Goal: Transaction & Acquisition: Purchase product/service

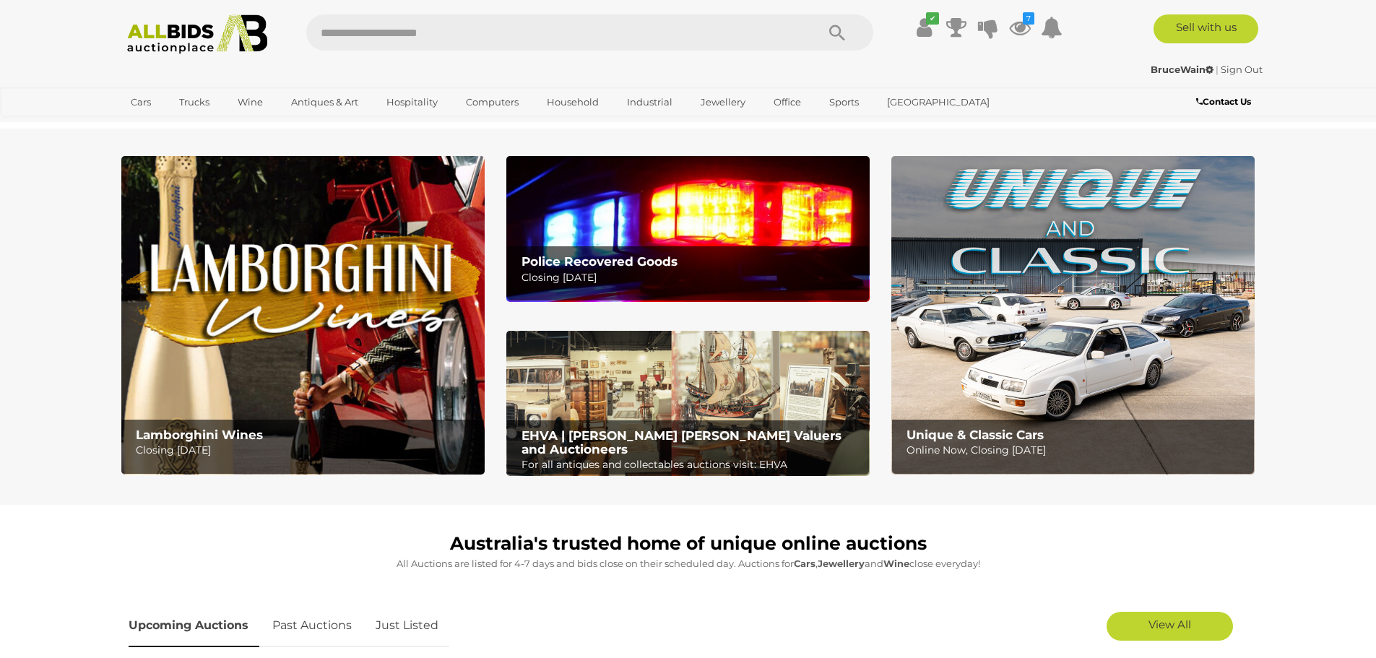
click at [1020, 25] on icon at bounding box center [1020, 27] width 22 height 26
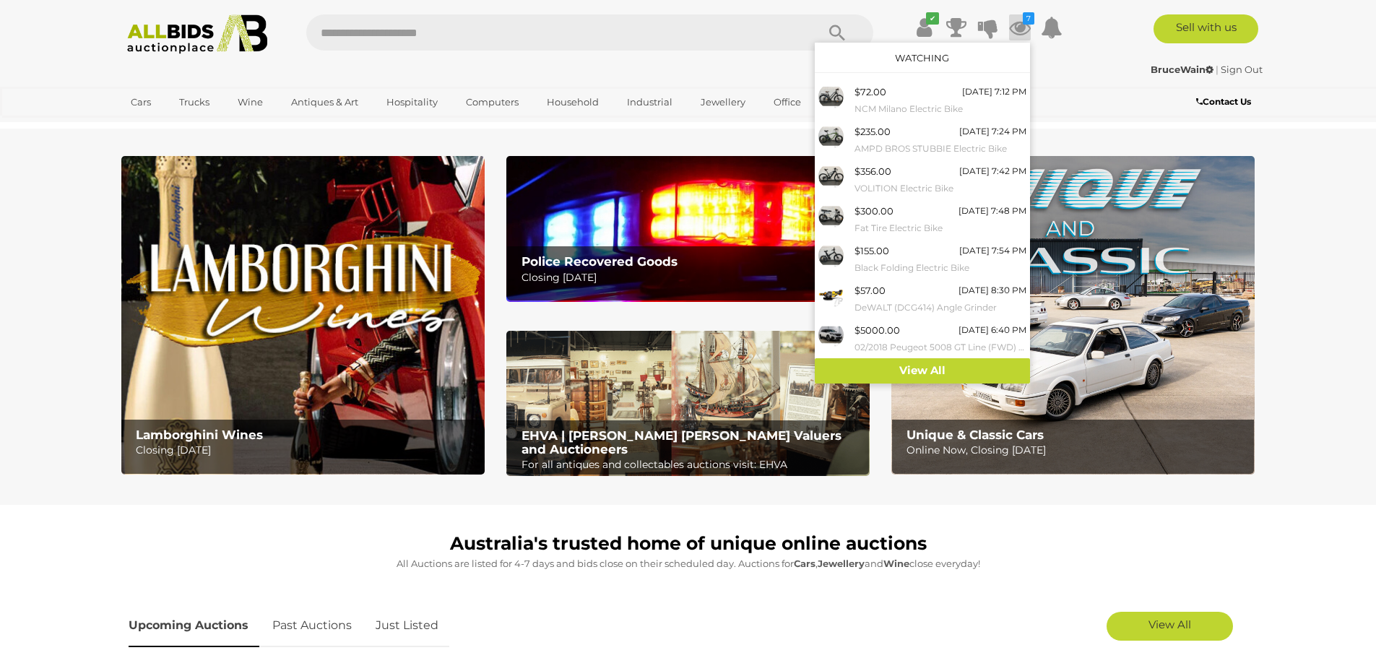
click at [922, 363] on link "View All" at bounding box center [922, 370] width 215 height 25
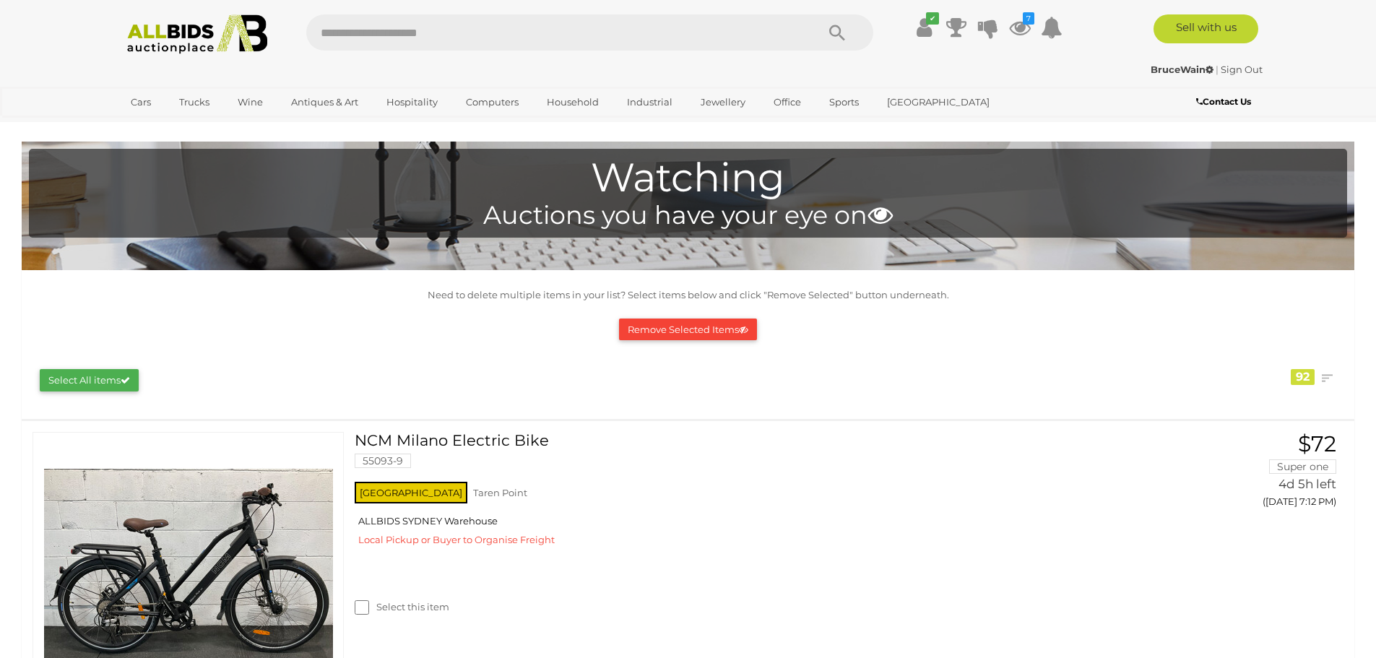
click at [0, 0] on link "View All Sydney Auctions" at bounding box center [0, 0] width 0 height 0
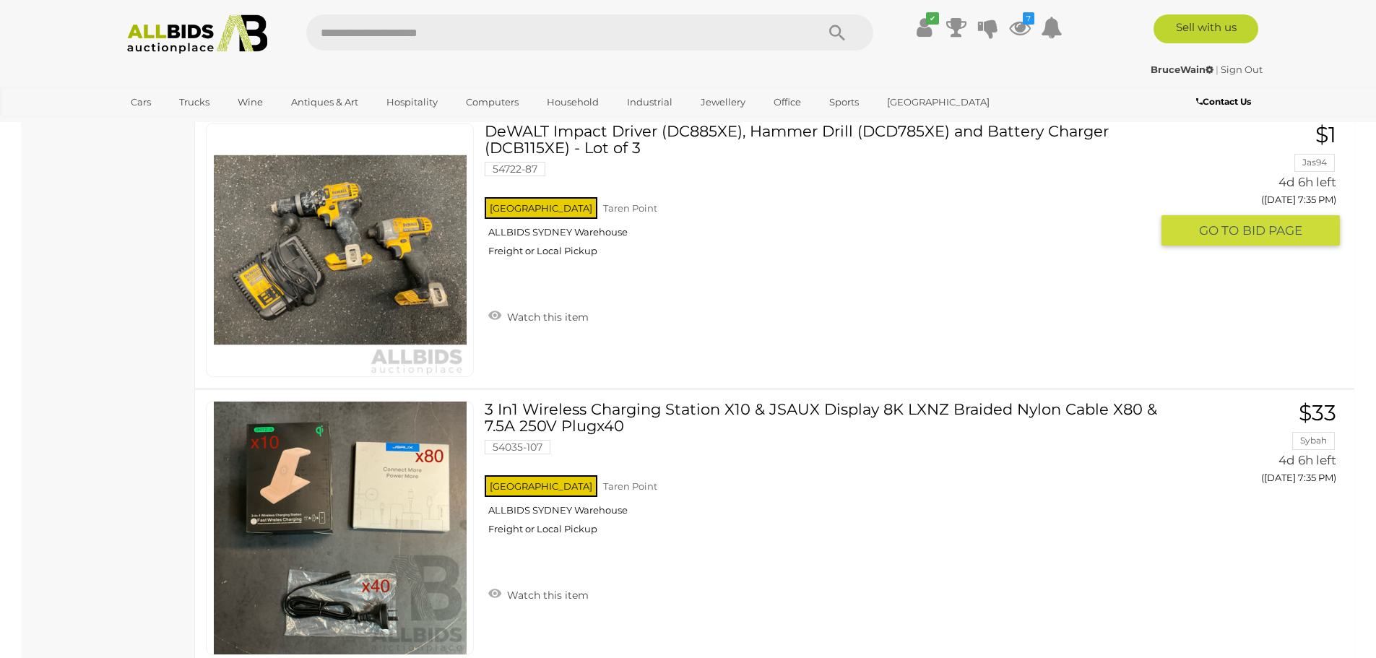
scroll to position [18996, 0]
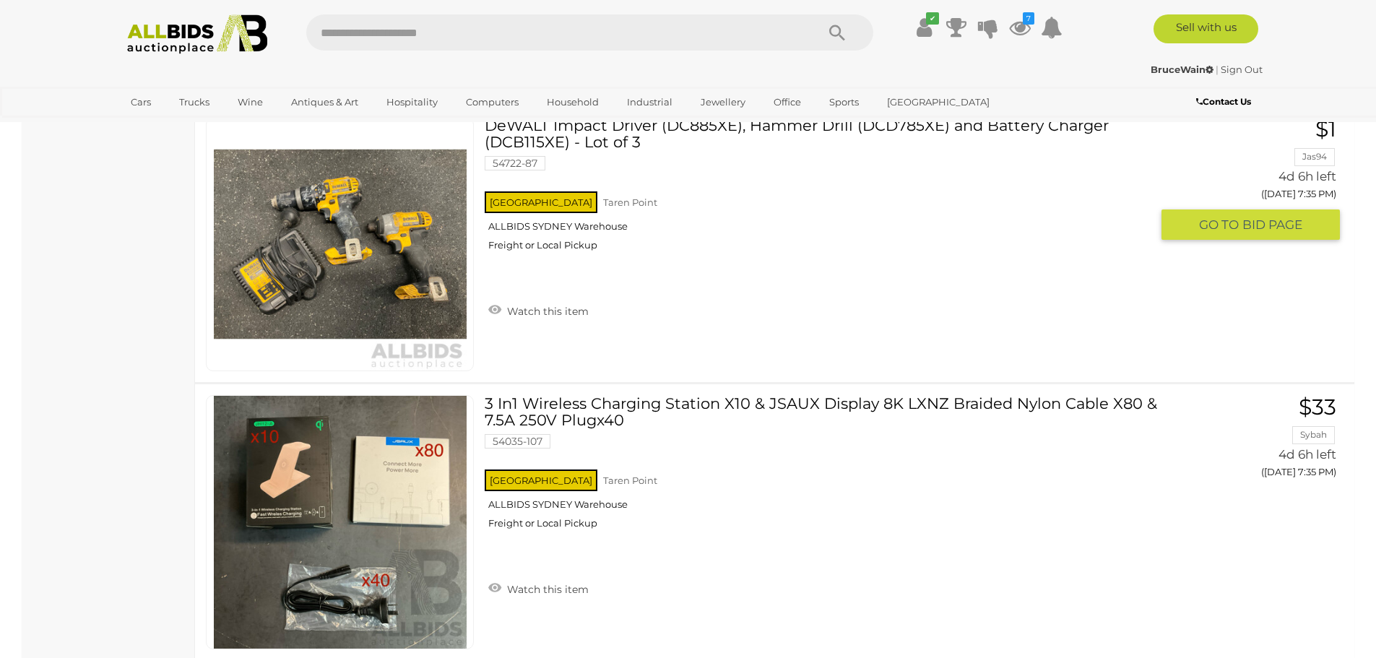
click at [514, 310] on link "Watch this item" at bounding box center [539, 310] width 108 height 22
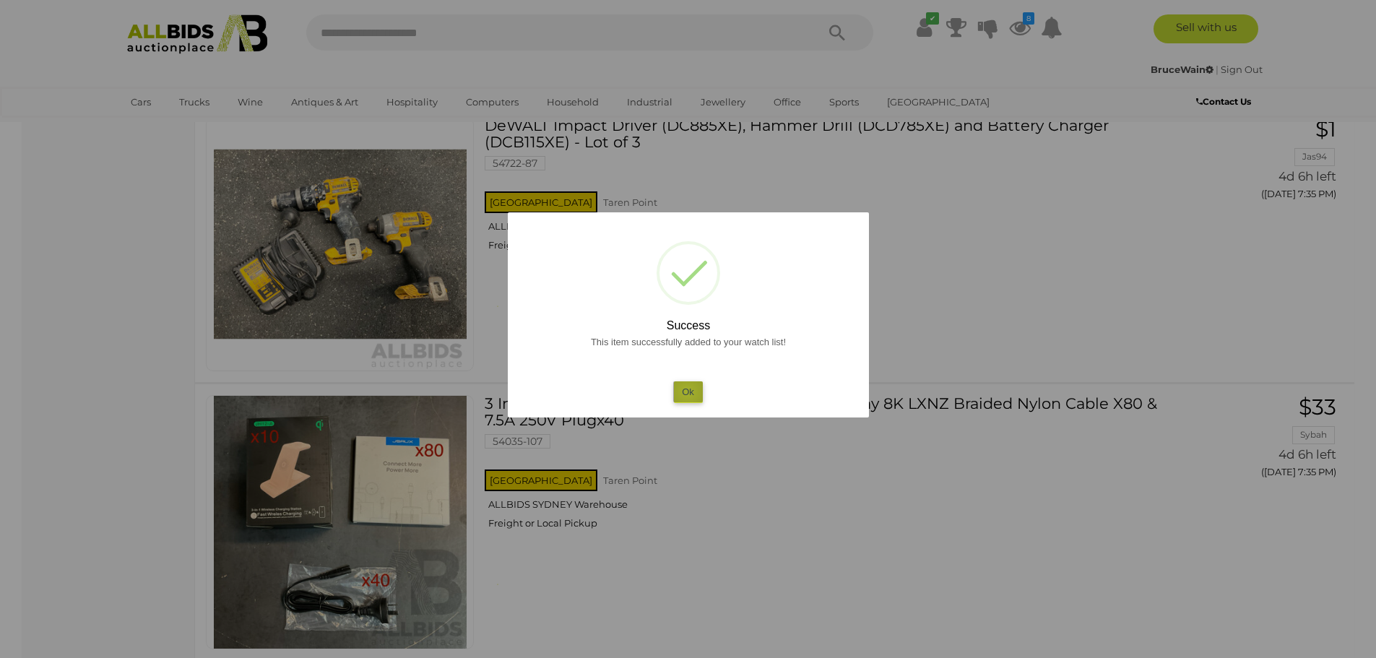
click at [687, 391] on button "Ok" at bounding box center [688, 391] width 30 height 21
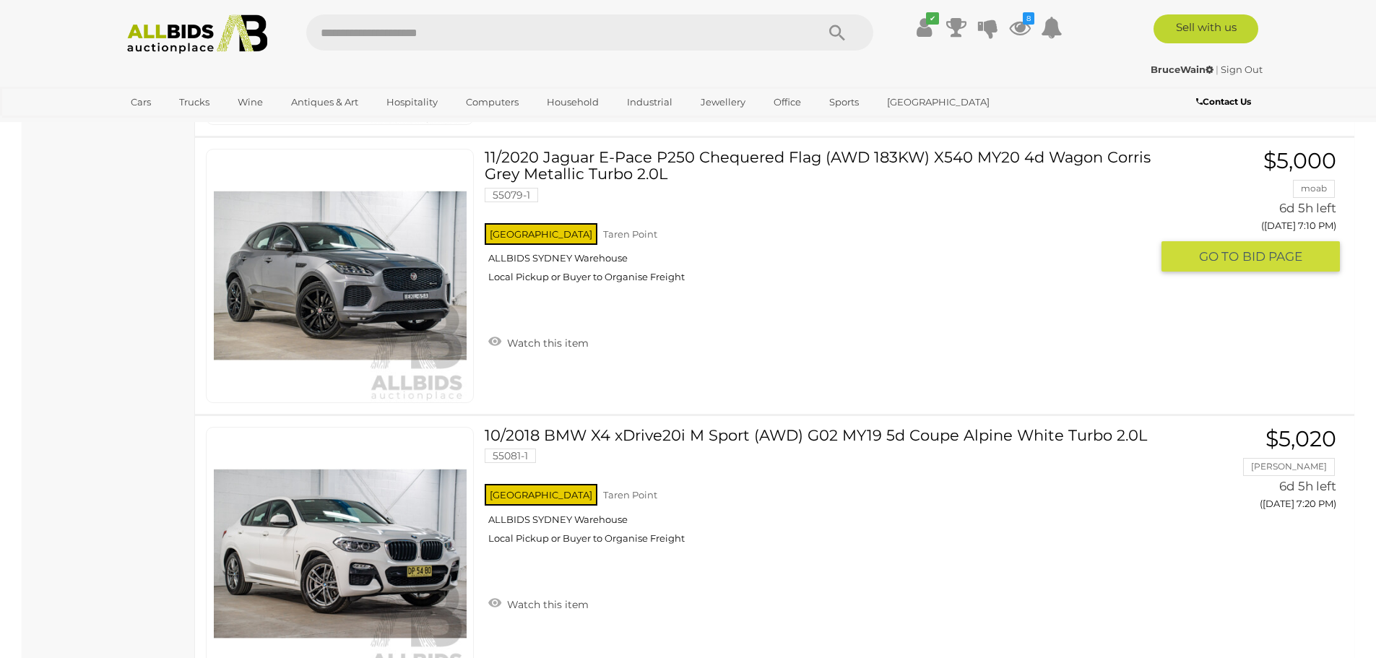
scroll to position [26724, 0]
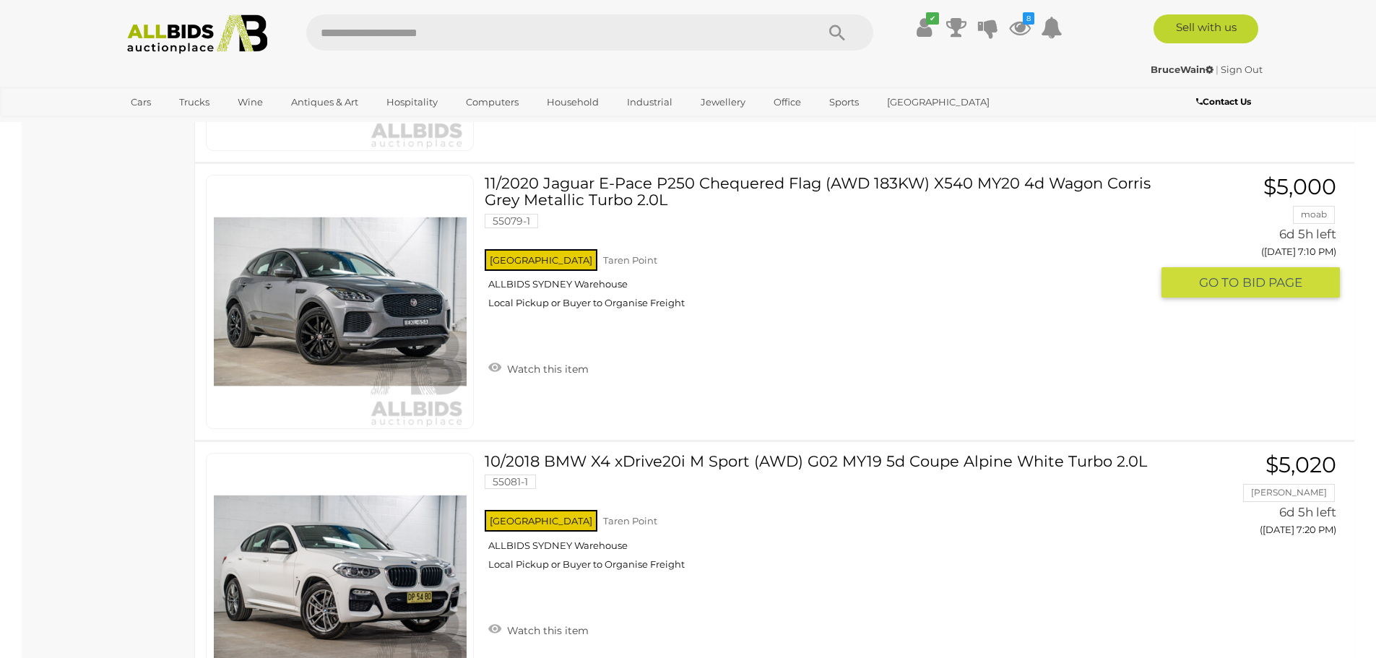
click at [537, 367] on link "Watch this item" at bounding box center [539, 368] width 108 height 22
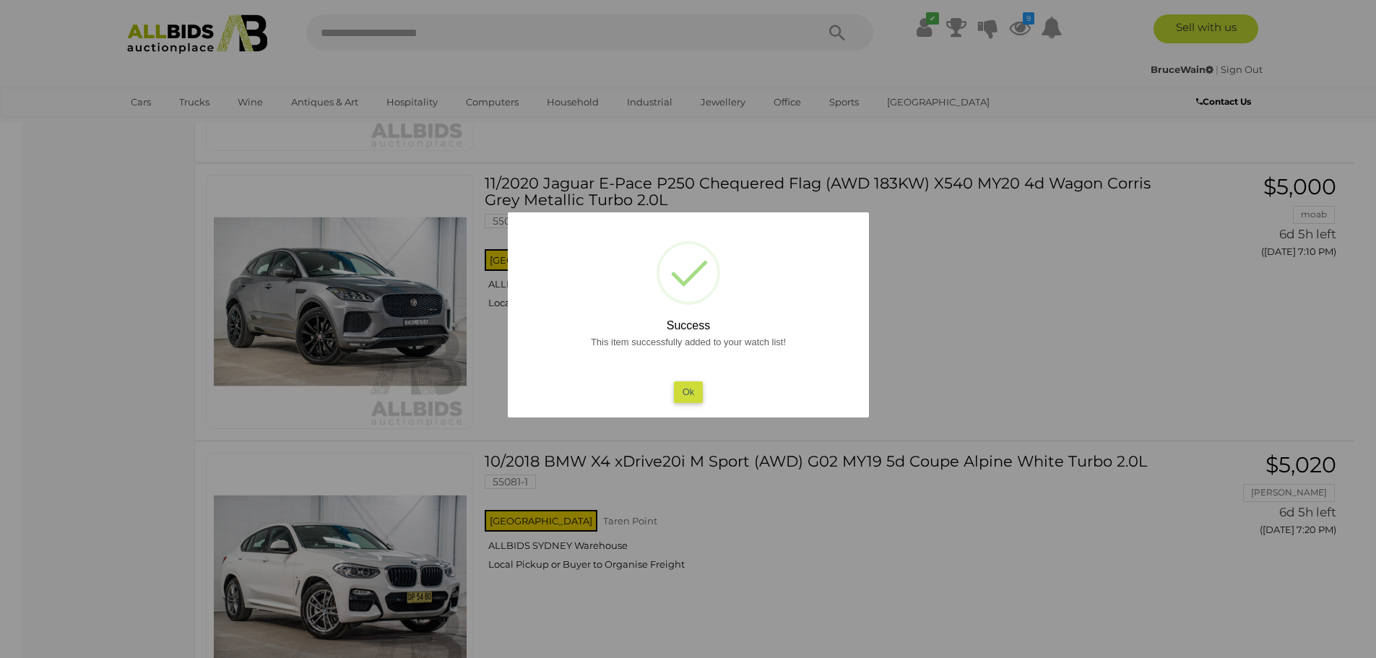
click at [690, 392] on button "Ok" at bounding box center [688, 391] width 30 height 21
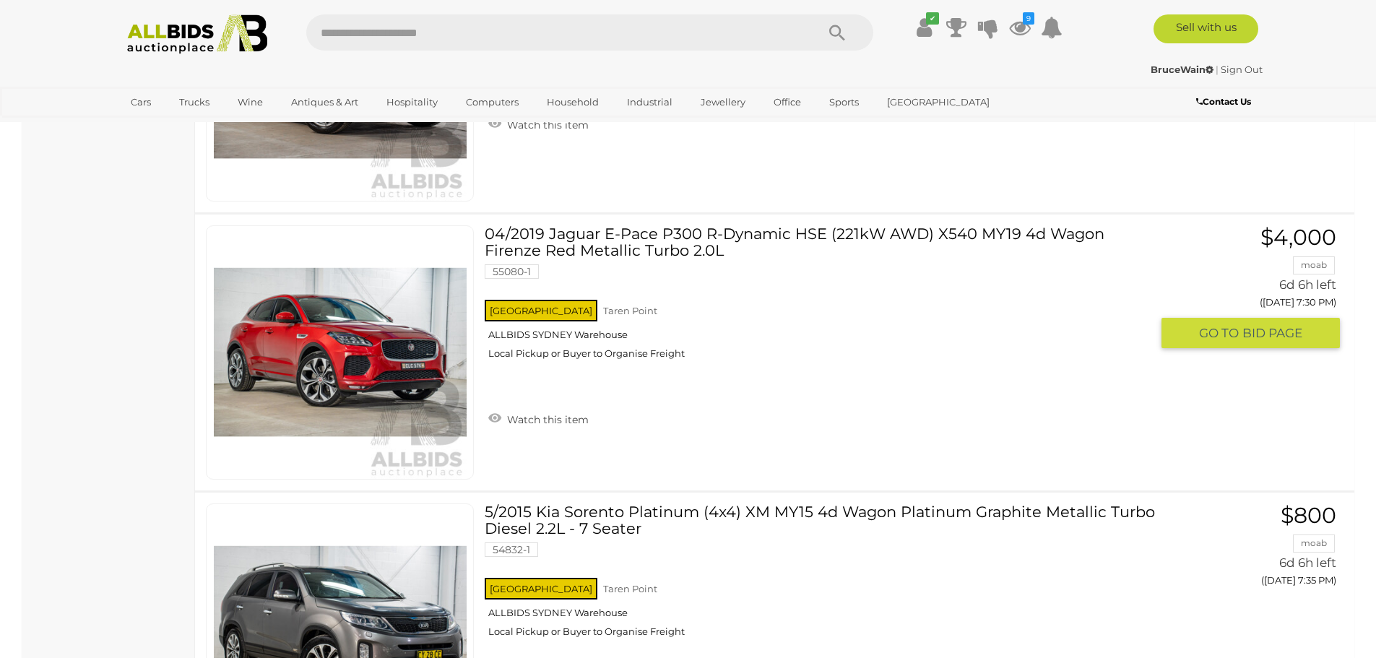
scroll to position [27302, 0]
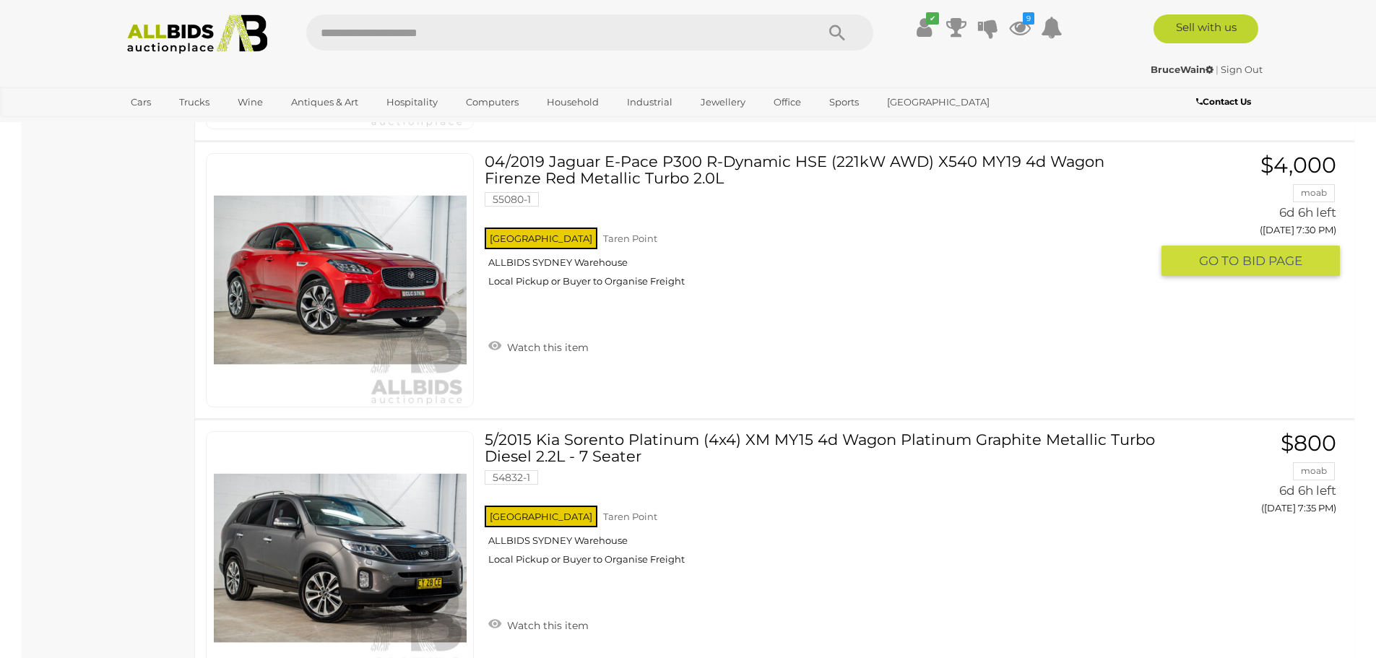
click at [548, 347] on link "Watch this item" at bounding box center [539, 346] width 108 height 22
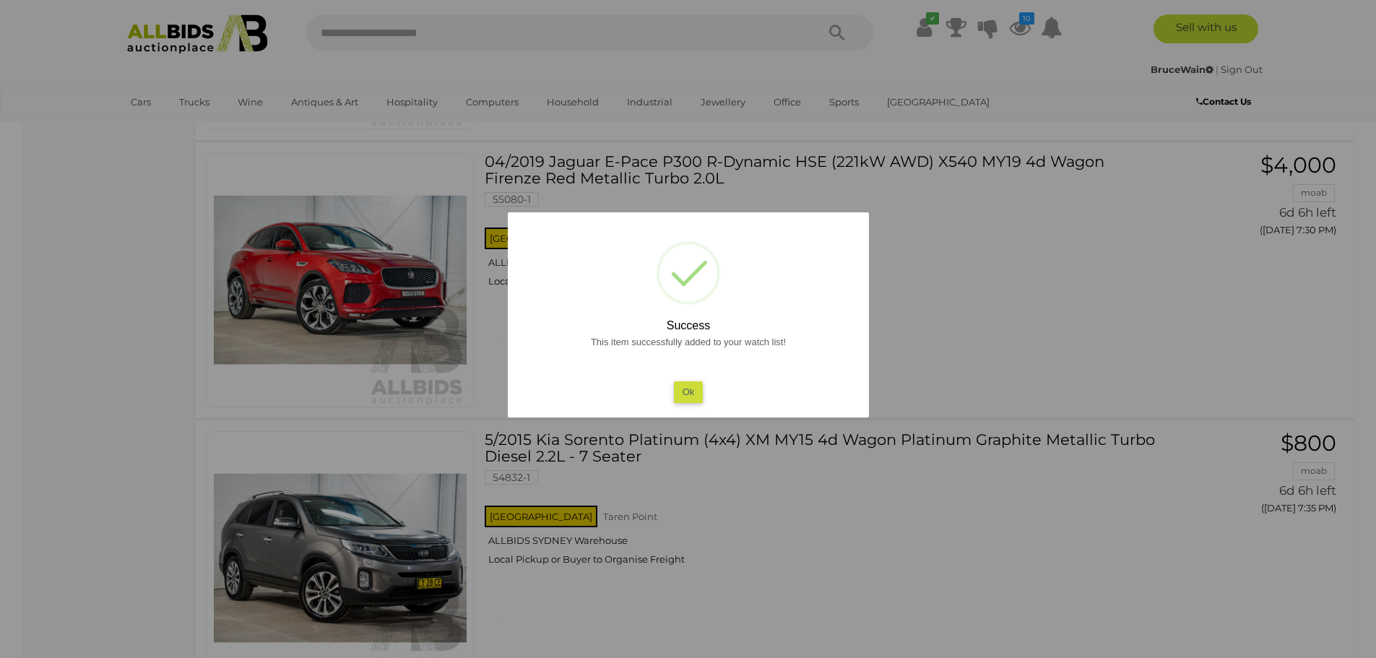
click at [687, 391] on button "Ok" at bounding box center [688, 391] width 30 height 21
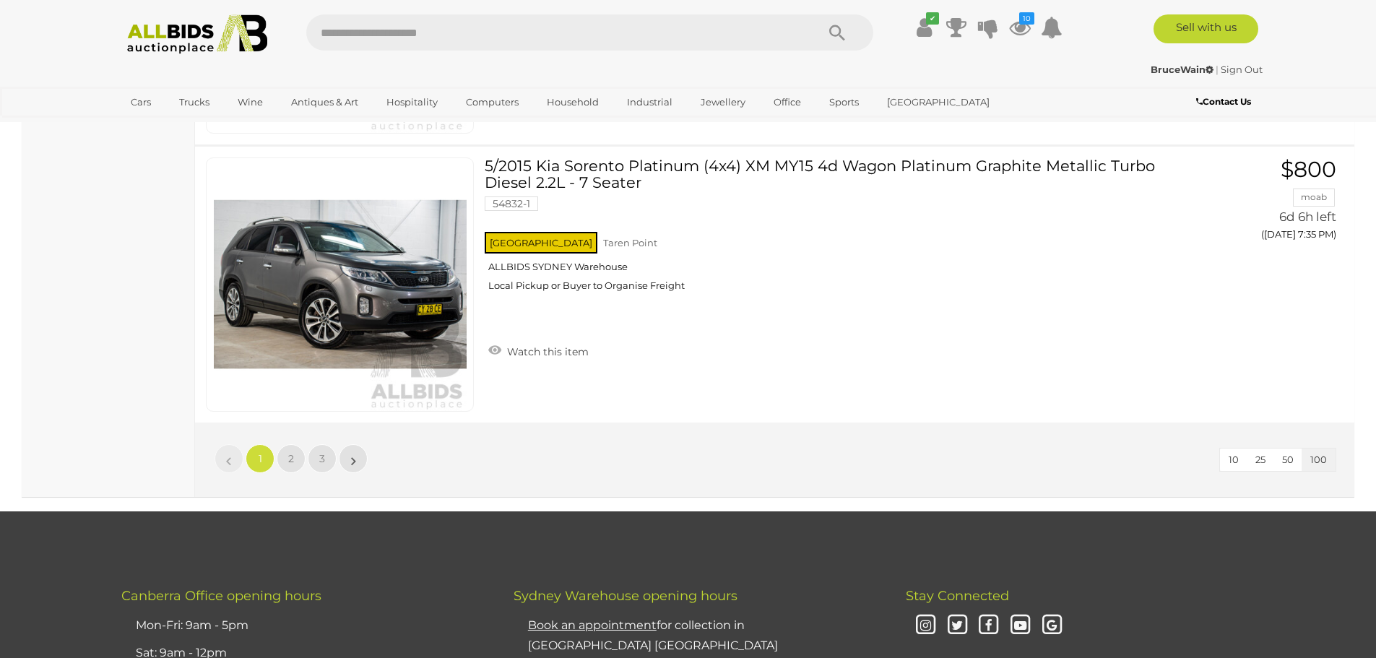
scroll to position [27591, 0]
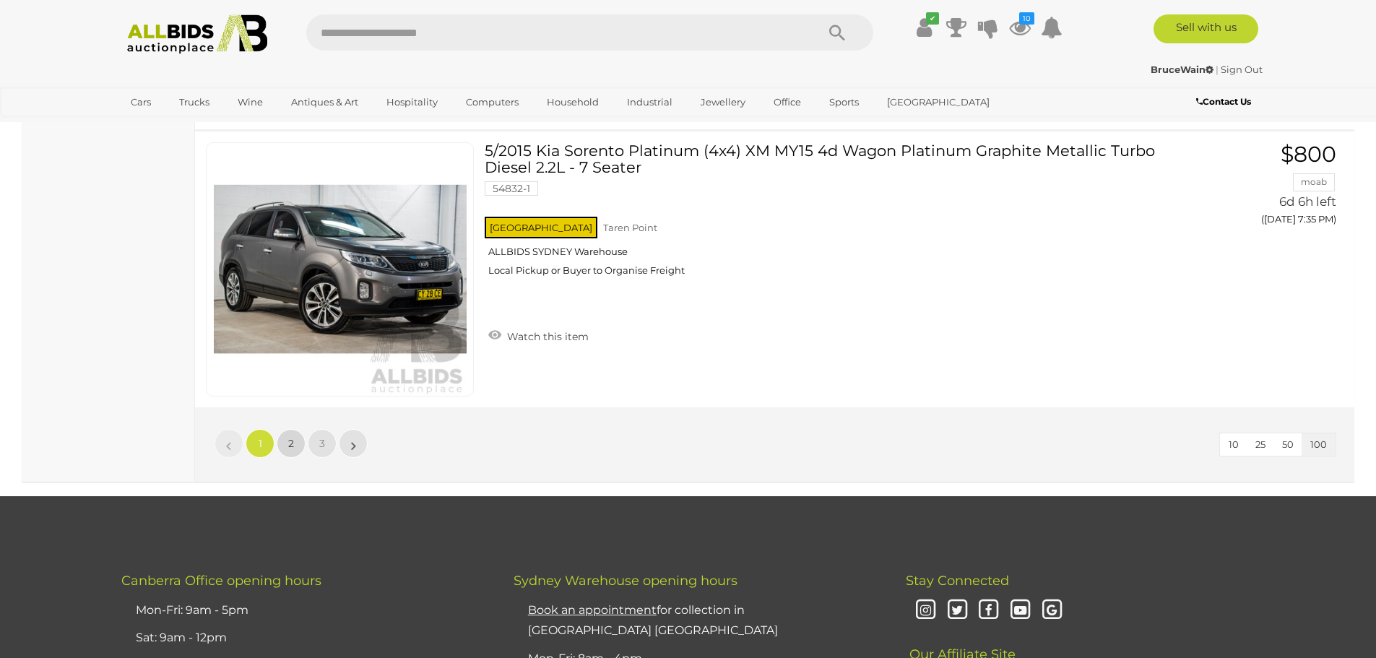
click at [293, 442] on span "2" at bounding box center [291, 443] width 6 height 13
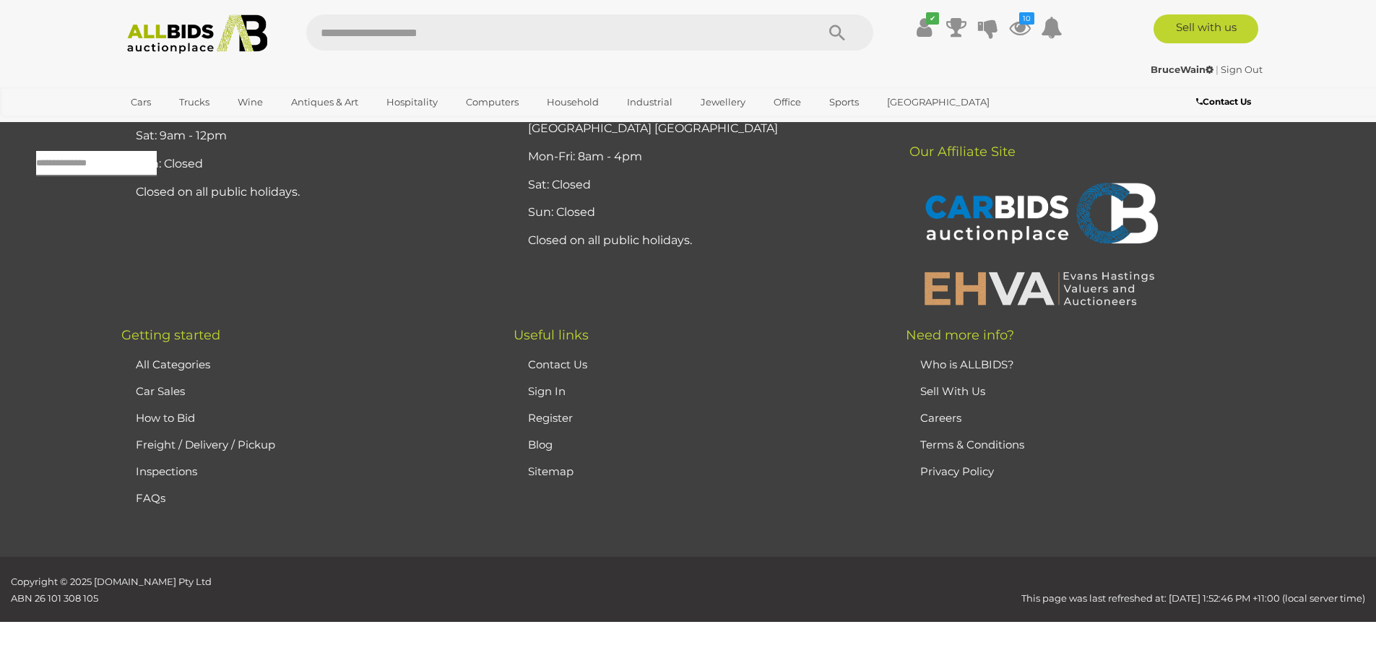
scroll to position [46, 0]
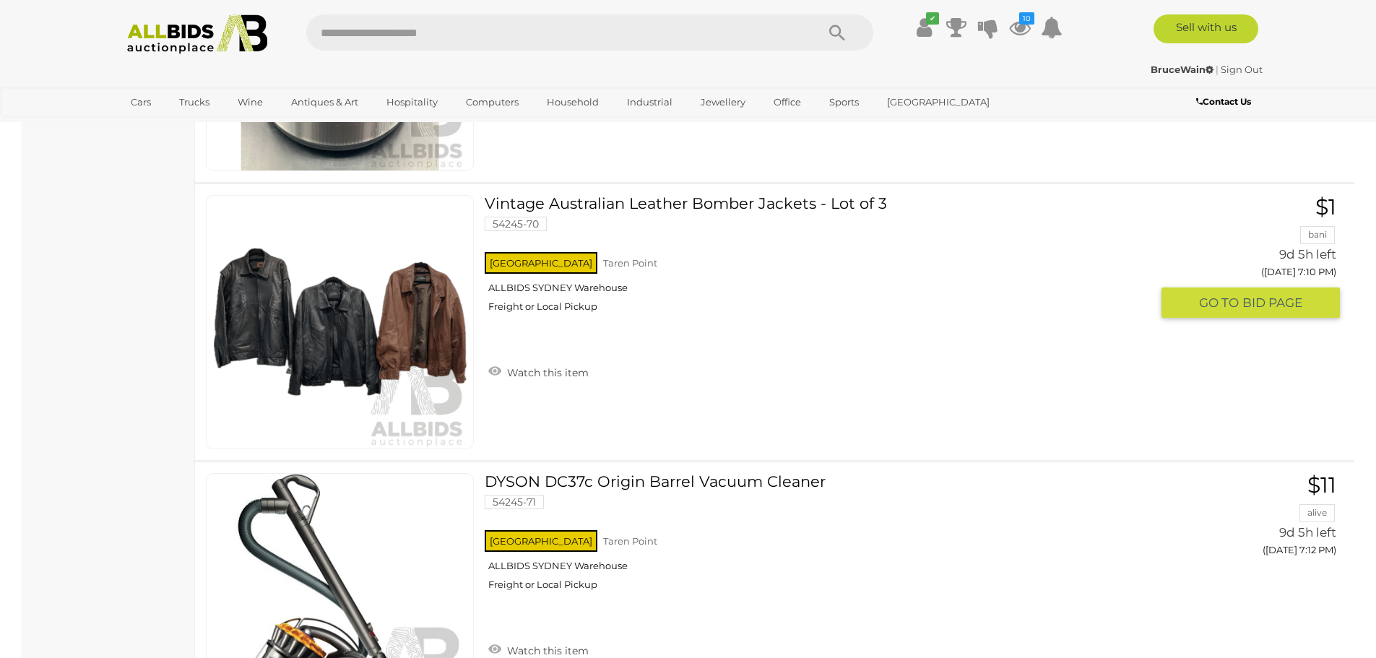
scroll to position [2791, 0]
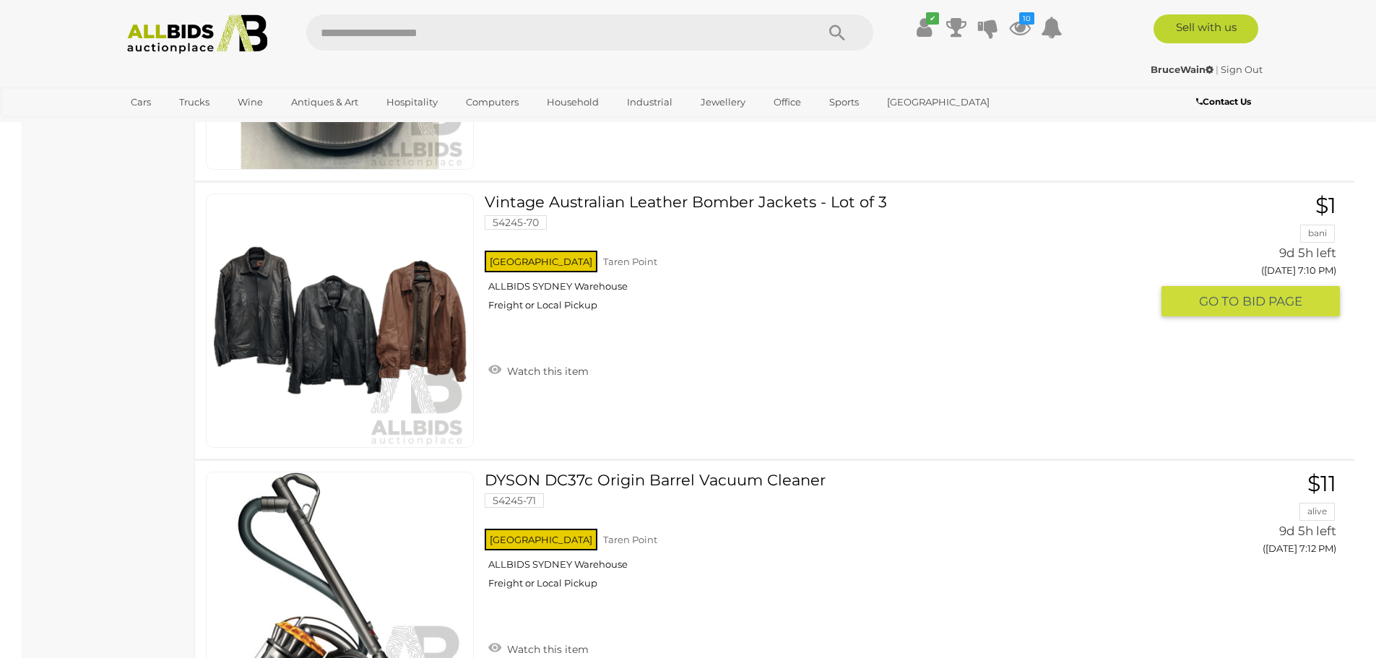
click at [536, 372] on link "Watch this item" at bounding box center [539, 370] width 108 height 22
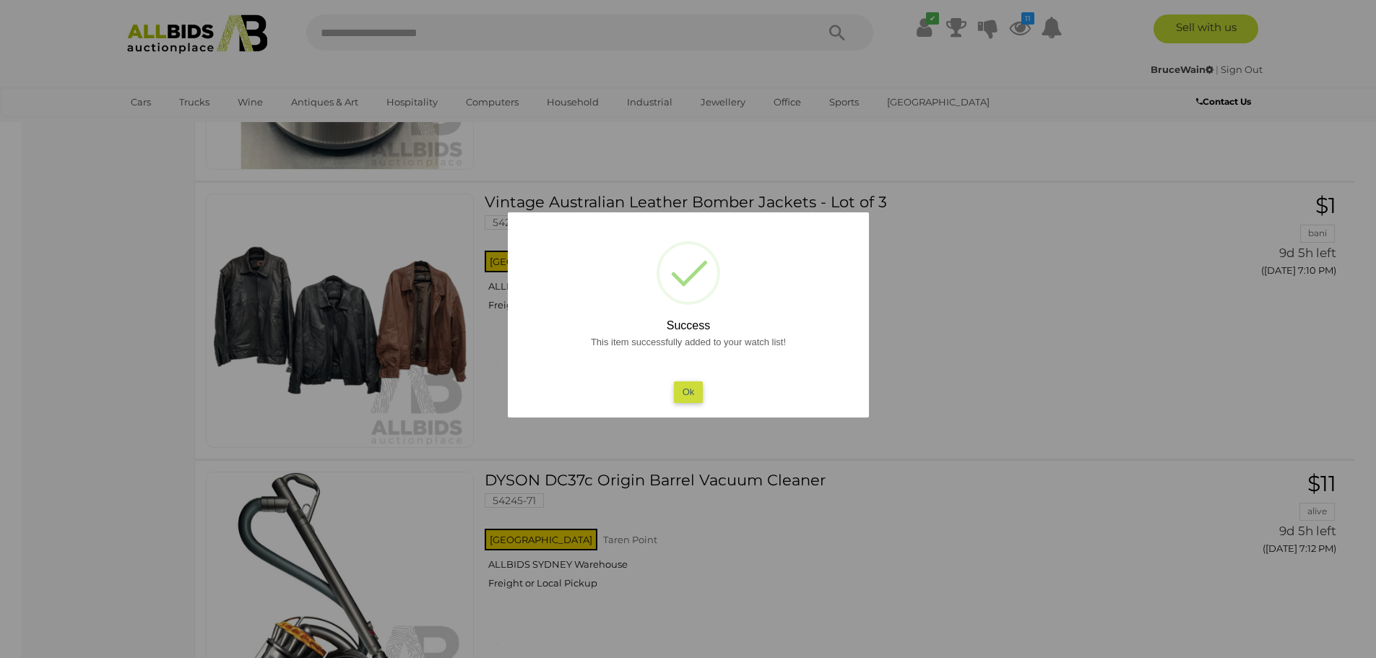
click at [689, 395] on button "Ok" at bounding box center [688, 391] width 30 height 21
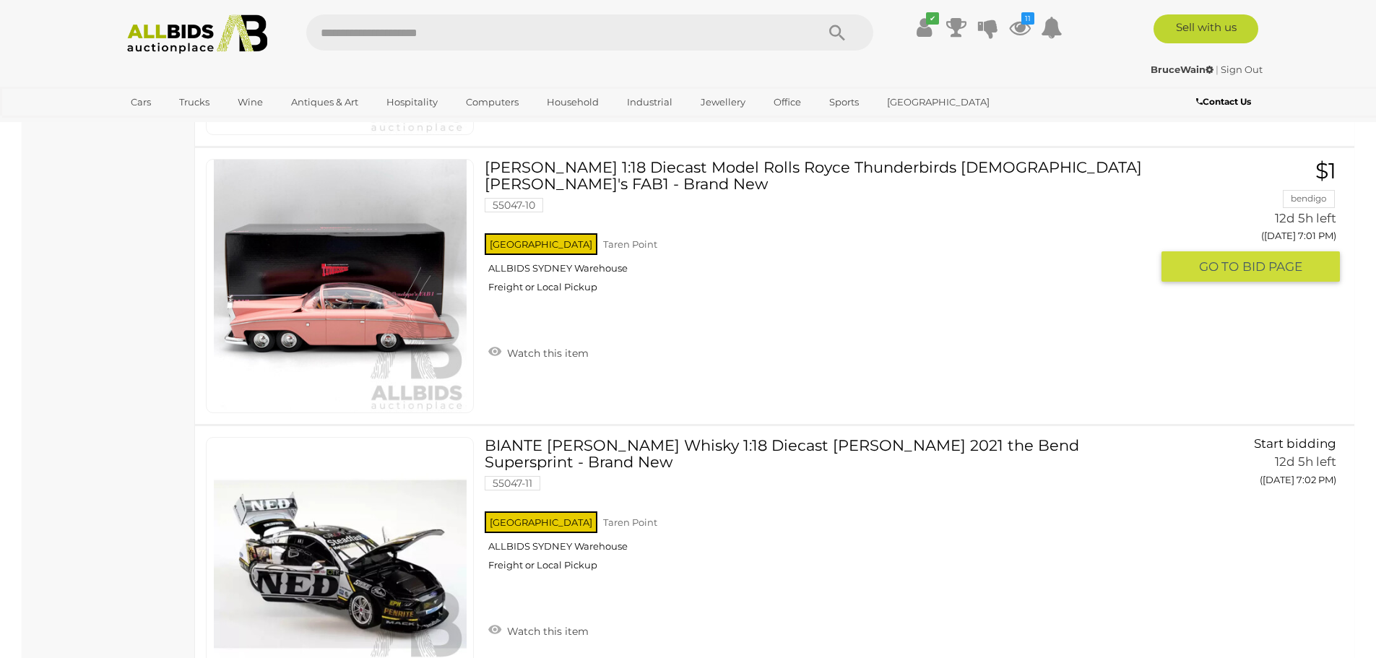
scroll to position [7847, 0]
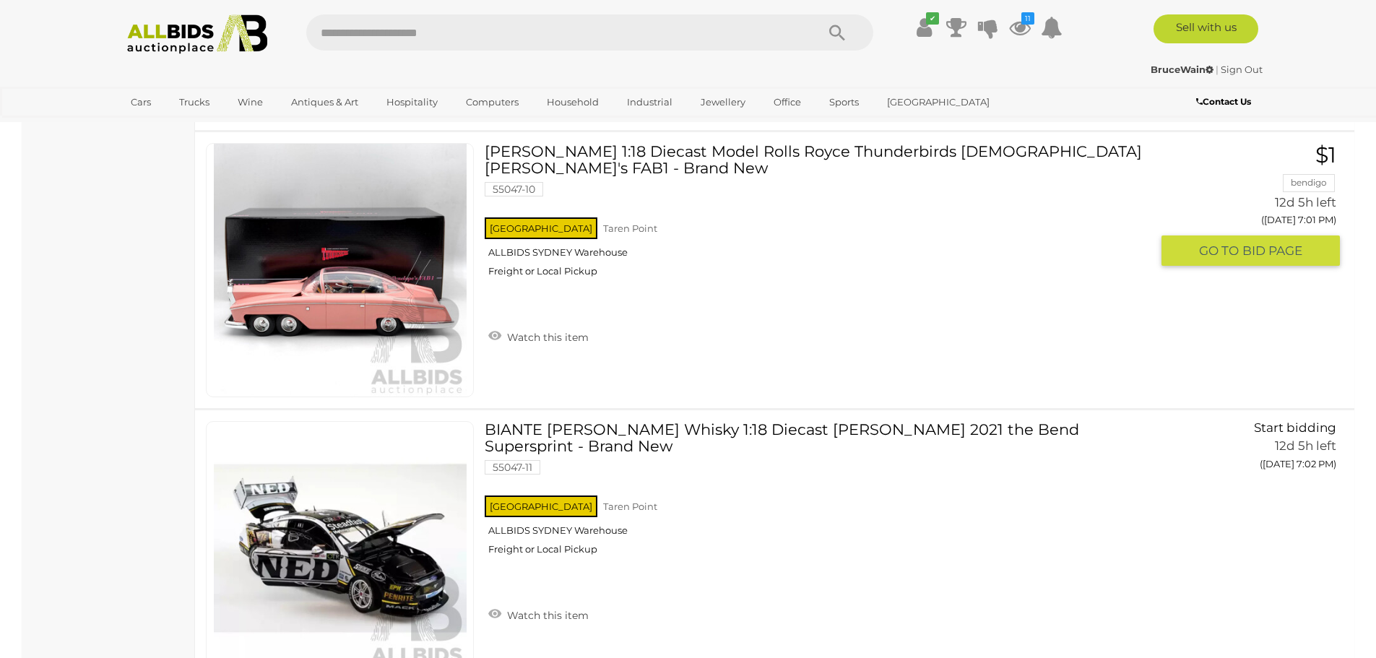
click at [540, 325] on link "Watch this item" at bounding box center [539, 336] width 108 height 22
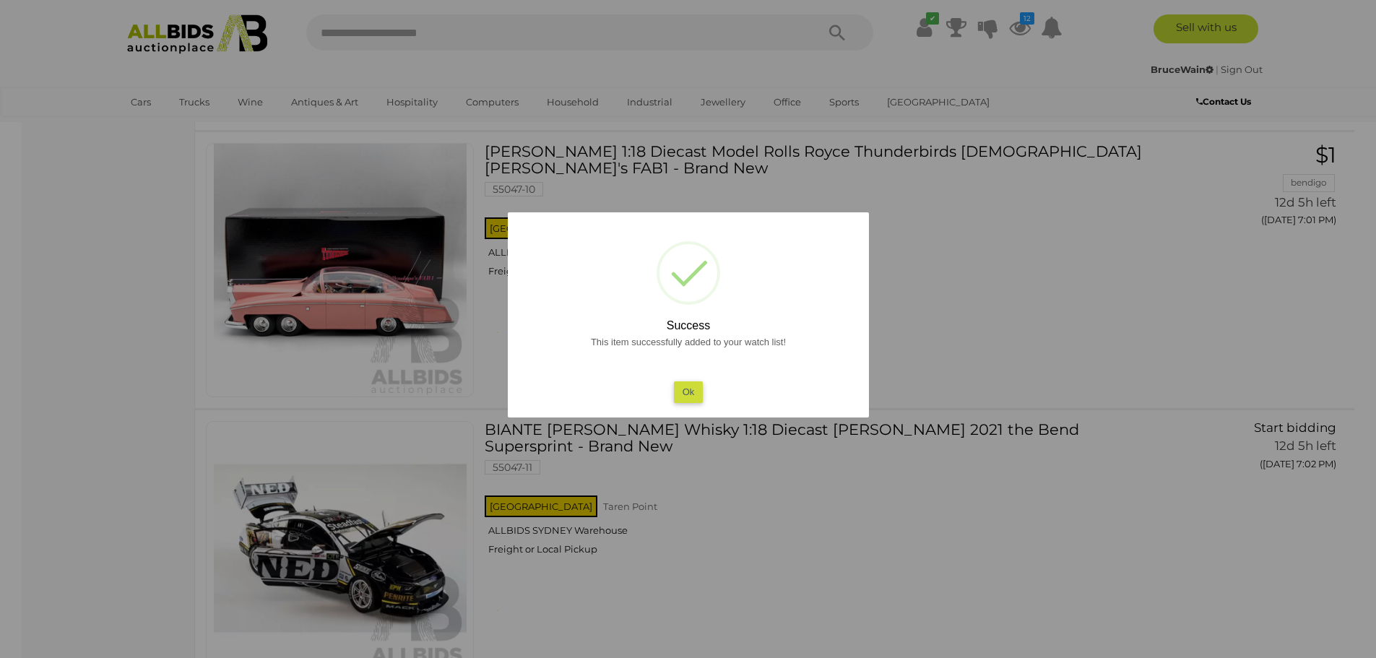
click at [680, 394] on button "Ok" at bounding box center [688, 391] width 30 height 21
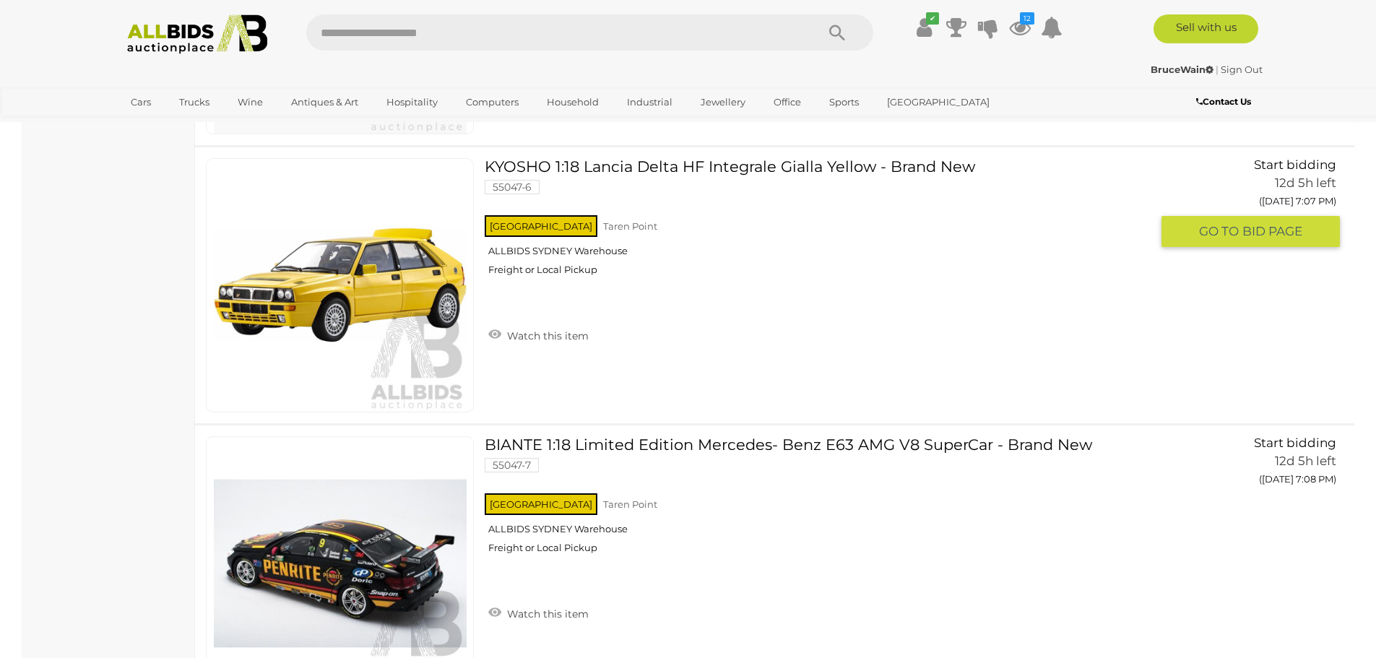
scroll to position [9508, 0]
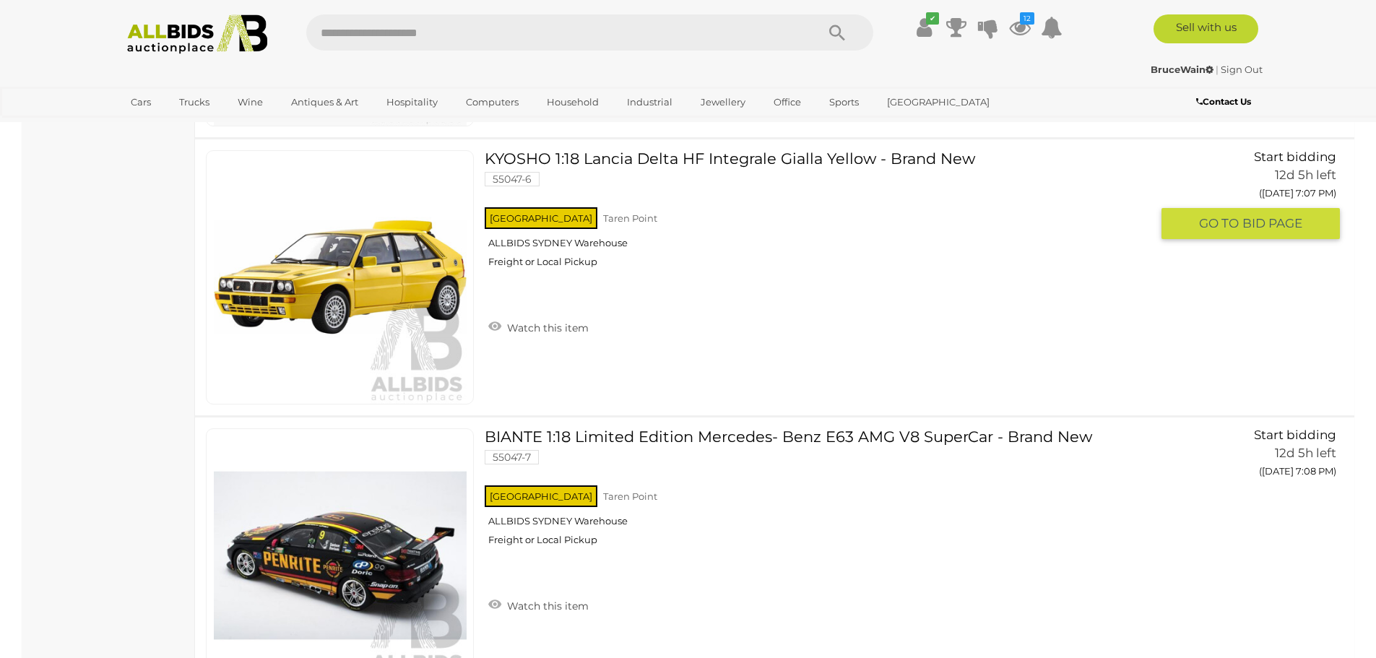
click at [531, 324] on link "Watch this item" at bounding box center [539, 327] width 108 height 22
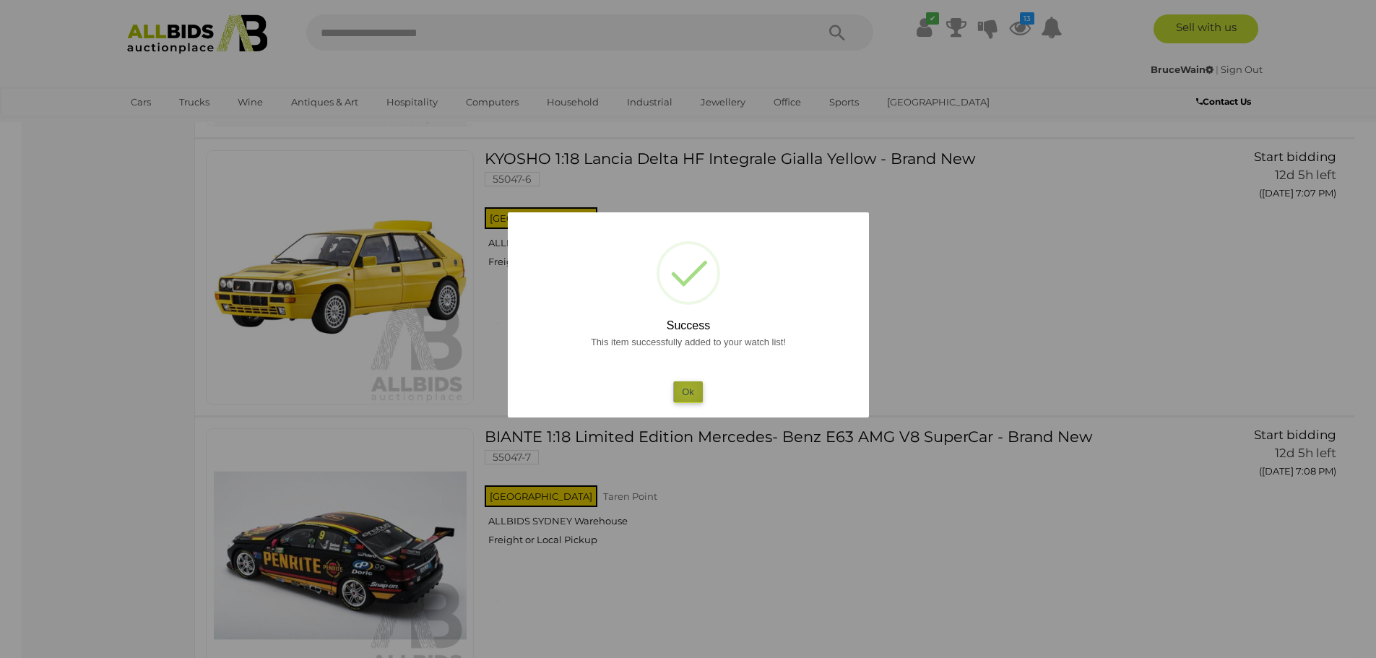
click at [687, 390] on button "Ok" at bounding box center [688, 391] width 30 height 21
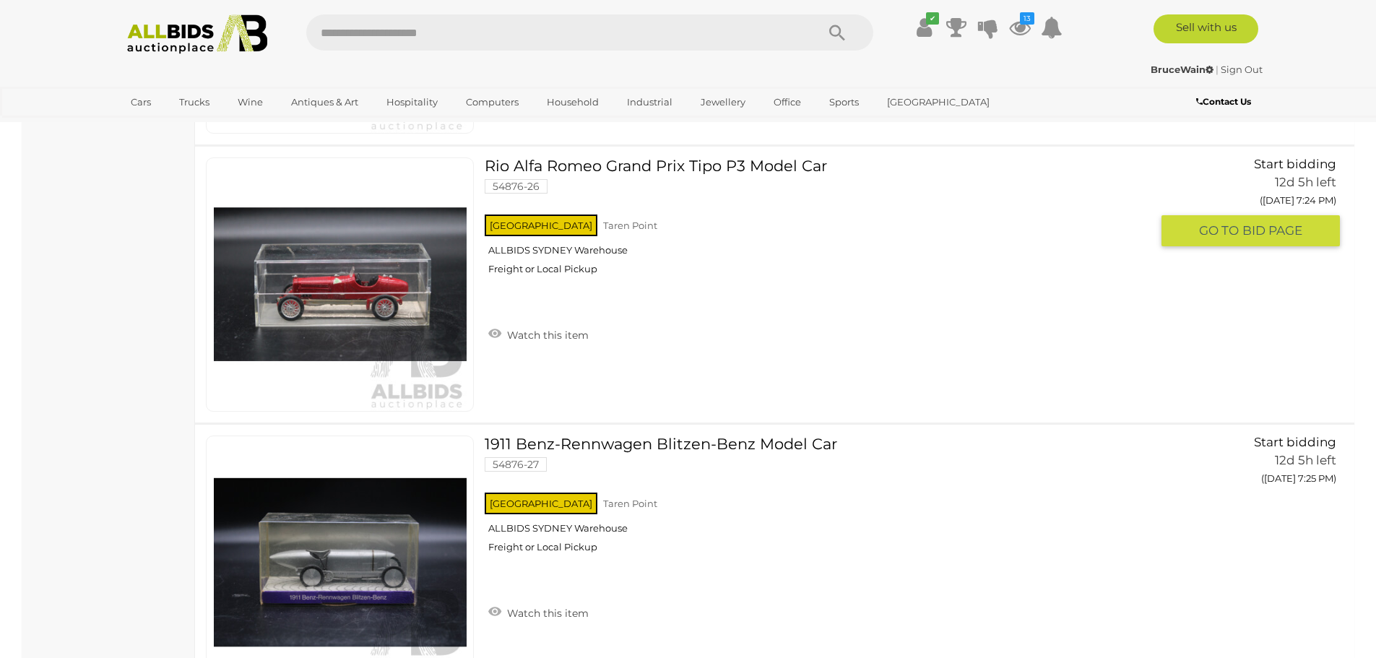
scroll to position [14203, 0]
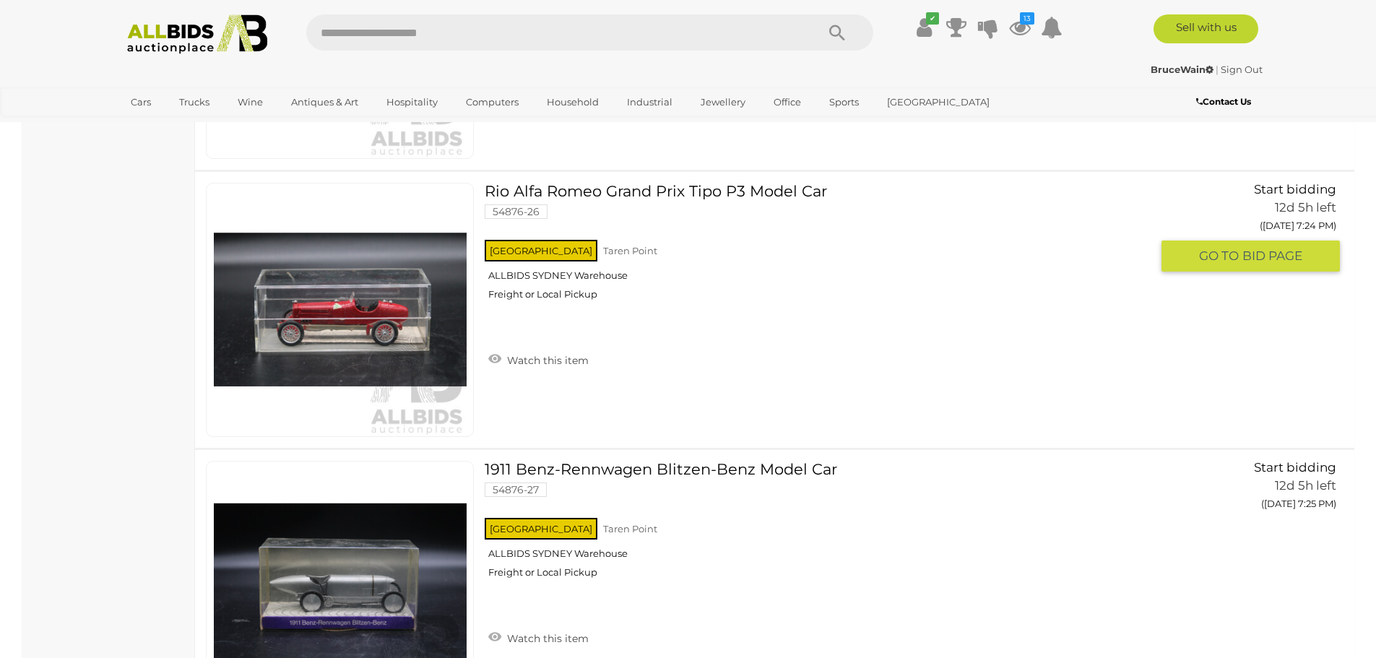
click at [527, 356] on link "Watch this item" at bounding box center [539, 359] width 108 height 22
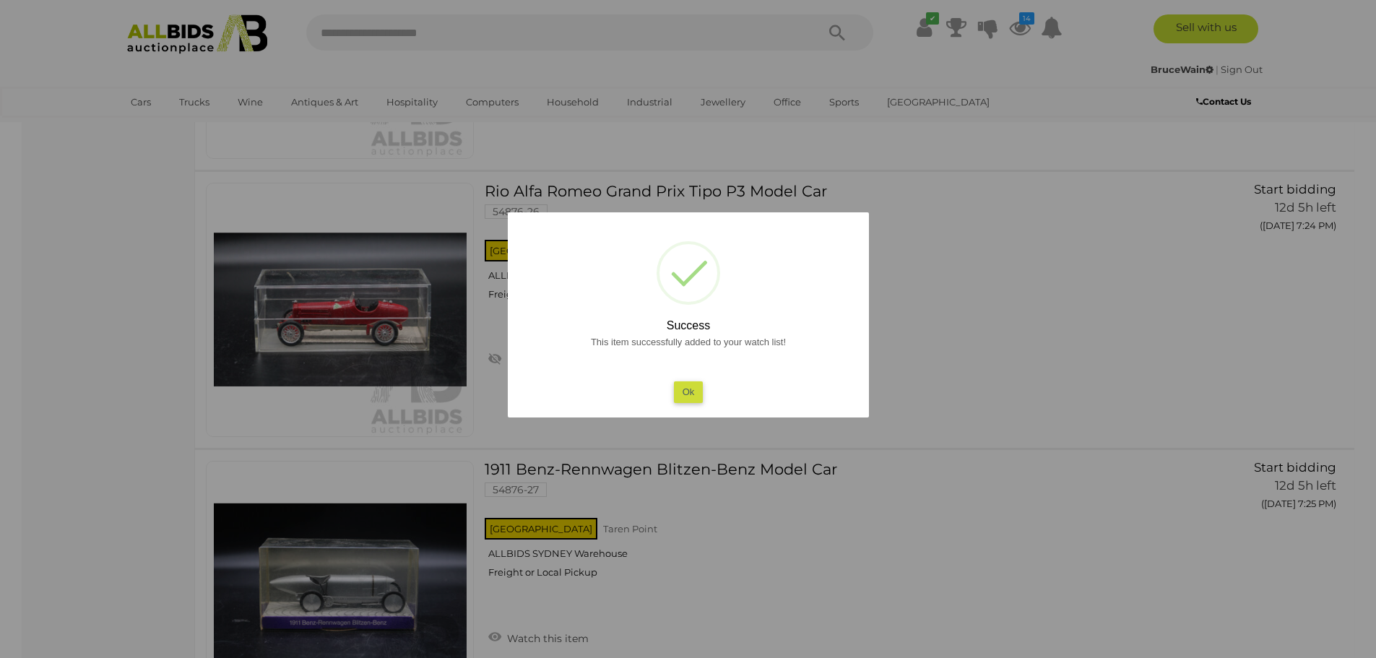
click at [682, 390] on button "Ok" at bounding box center [688, 391] width 30 height 21
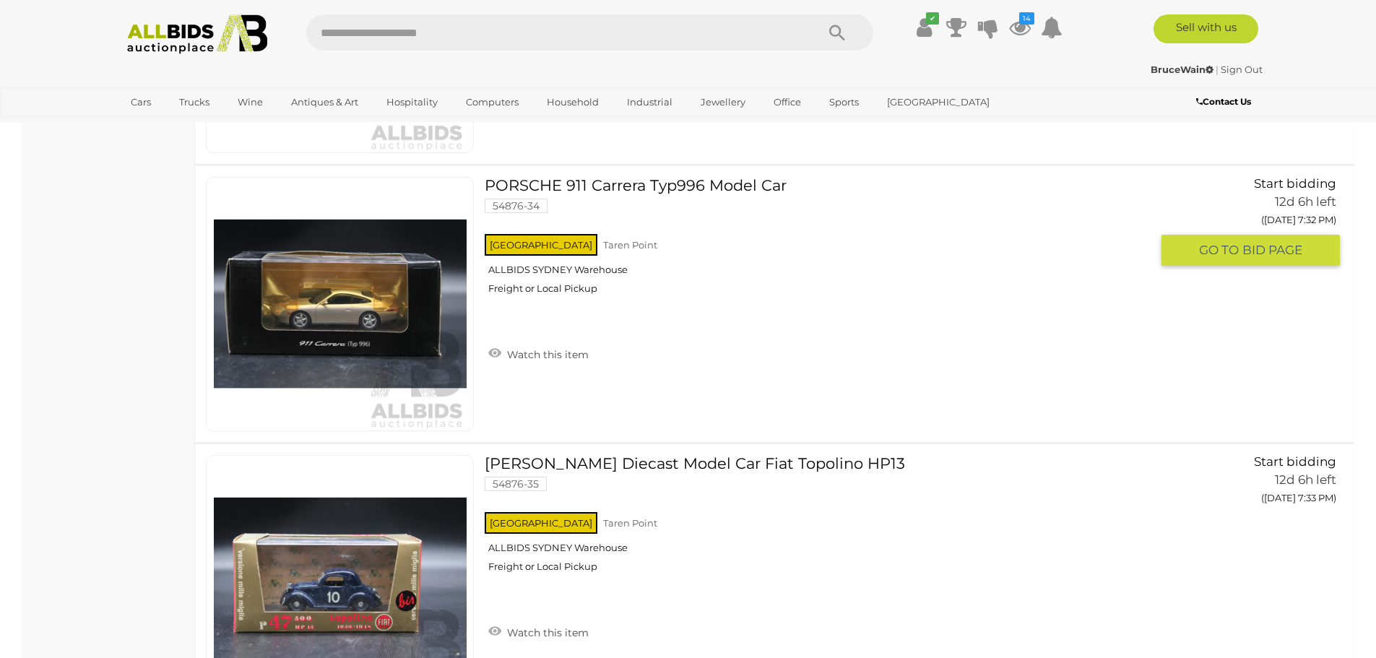
scroll to position [16514, 0]
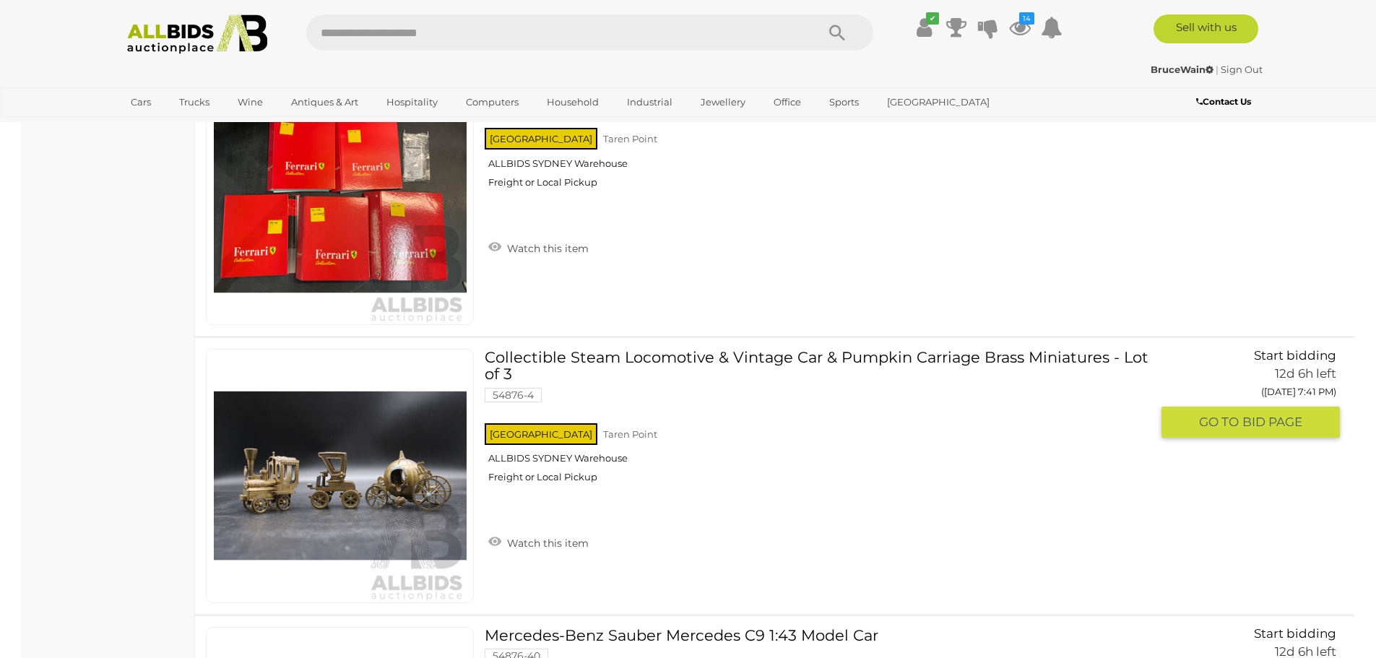
scroll to position [18970, 0]
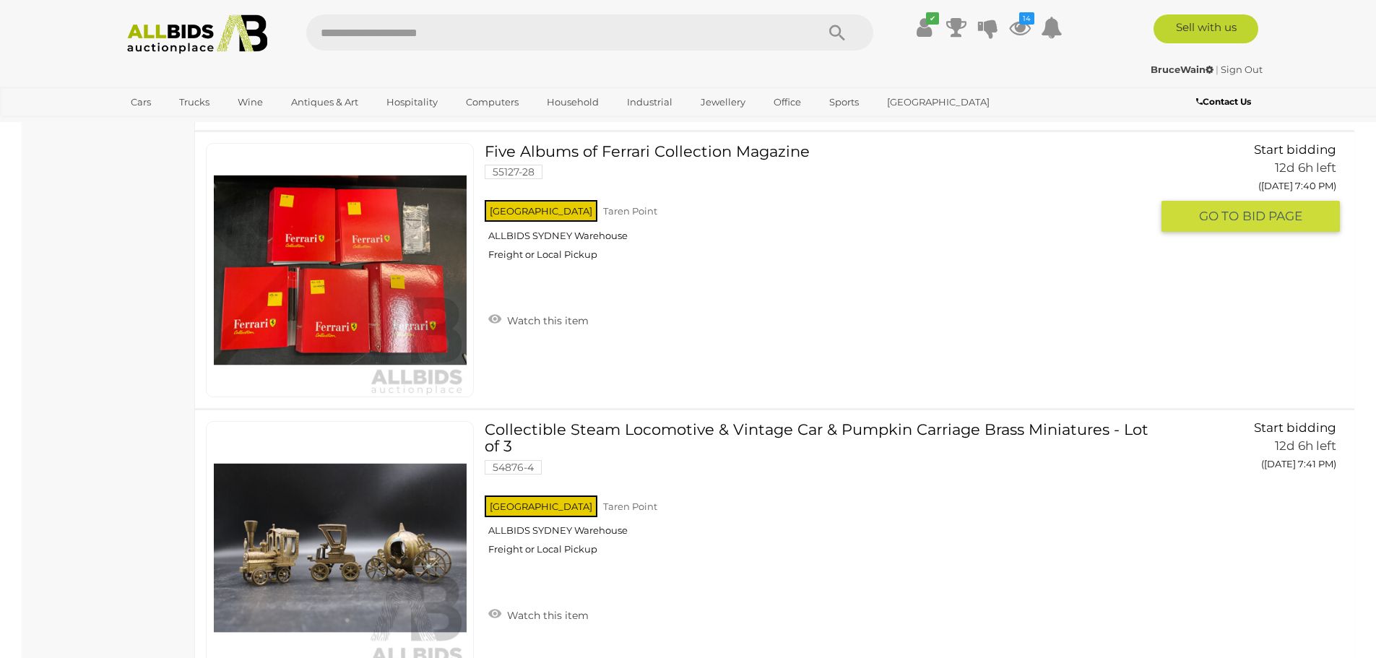
click at [529, 320] on link "Watch this item" at bounding box center [539, 319] width 108 height 22
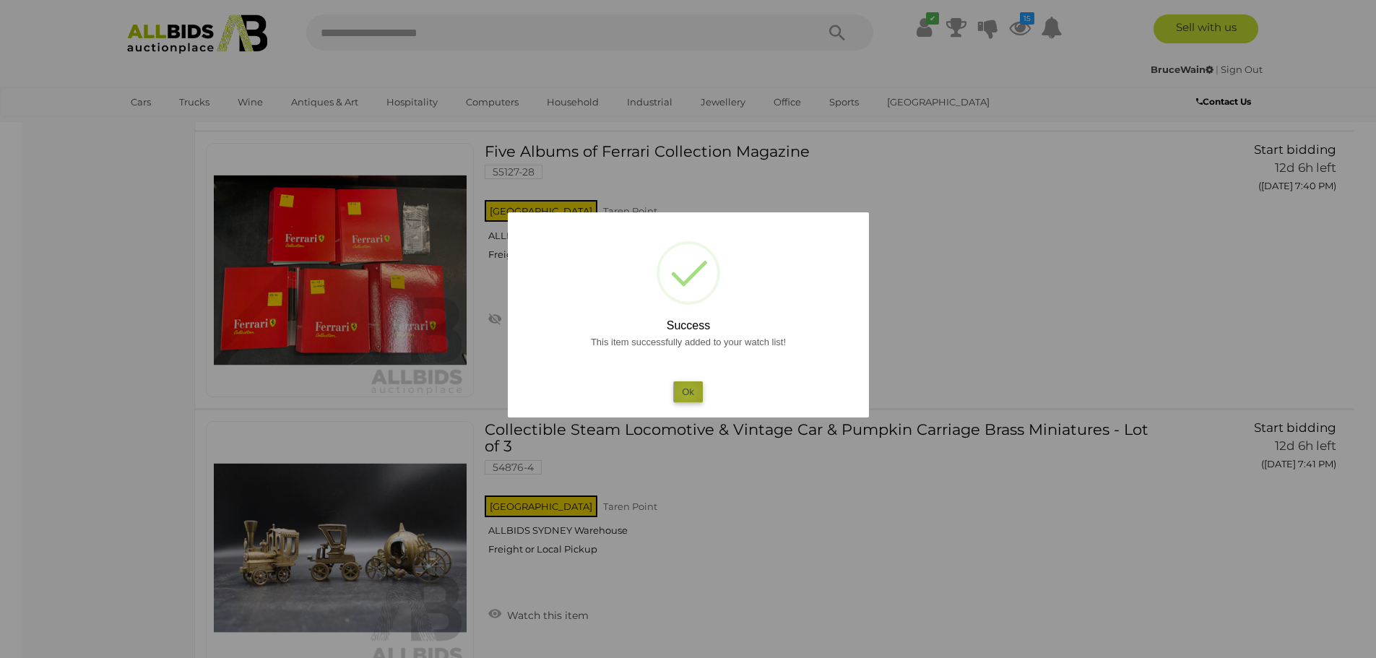
click at [687, 393] on button "Ok" at bounding box center [688, 391] width 30 height 21
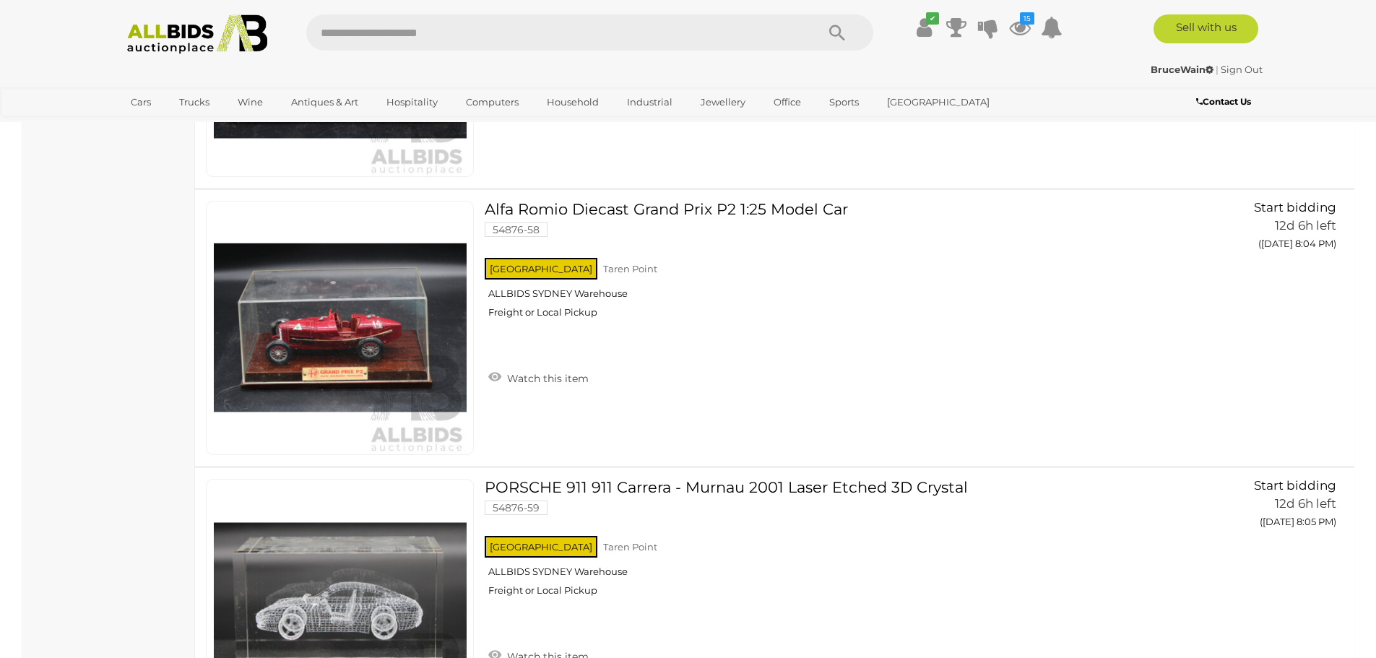
scroll to position [25615, 0]
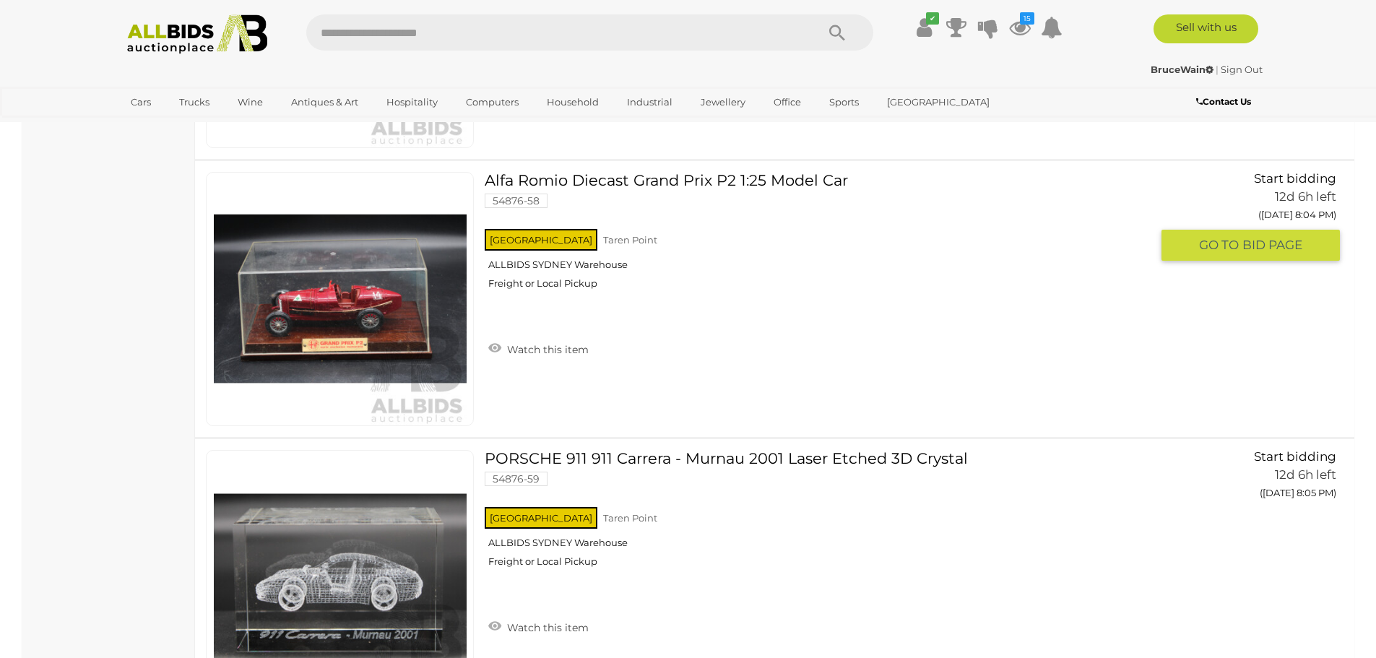
click at [539, 349] on link "Watch this item" at bounding box center [539, 348] width 108 height 22
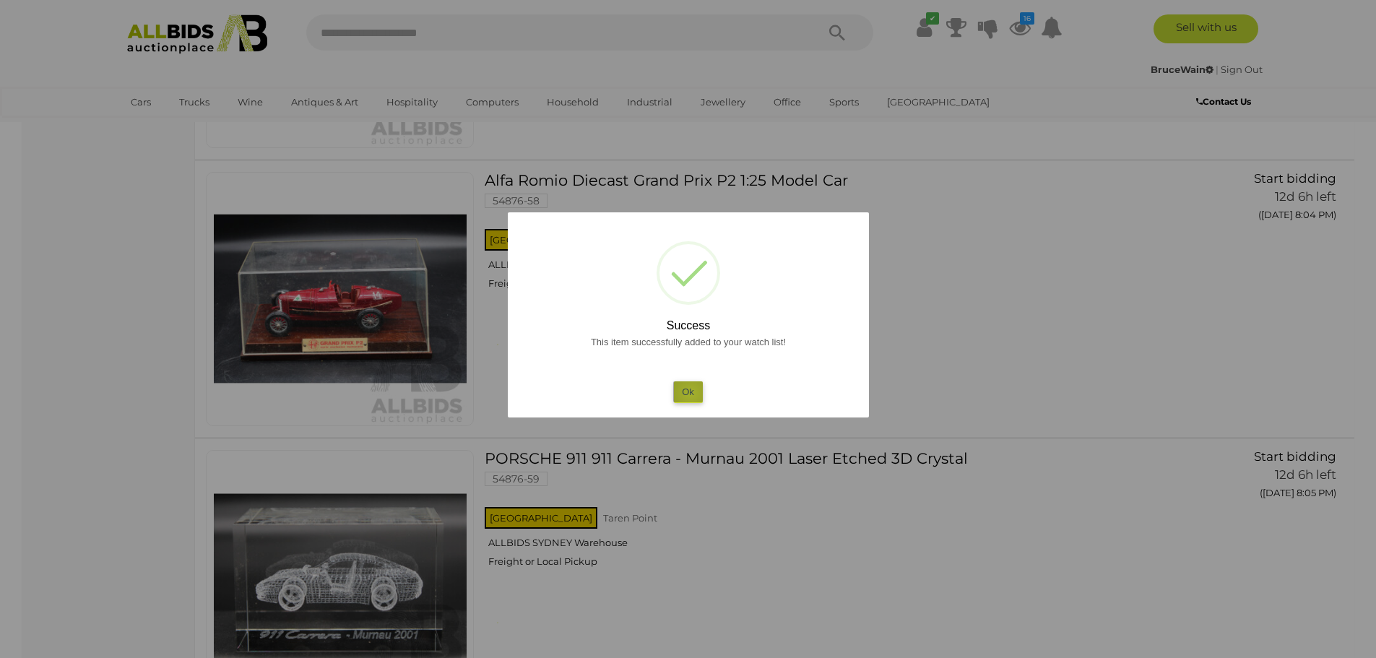
click at [690, 393] on button "Ok" at bounding box center [688, 391] width 30 height 21
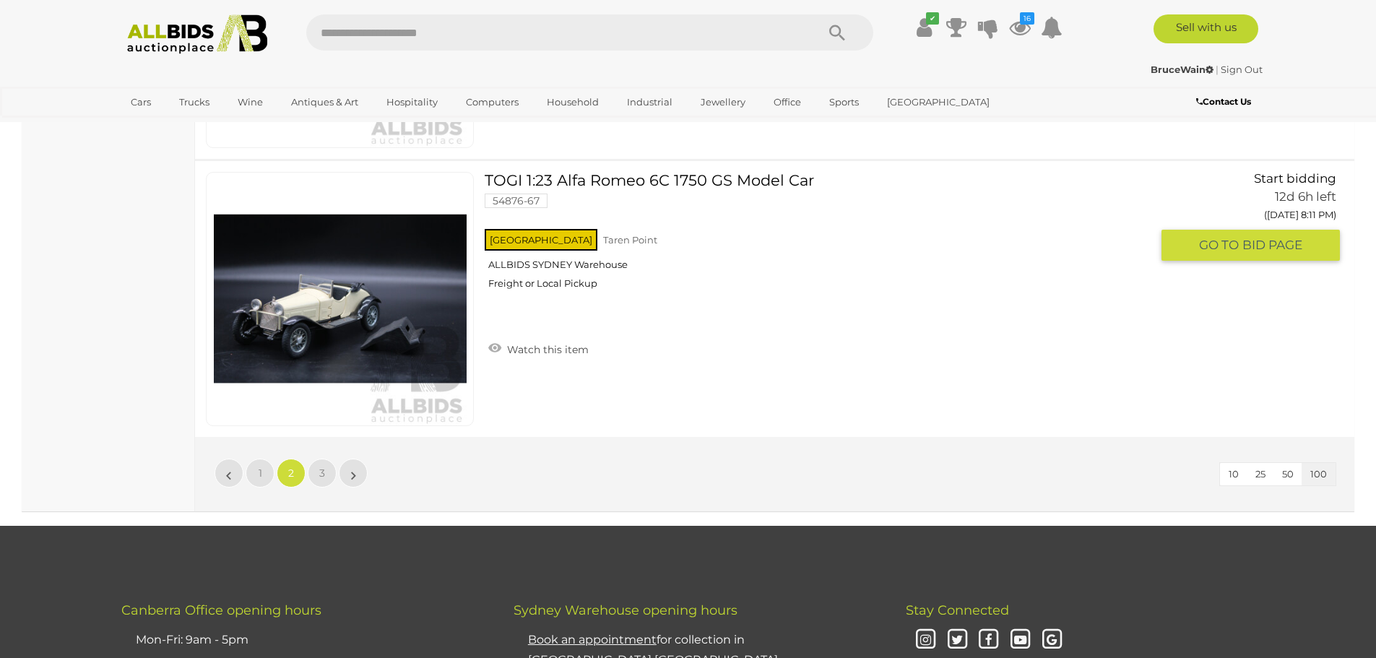
scroll to position [27565, 0]
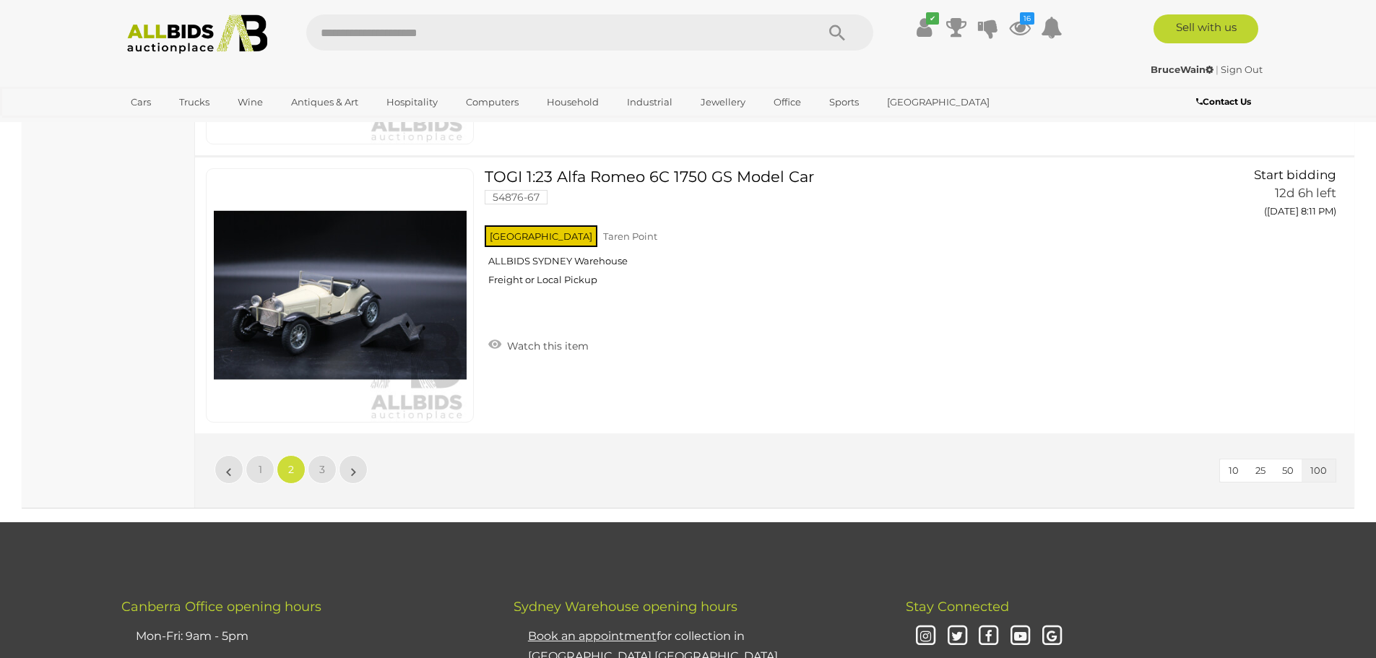
click at [351, 463] on li "»" at bounding box center [353, 469] width 28 height 29
click at [319, 470] on span "3" at bounding box center [322, 469] width 6 height 13
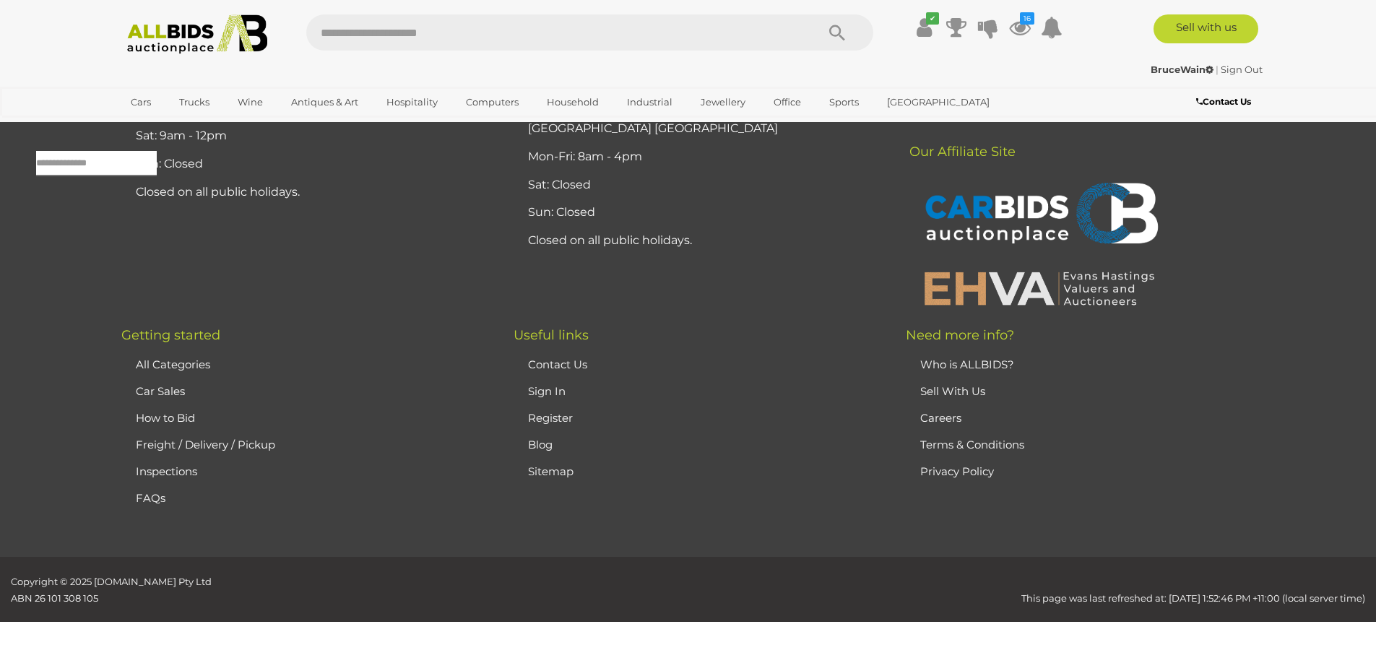
scroll to position [46, 0]
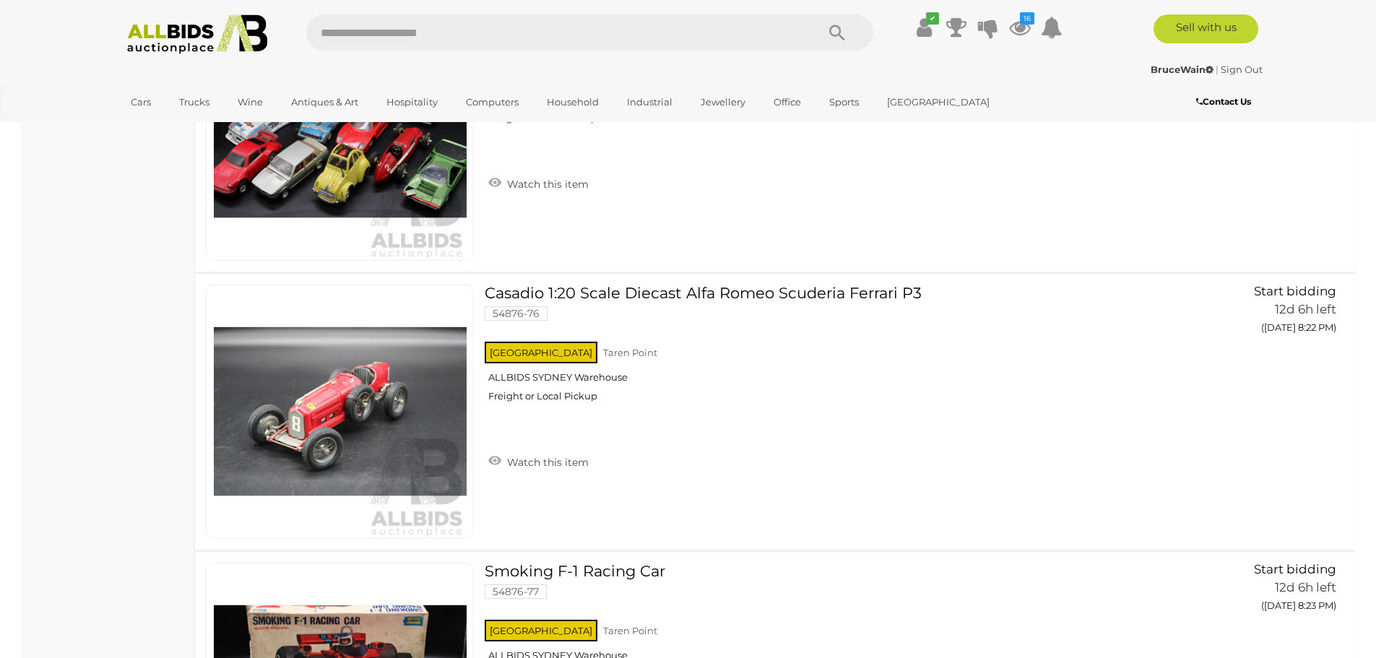
scroll to position [2791, 0]
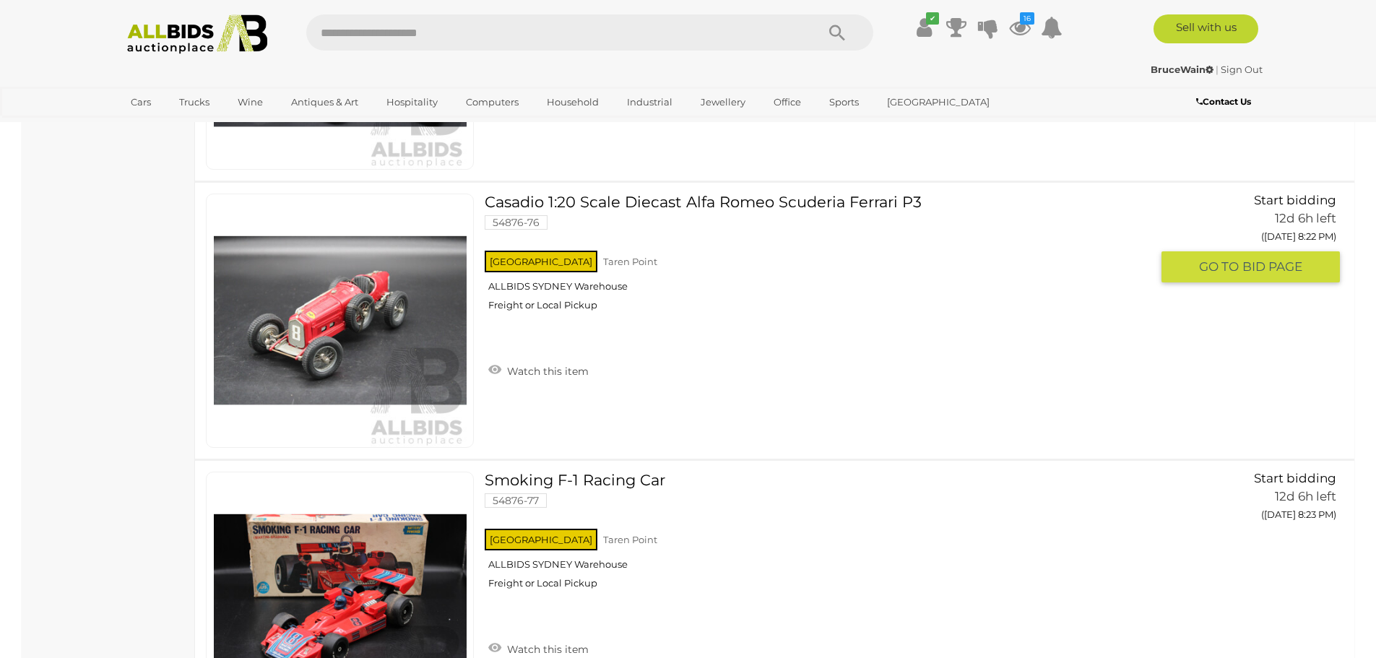
click at [538, 371] on link "Watch this item" at bounding box center [539, 370] width 108 height 22
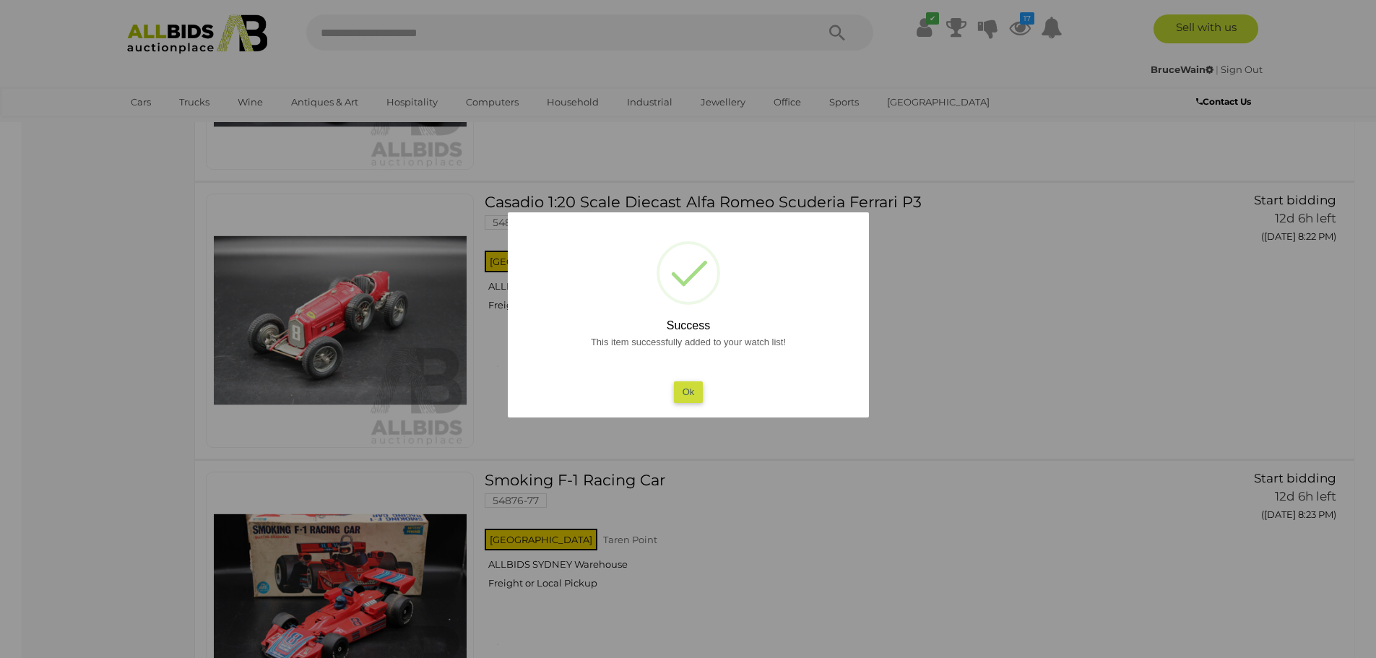
click at [683, 388] on button "Ok" at bounding box center [688, 391] width 30 height 21
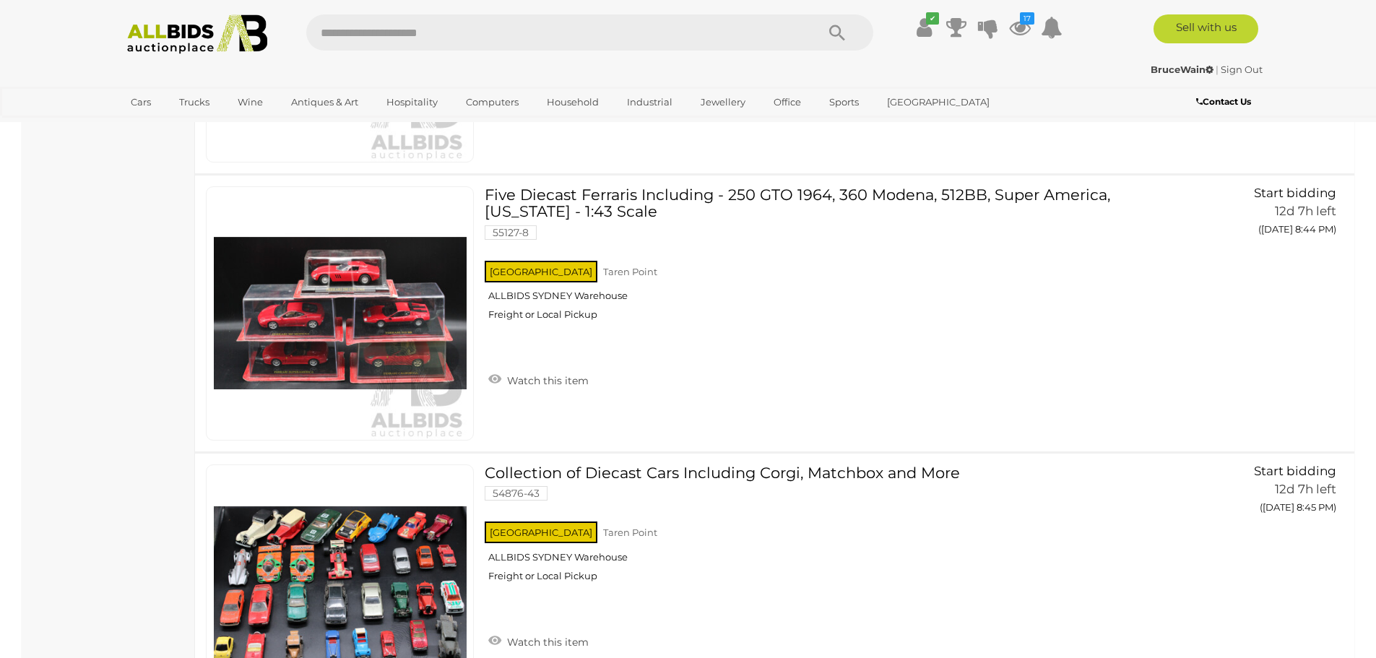
scroll to position [8930, 0]
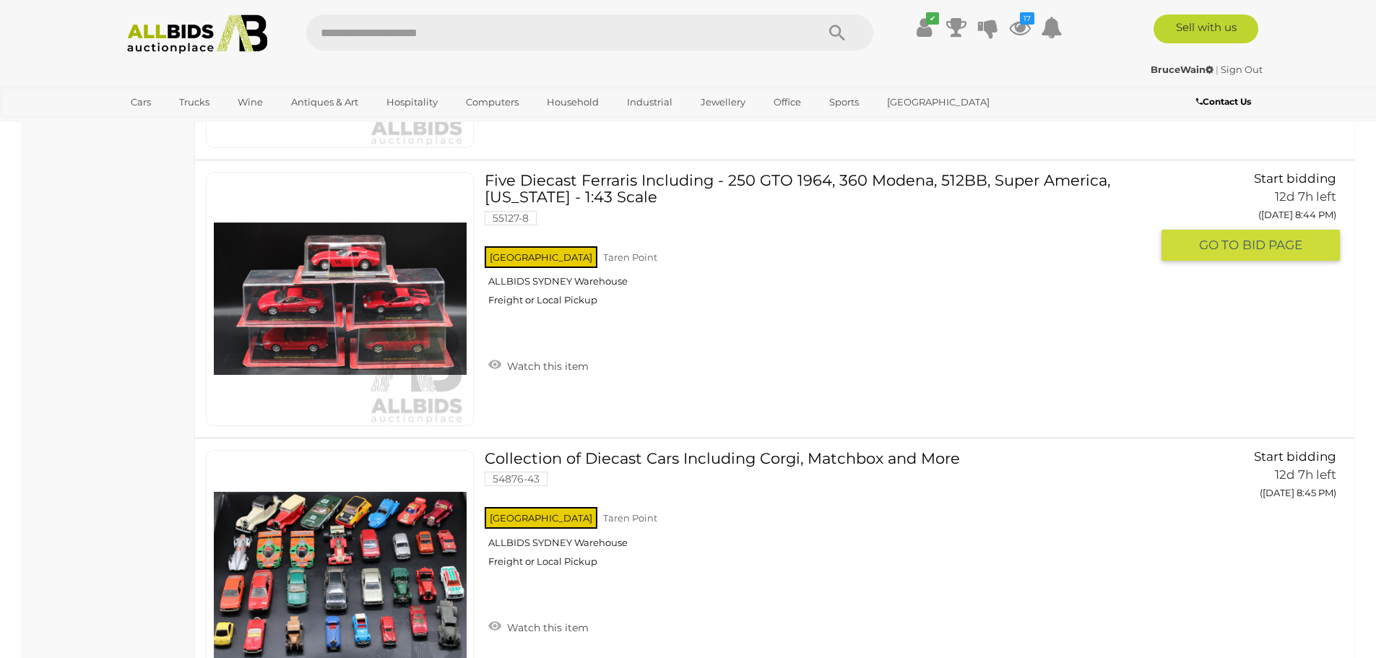
click at [541, 363] on link "Watch this item" at bounding box center [539, 365] width 108 height 22
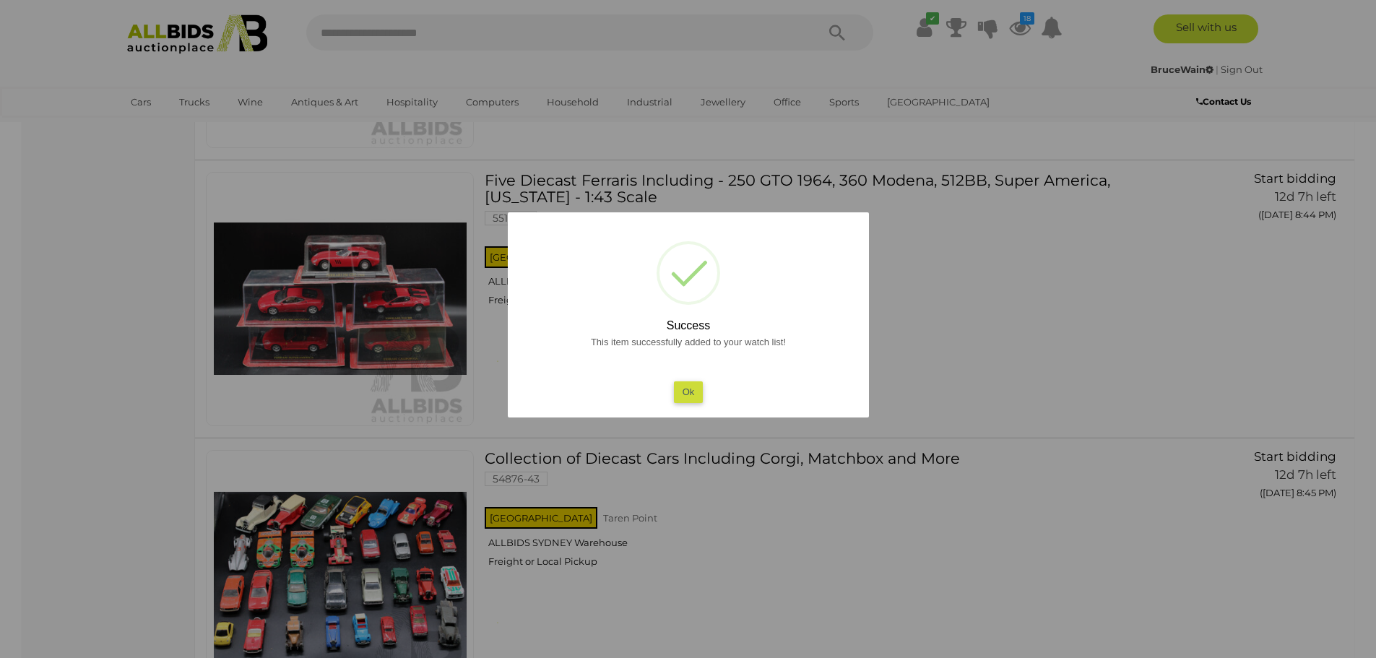
click at [684, 386] on button "Ok" at bounding box center [688, 391] width 30 height 21
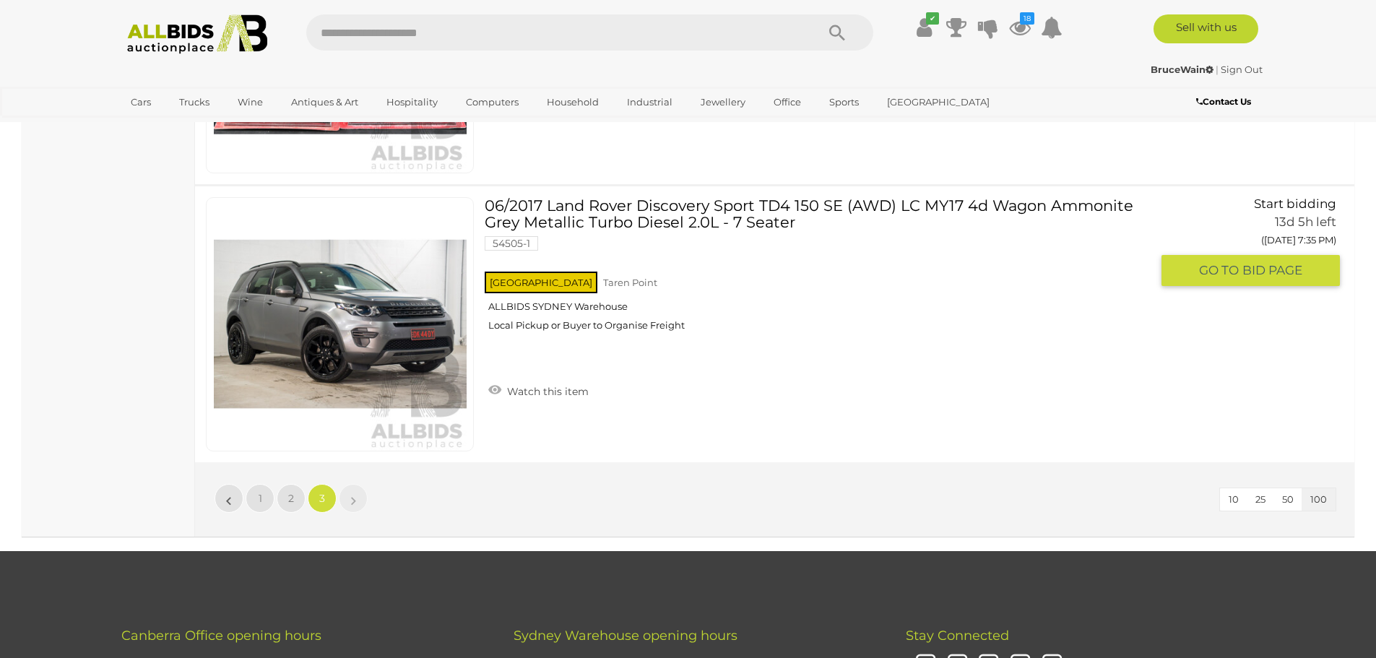
scroll to position [11675, 0]
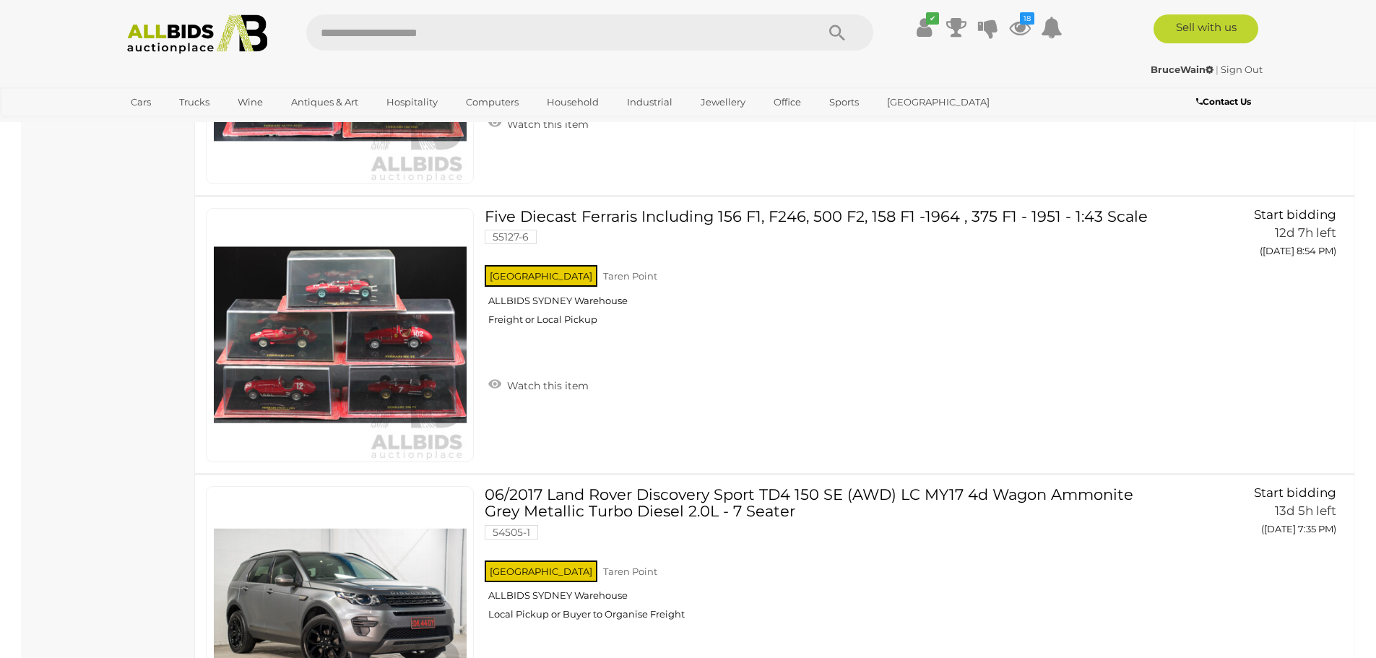
click at [1025, 29] on icon at bounding box center [1020, 27] width 22 height 26
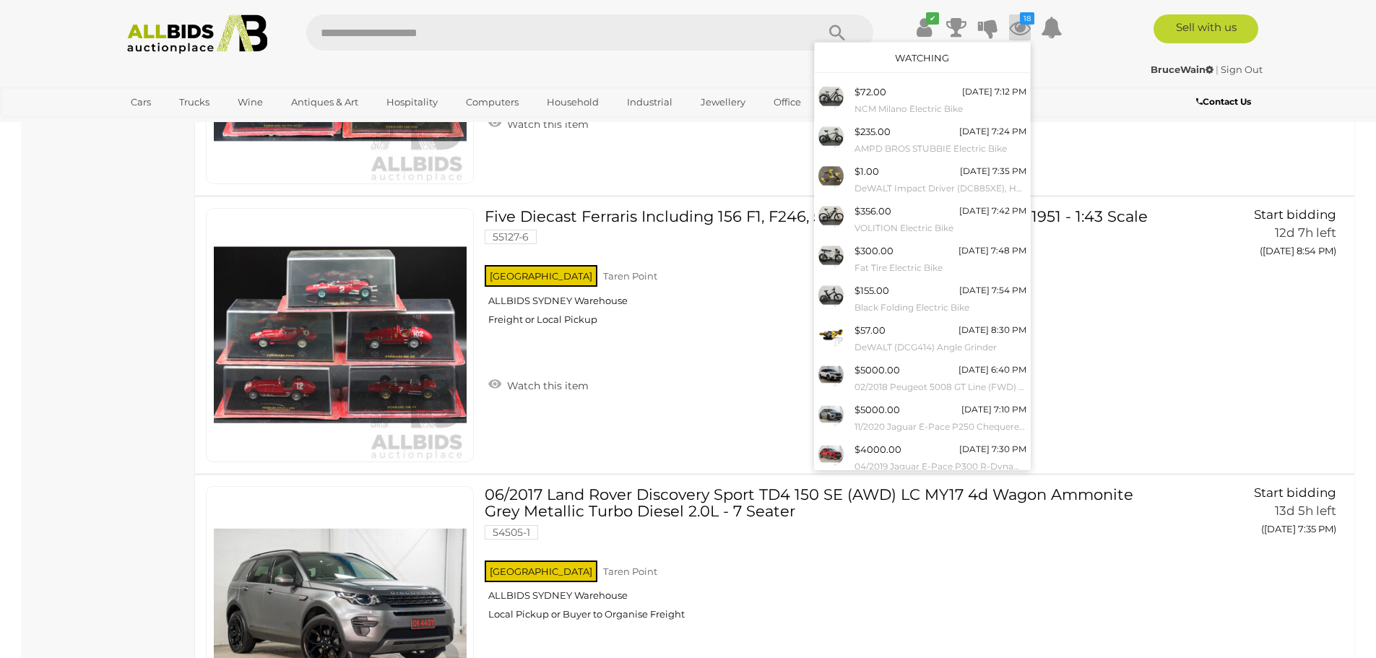
scroll to position [33, 0]
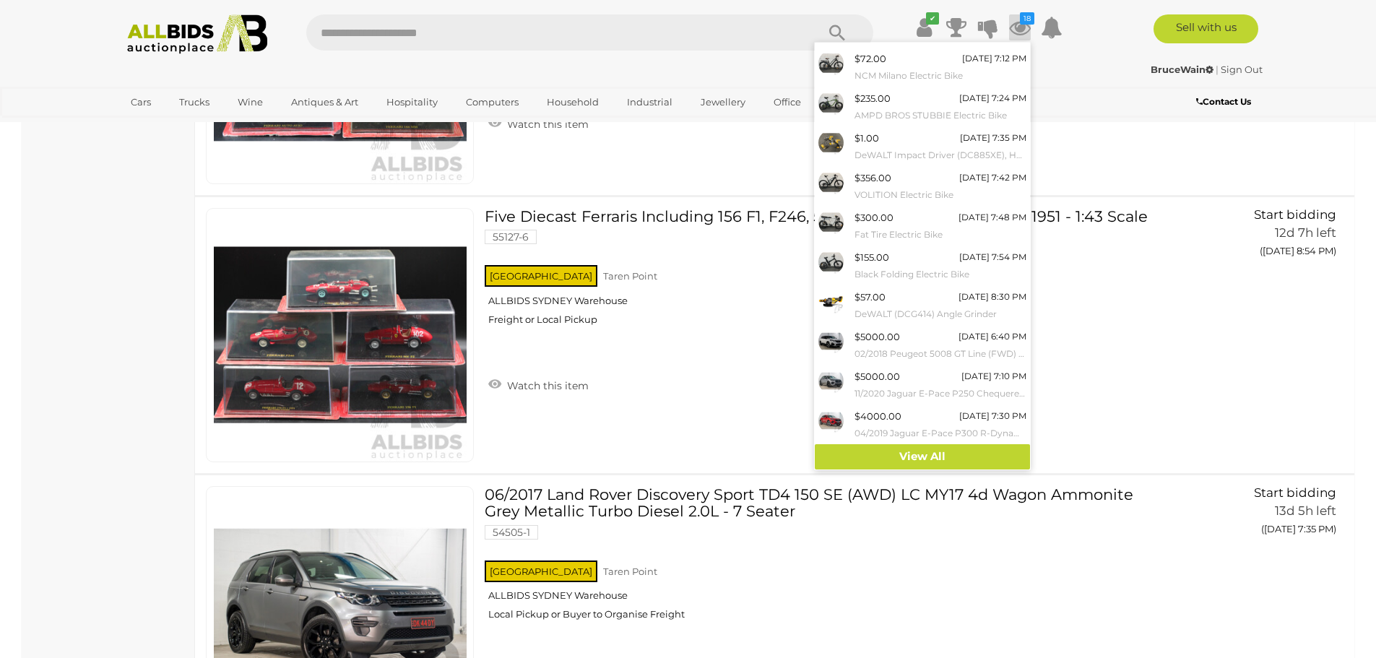
click at [918, 459] on link "View All" at bounding box center [922, 456] width 215 height 25
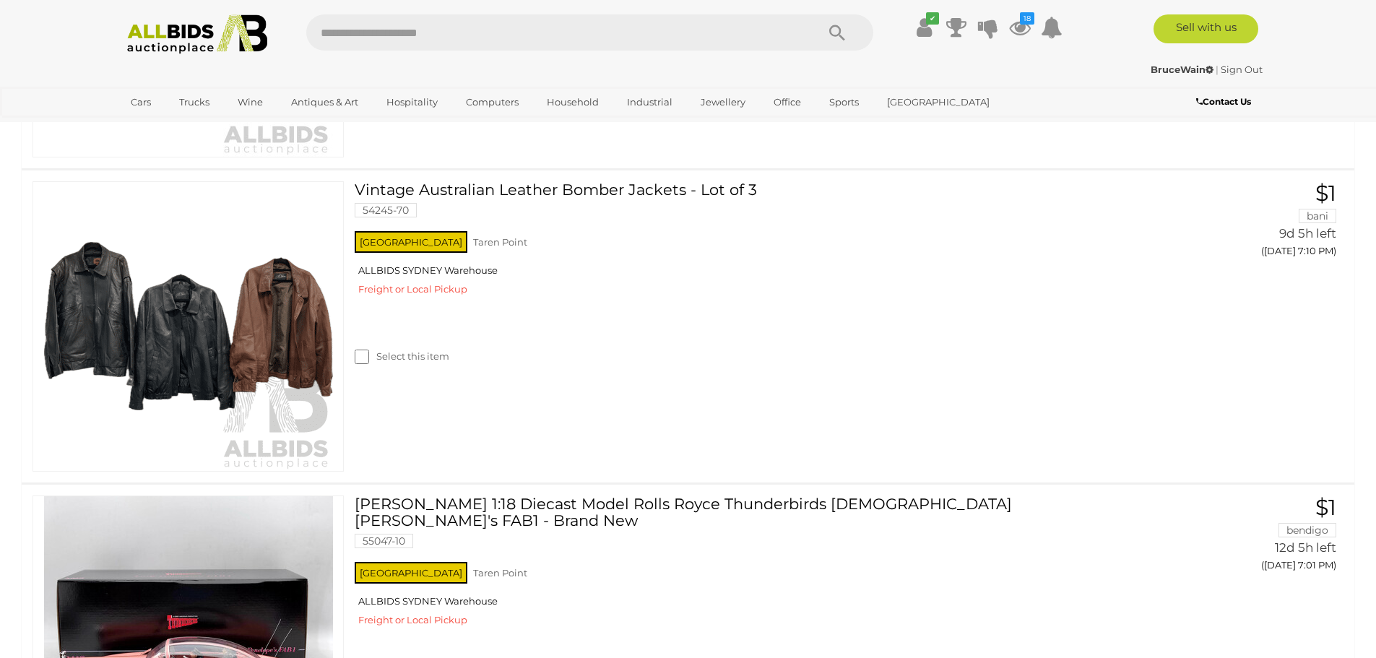
scroll to position [3395, 0]
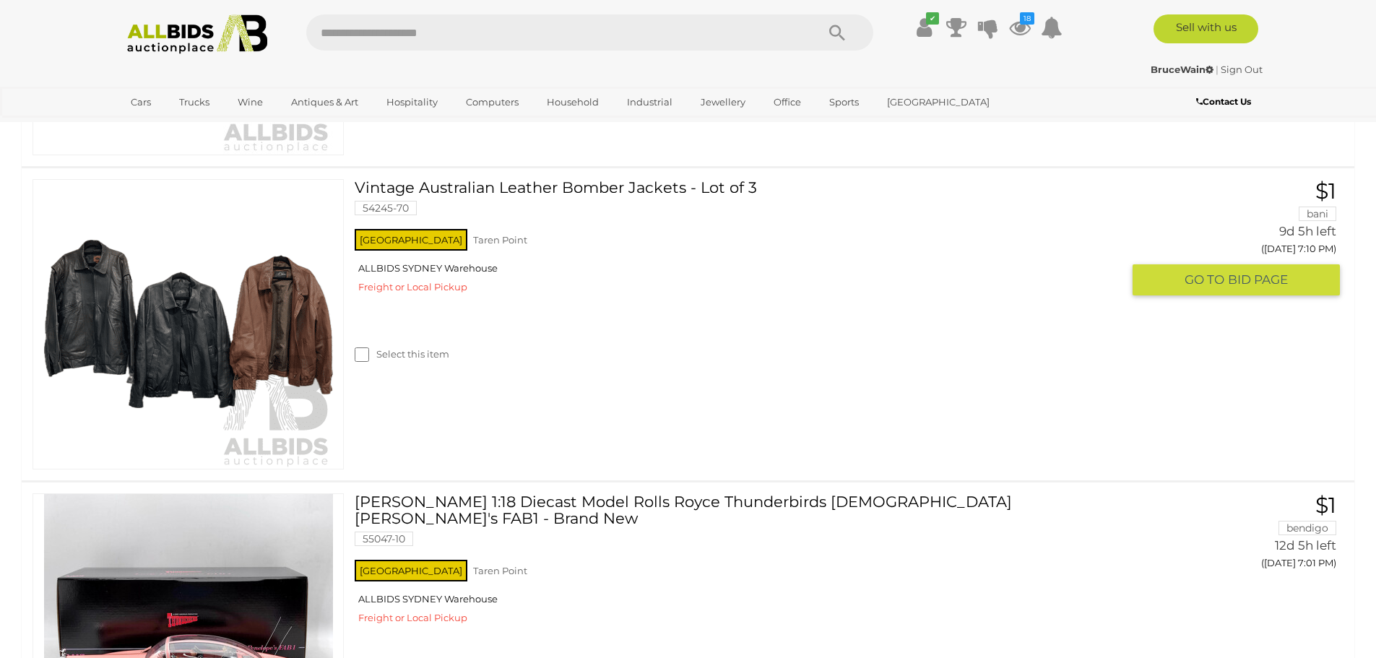
click at [521, 191] on link "Vintage Australian Leather Bomber Jackets - Lot of 3 54245-70" at bounding box center [743, 202] width 756 height 47
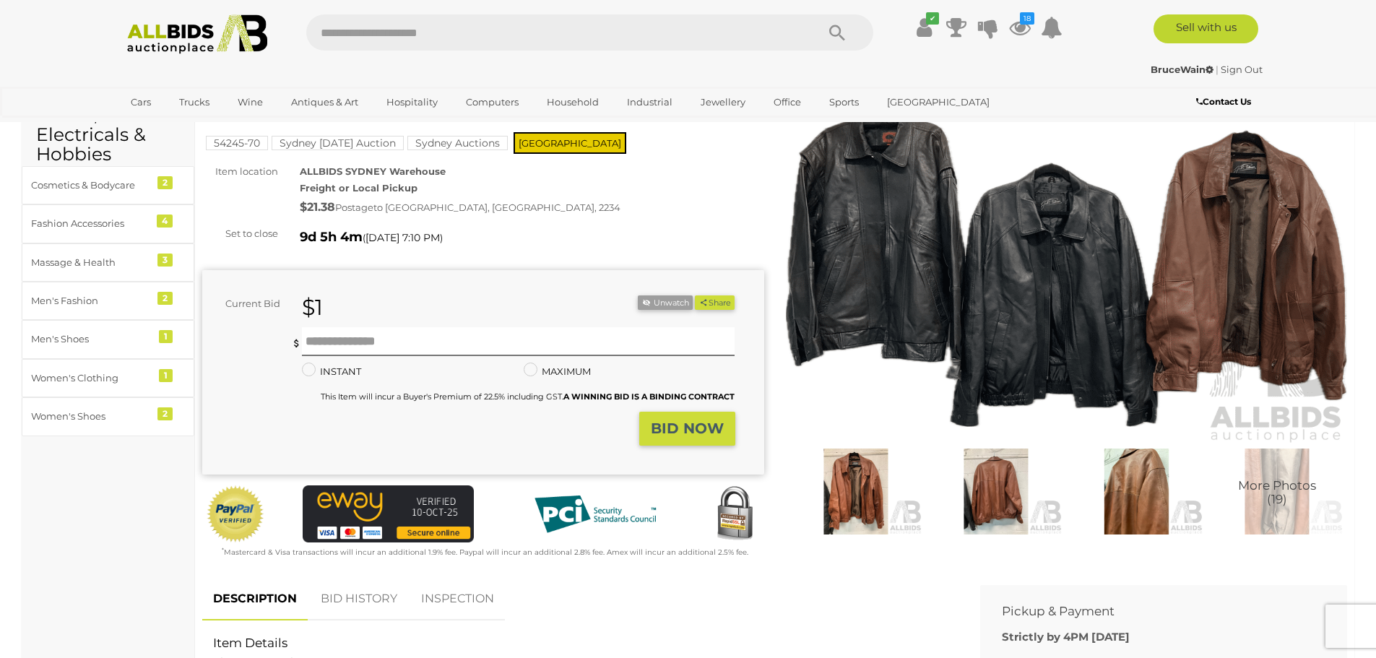
scroll to position [72, 0]
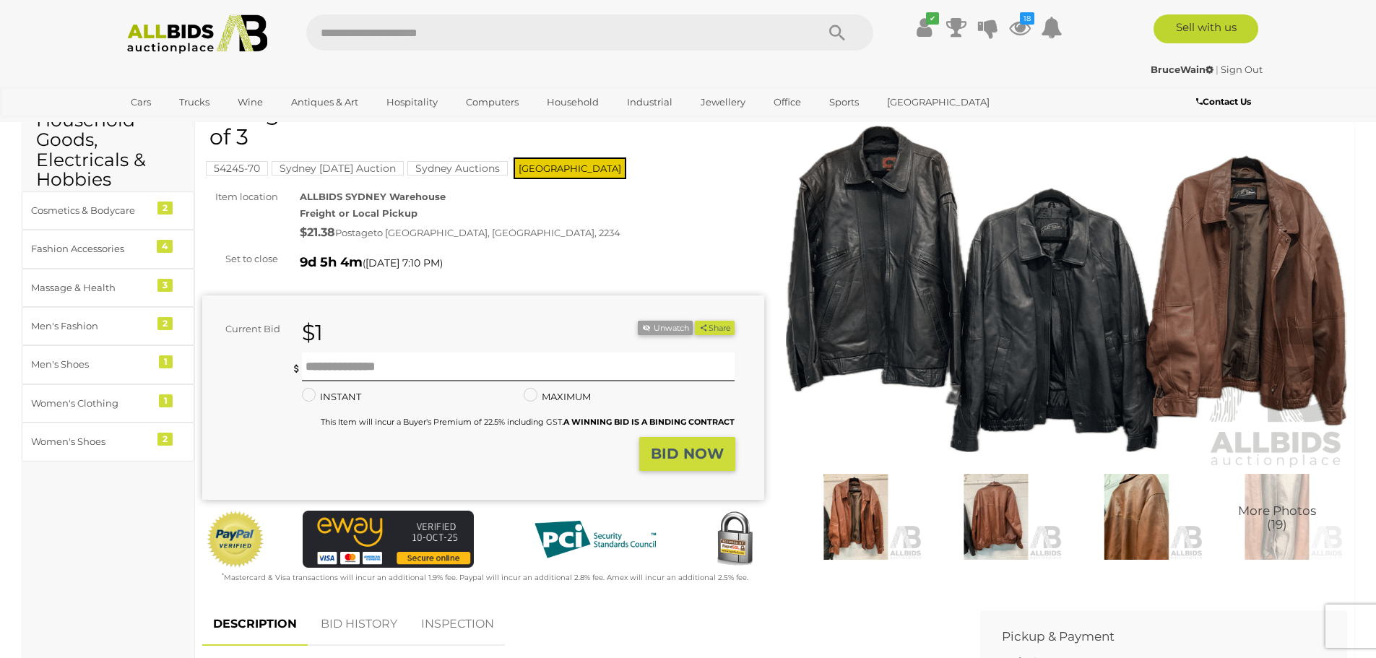
click at [895, 199] on img at bounding box center [1067, 289] width 562 height 362
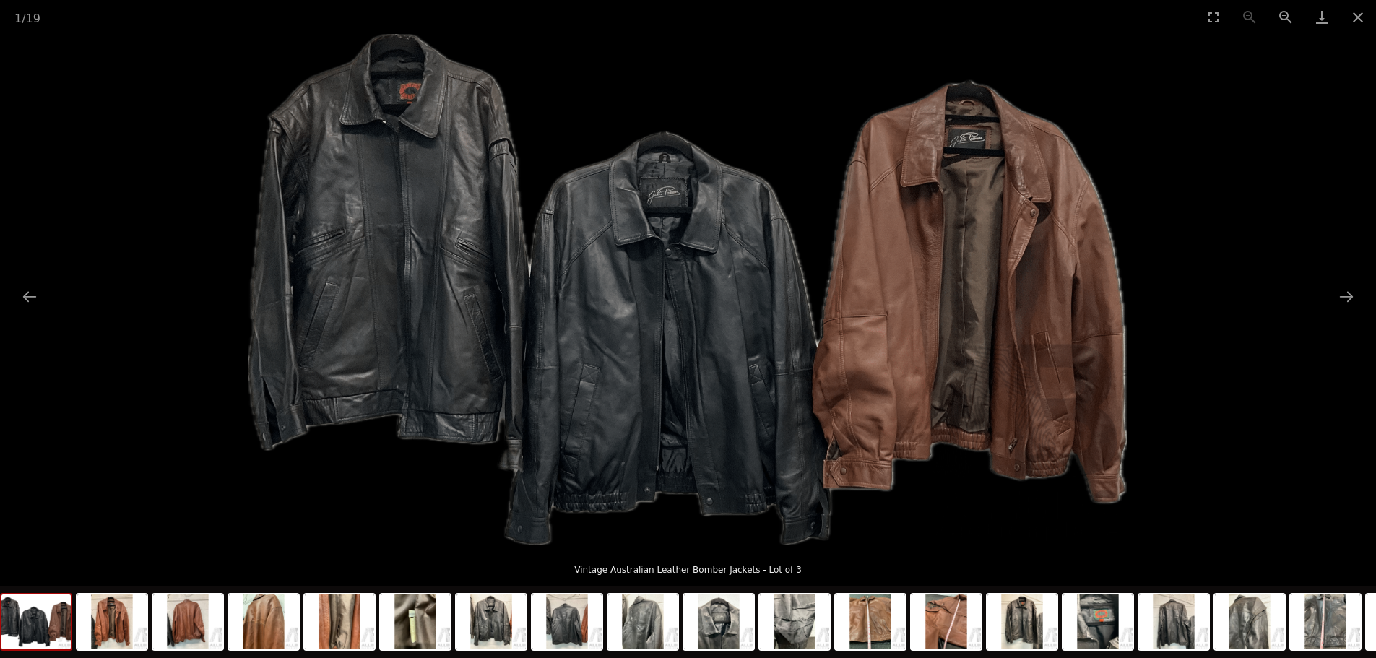
click at [1344, 298] on button "Next slide" at bounding box center [1346, 296] width 30 height 28
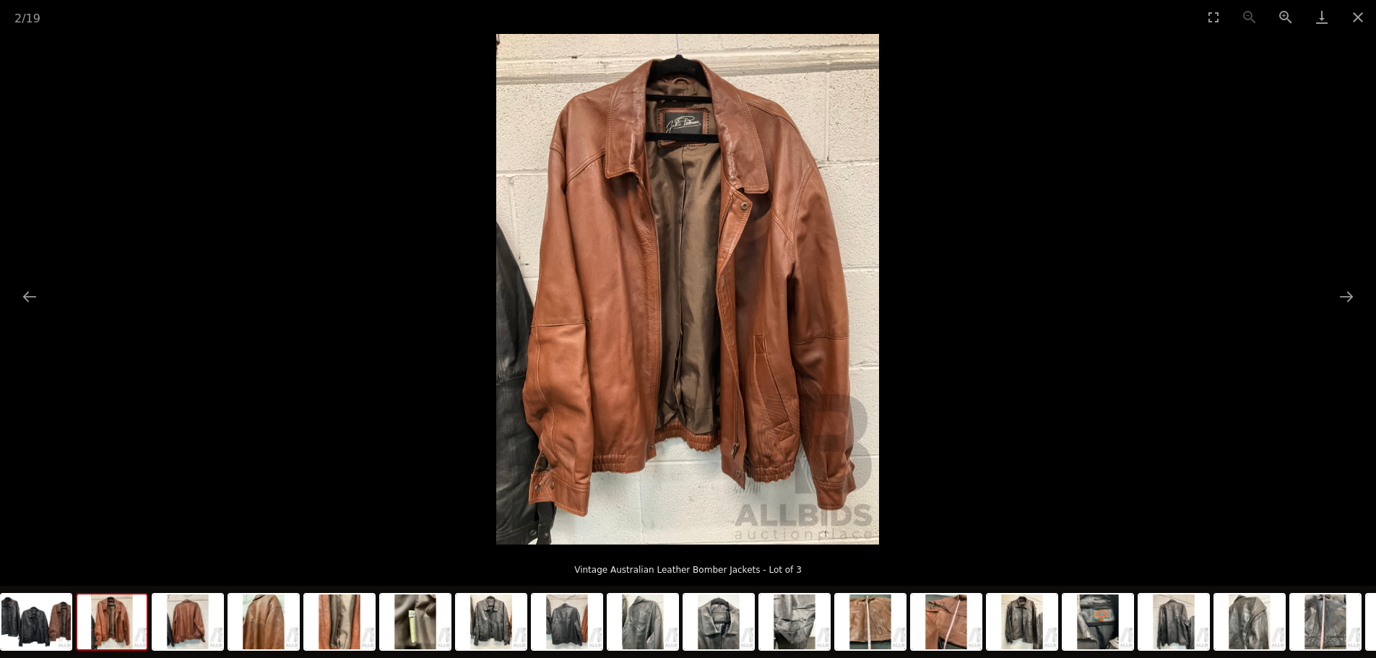
click at [1344, 298] on button "Next slide" at bounding box center [1346, 296] width 30 height 28
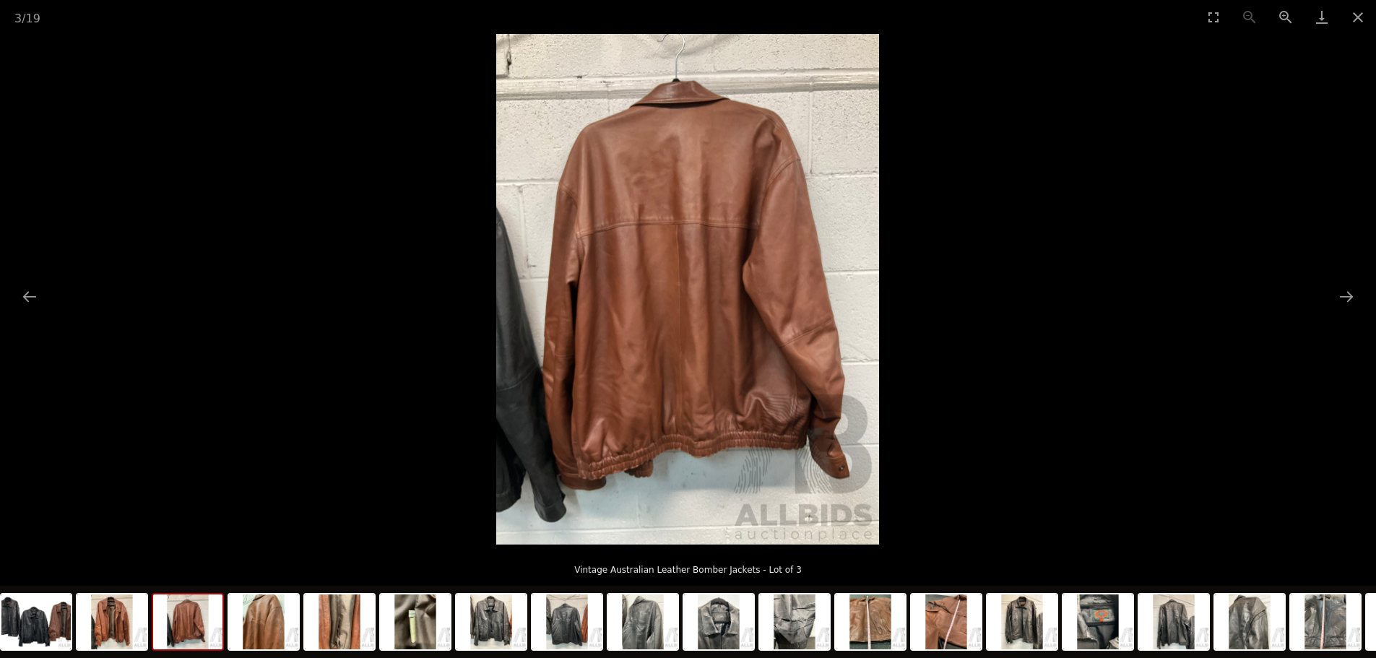
click at [1344, 298] on button "Next slide" at bounding box center [1346, 296] width 30 height 28
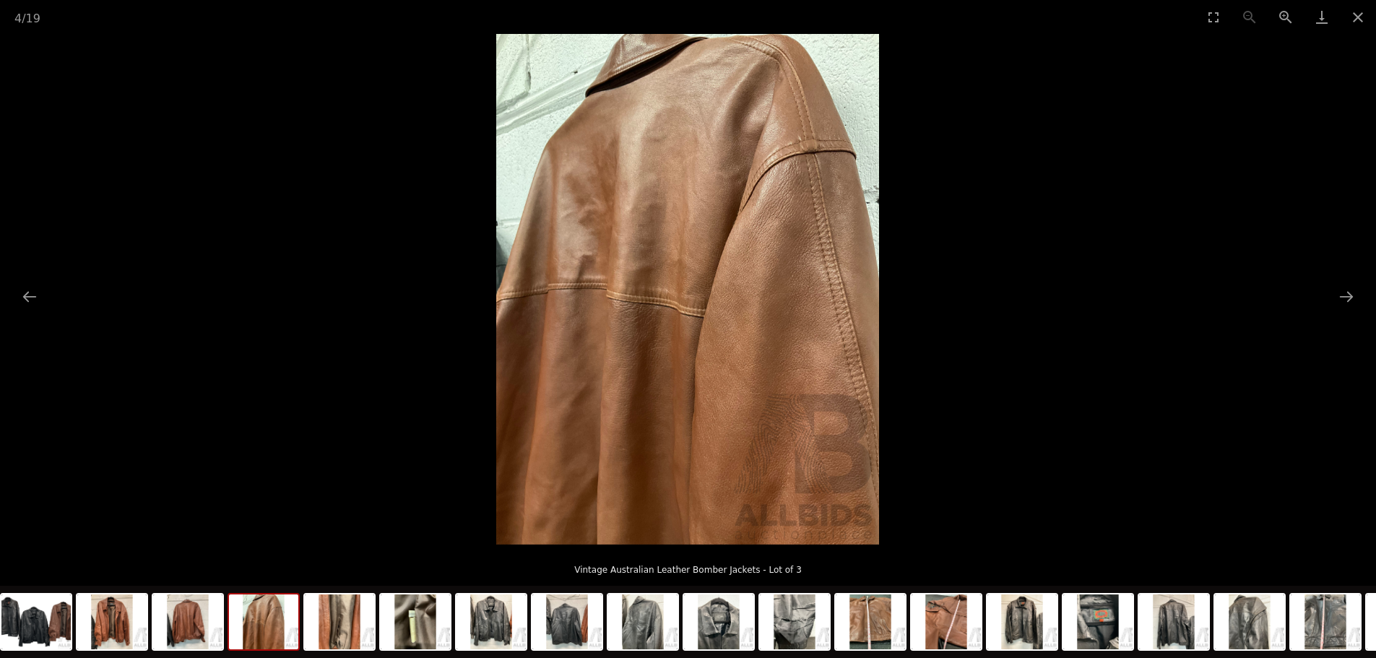
click at [1344, 298] on button "Next slide" at bounding box center [1346, 296] width 30 height 28
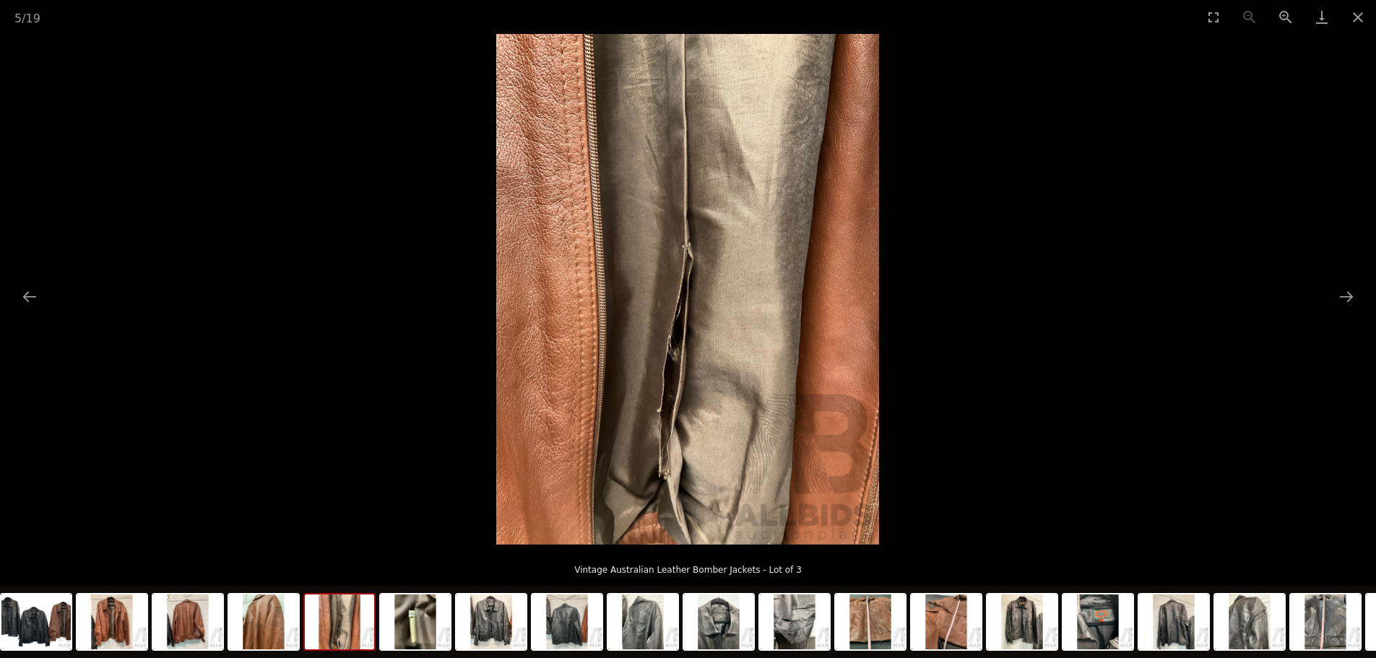
click at [1344, 298] on button "Next slide" at bounding box center [1346, 296] width 30 height 28
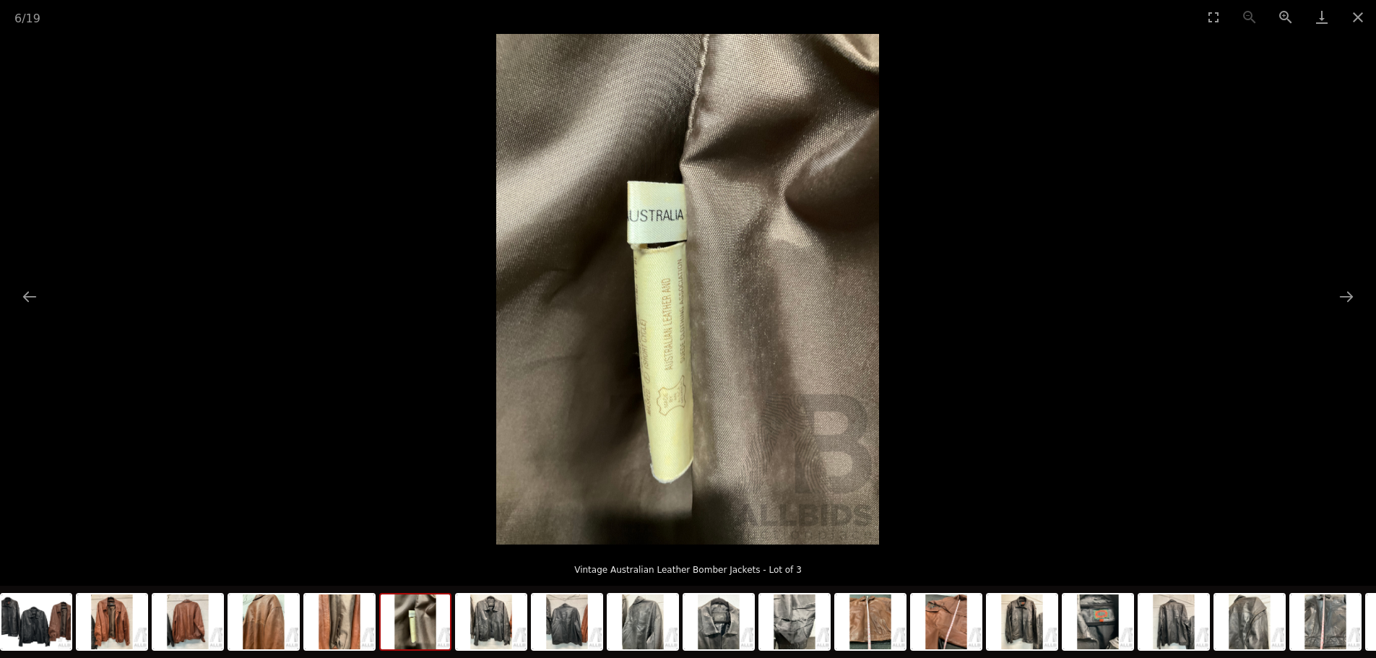
click at [688, 358] on img at bounding box center [687, 289] width 383 height 511
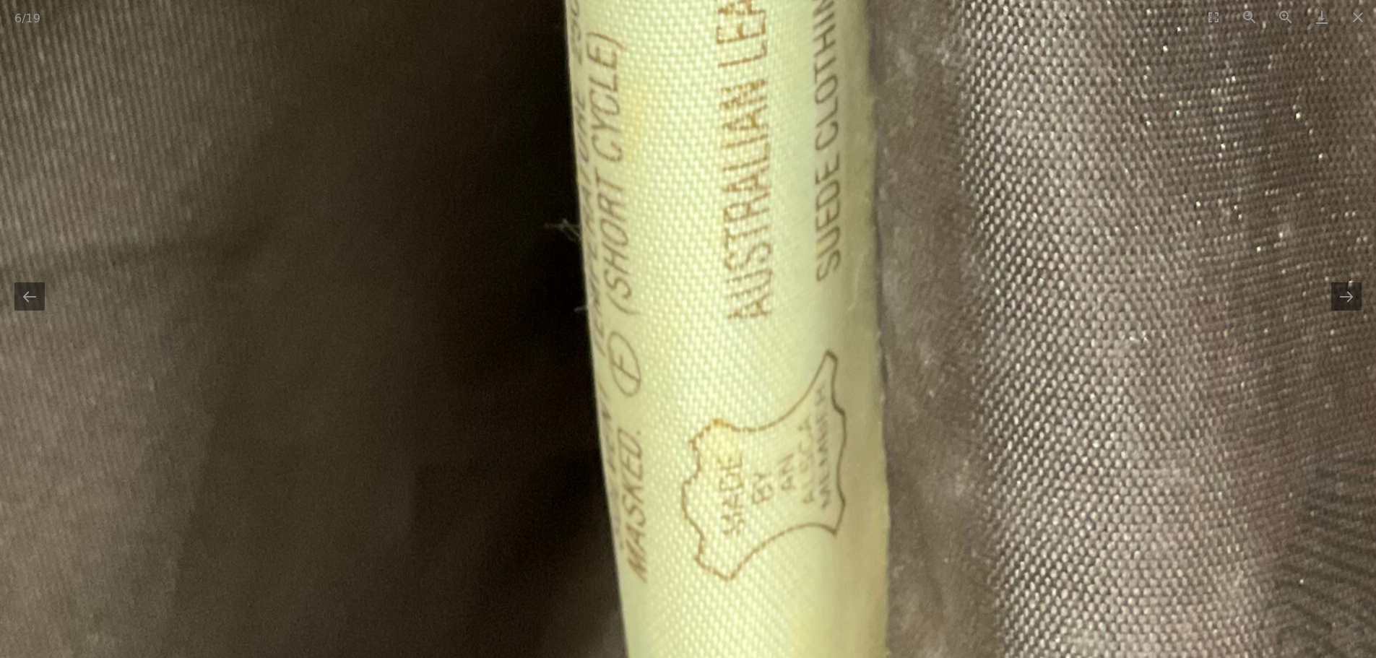
drag, startPoint x: 669, startPoint y: 417, endPoint x: 829, endPoint y: 215, distance: 257.5
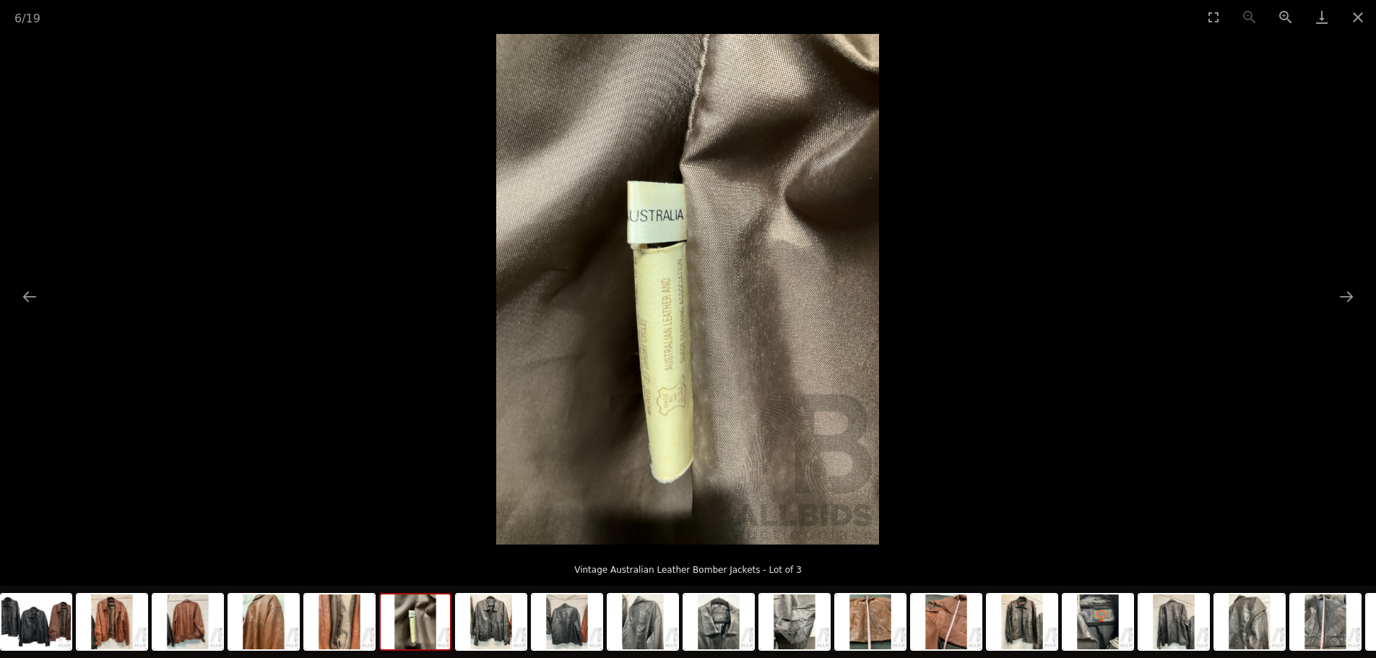
click at [1345, 299] on button "Next slide" at bounding box center [1346, 296] width 30 height 28
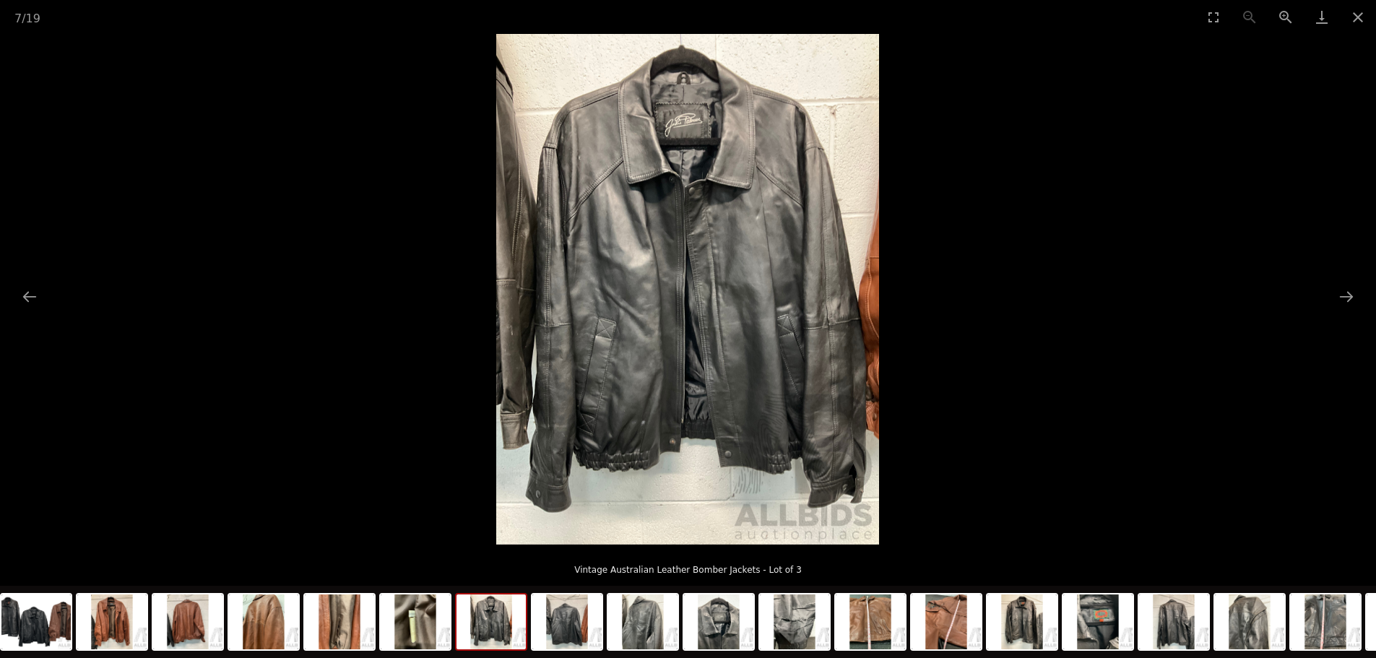
click at [689, 140] on img at bounding box center [687, 289] width 383 height 511
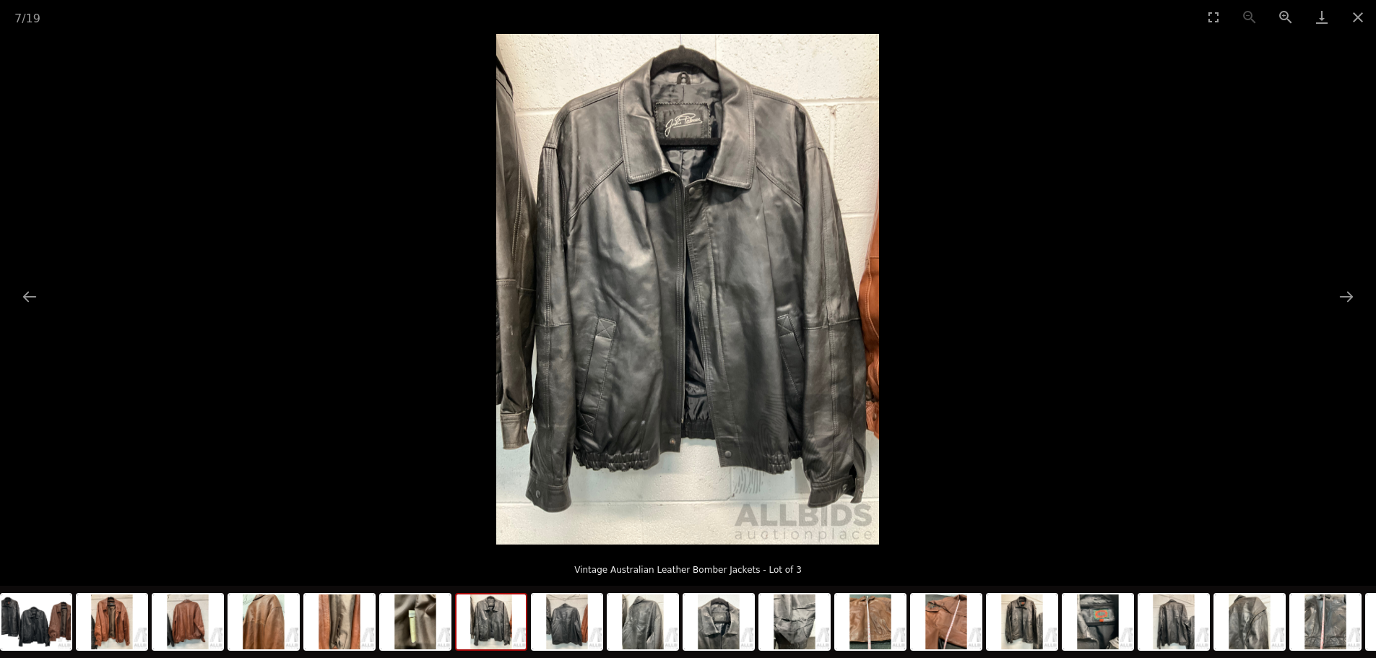
click at [1343, 295] on button "Next slide" at bounding box center [1346, 296] width 30 height 28
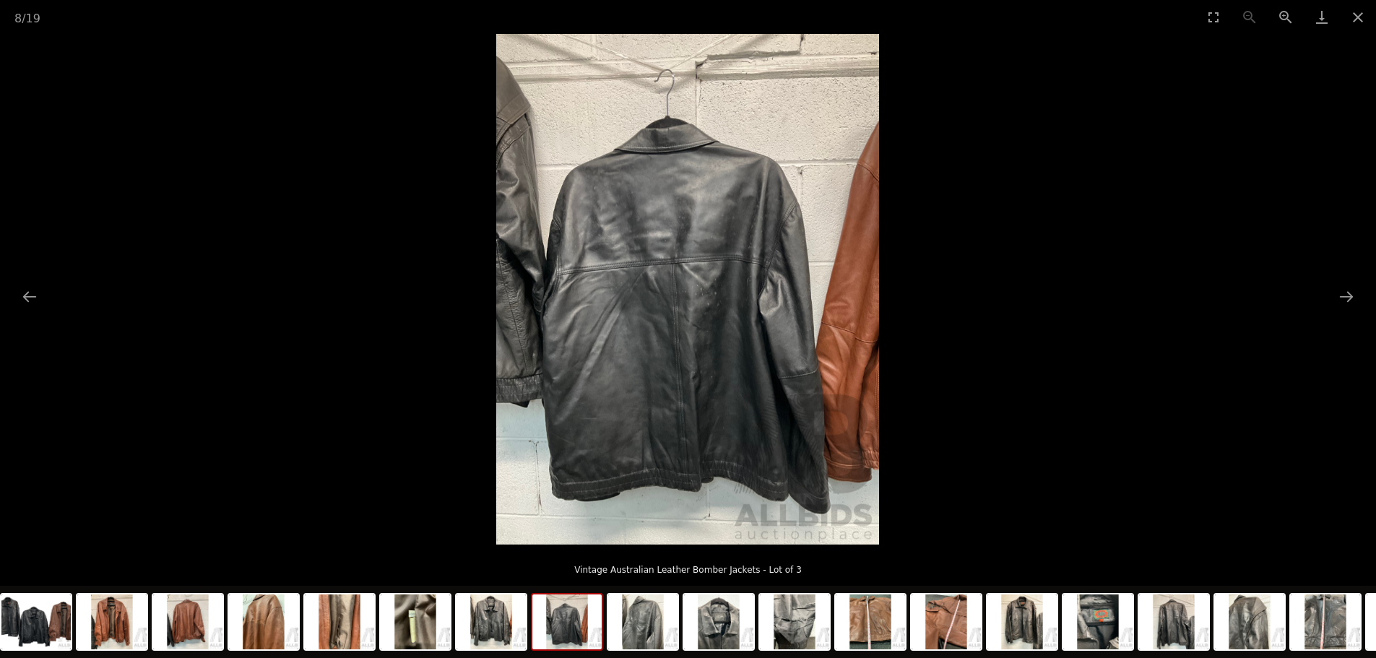
click at [1346, 300] on button "Next slide" at bounding box center [1346, 296] width 30 height 28
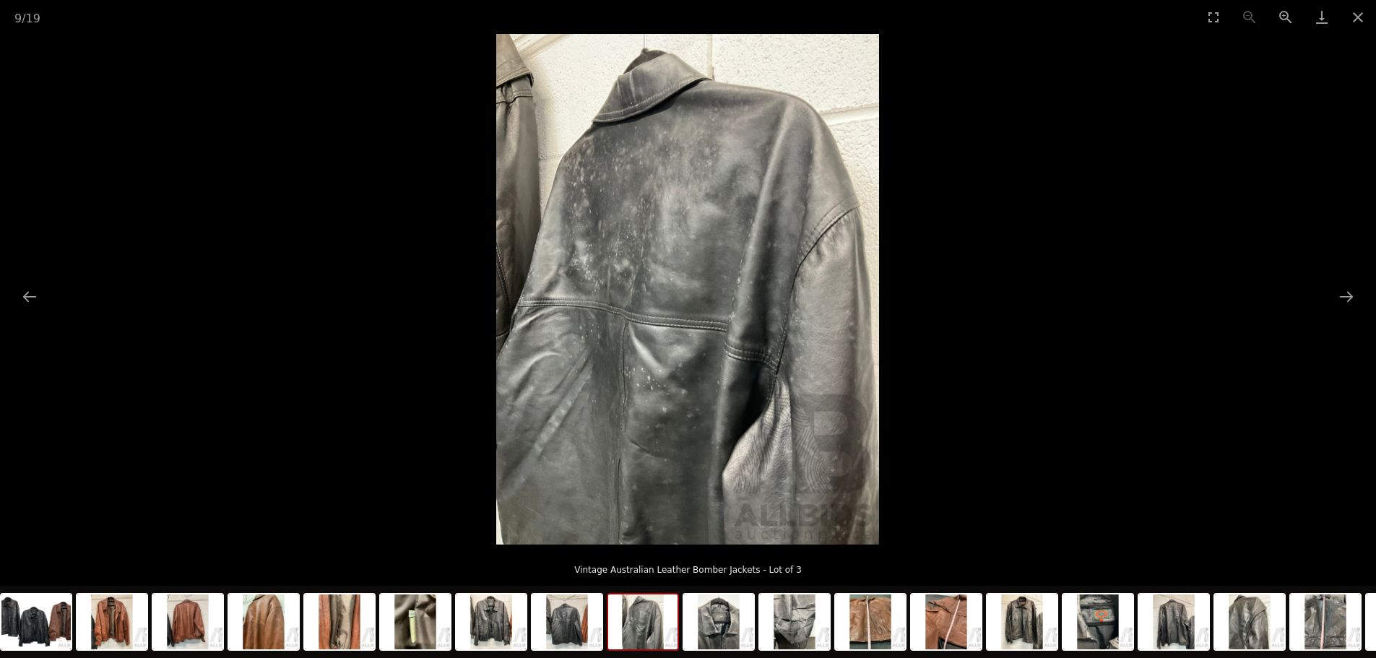
click at [1346, 300] on button "Next slide" at bounding box center [1346, 296] width 30 height 28
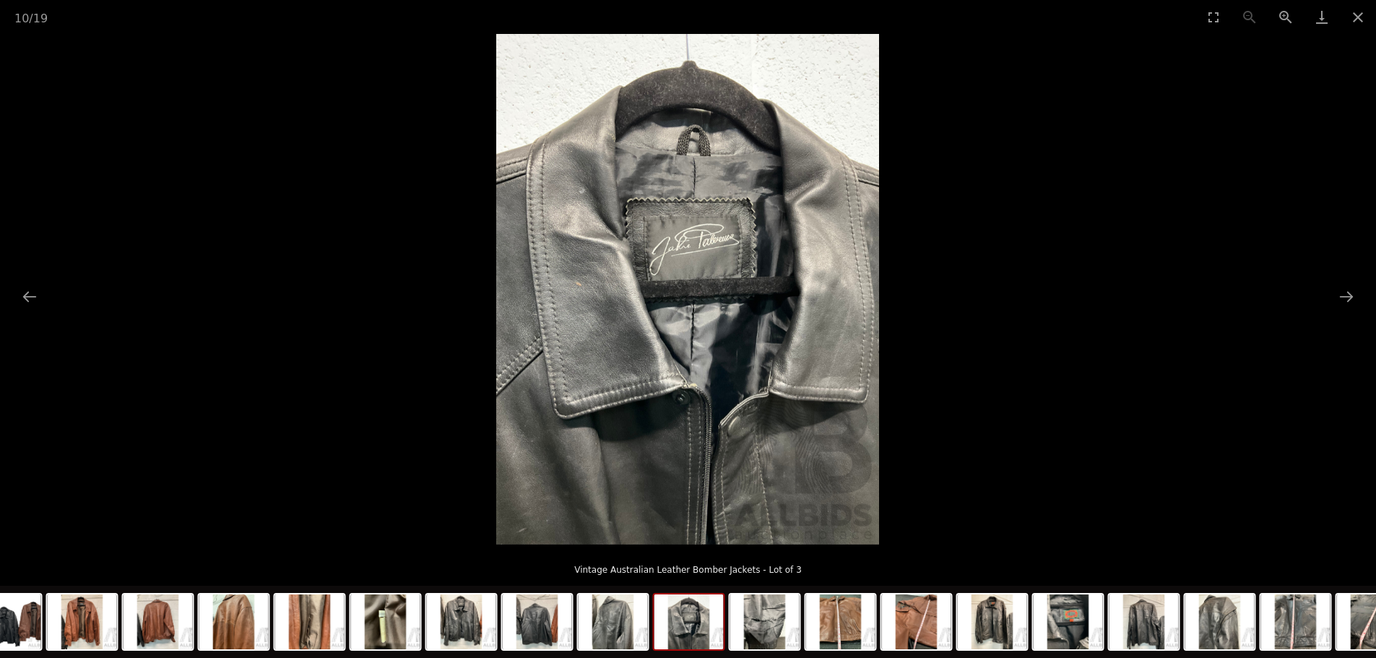
click at [735, 280] on img at bounding box center [687, 289] width 383 height 511
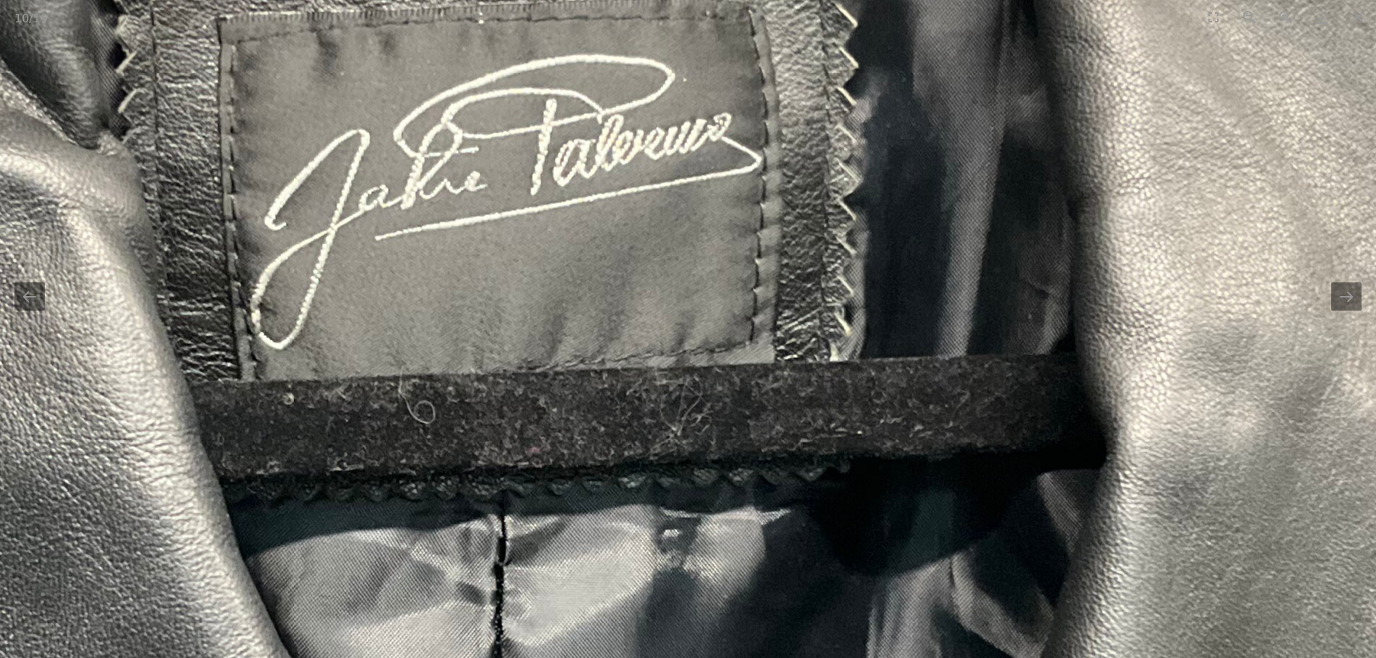
click at [730, 299] on img at bounding box center [469, 428] width 2185 height 2914
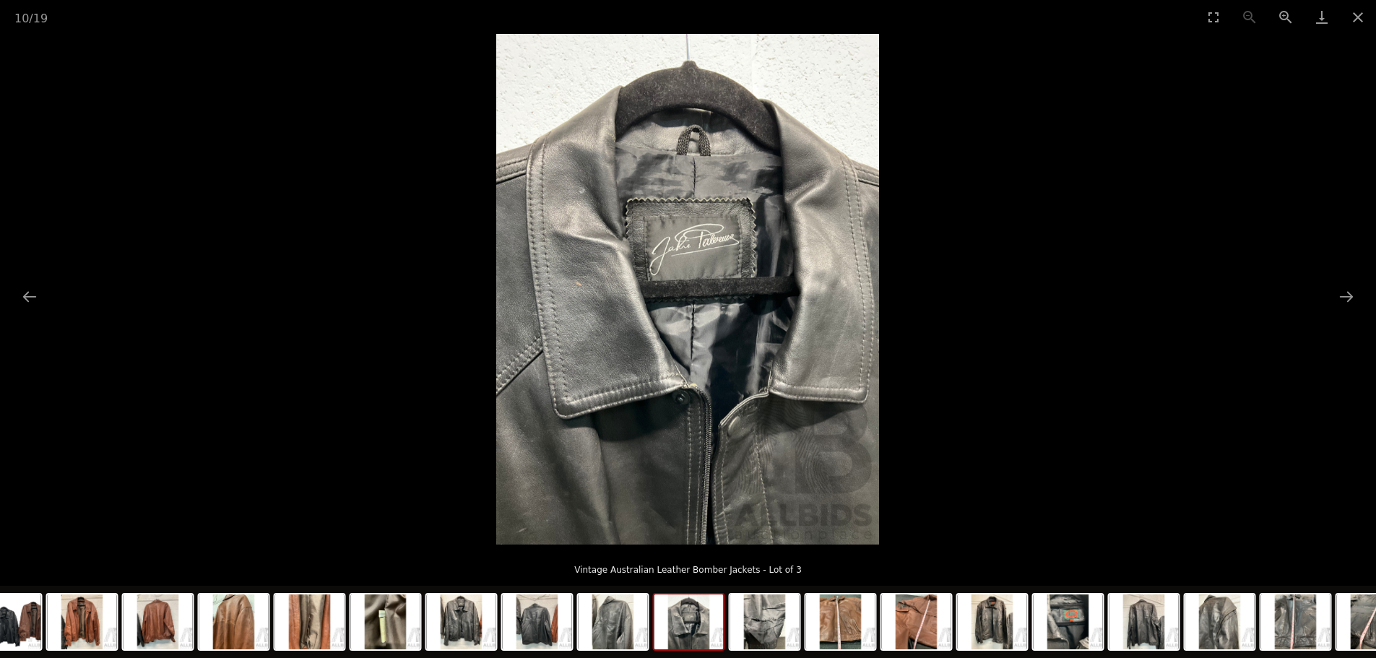
click at [1343, 295] on button "Next slide" at bounding box center [1346, 296] width 30 height 28
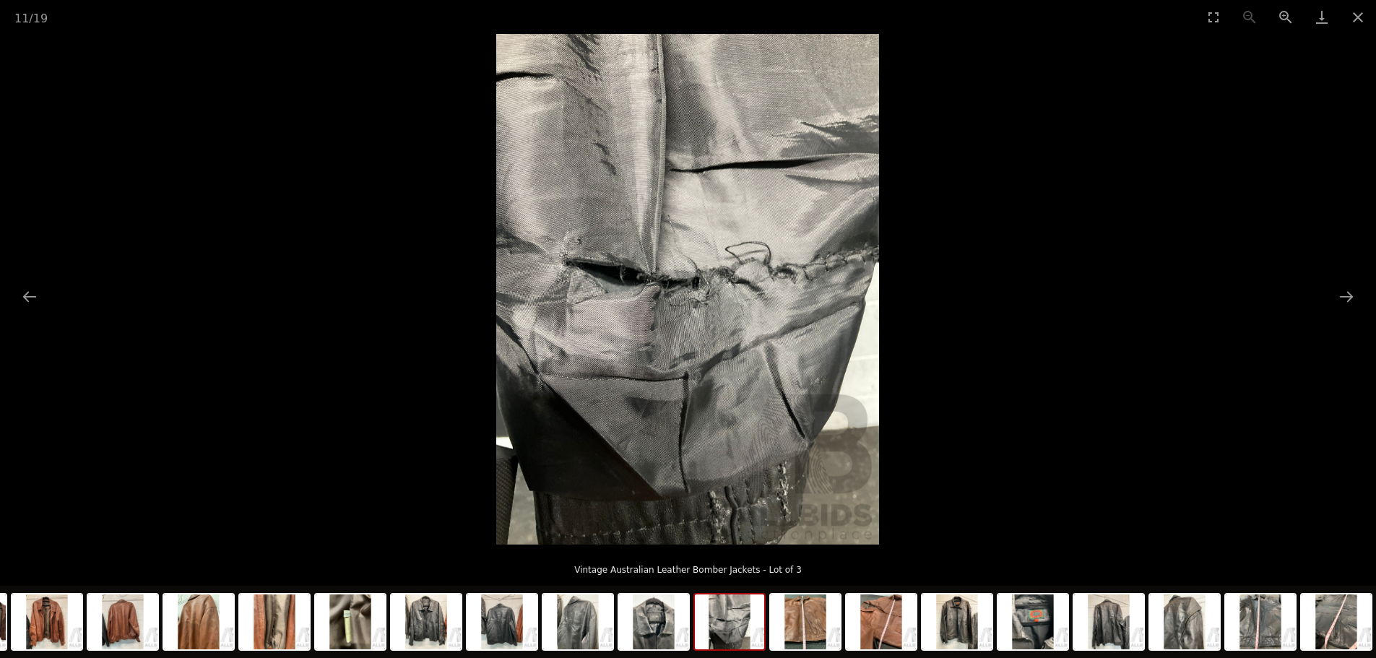
click at [1343, 297] on button "Next slide" at bounding box center [1346, 296] width 30 height 28
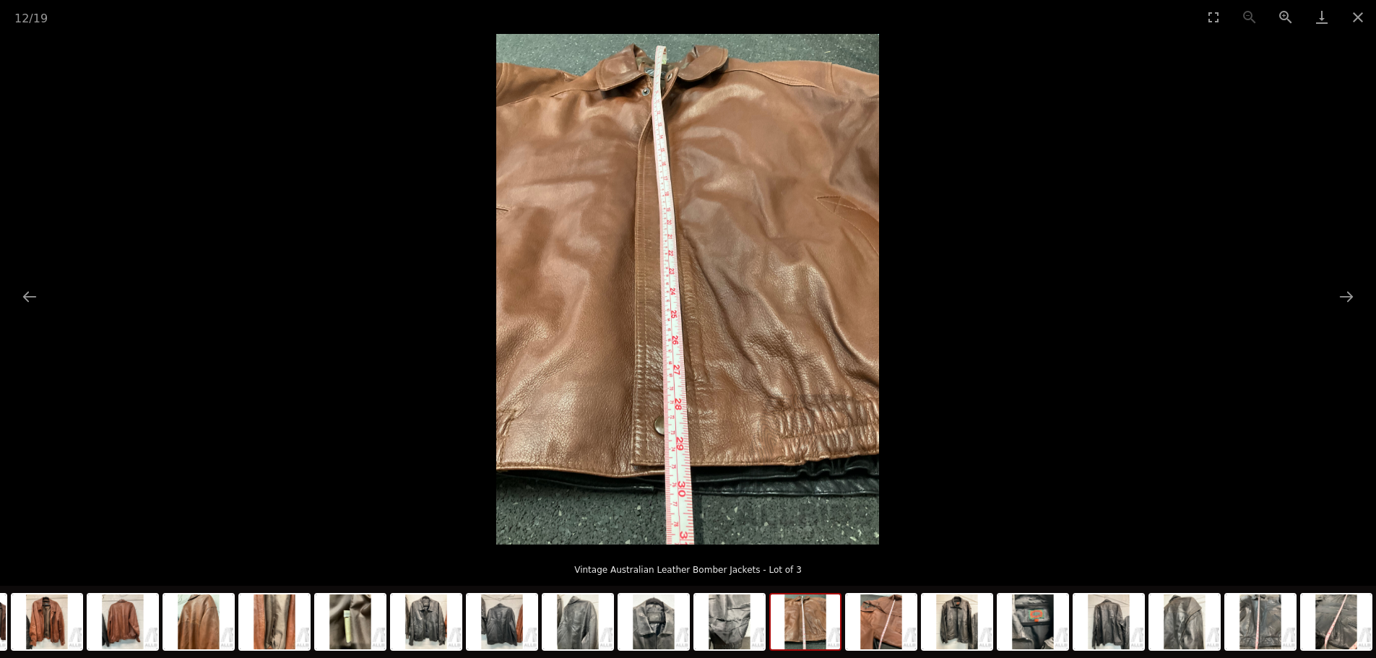
click at [1343, 297] on button "Next slide" at bounding box center [1346, 296] width 30 height 28
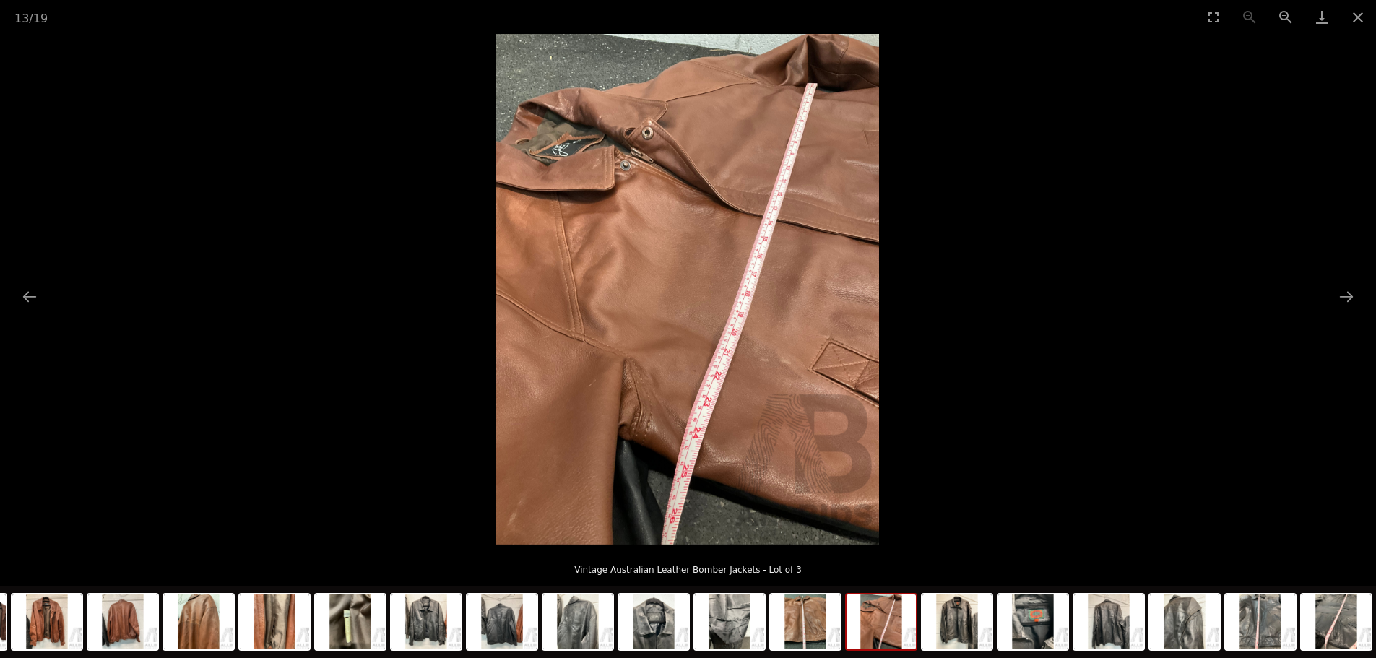
click at [1343, 297] on button "Next slide" at bounding box center [1346, 296] width 30 height 28
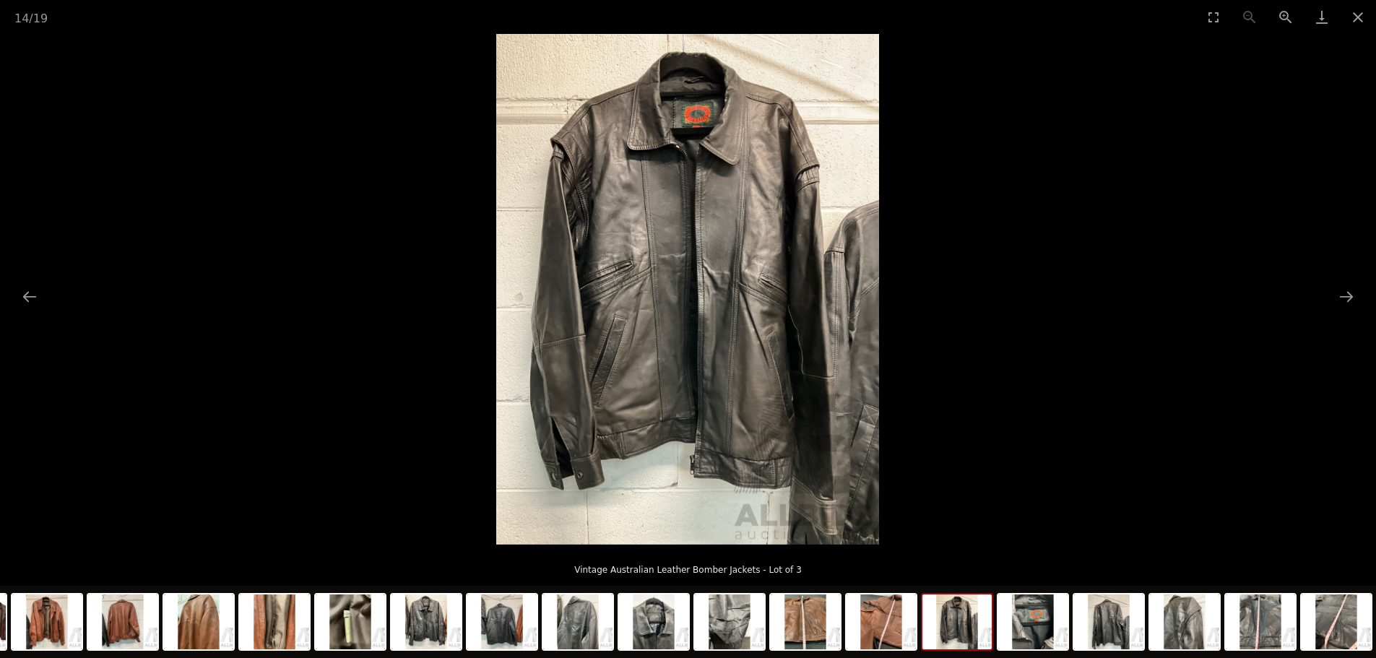
click at [1343, 297] on button "Next slide" at bounding box center [1346, 296] width 30 height 28
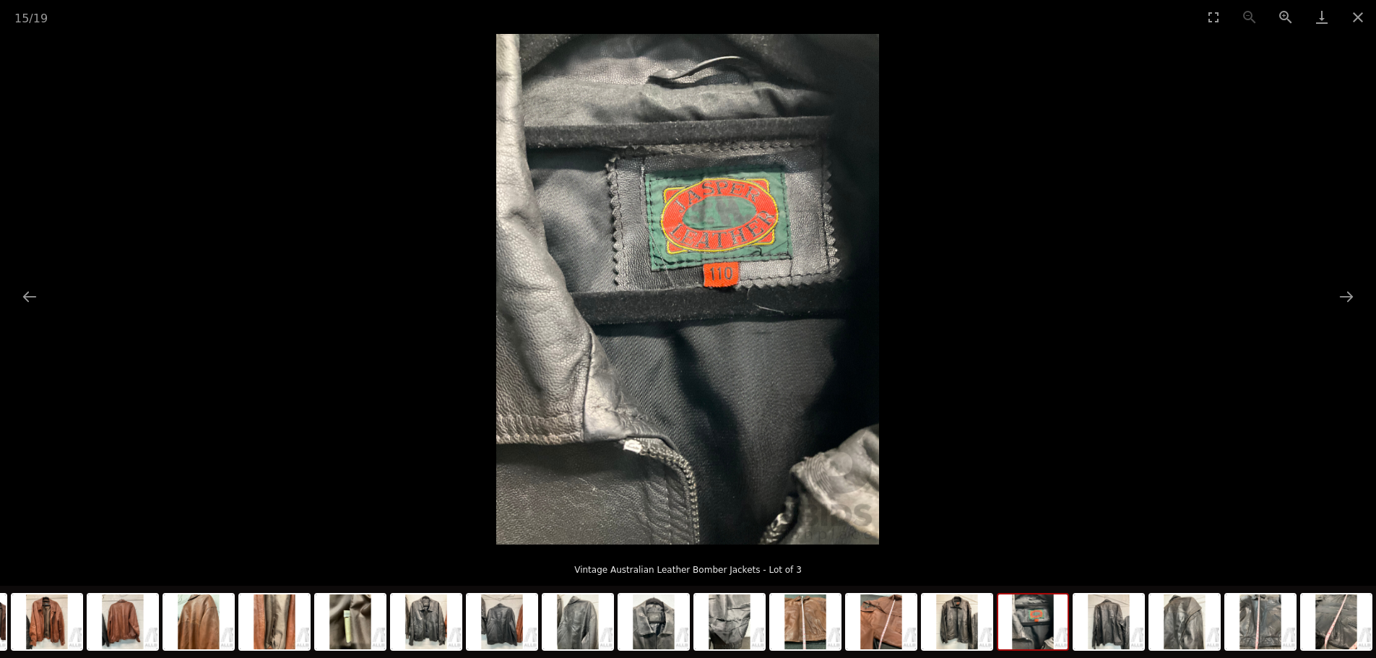
click at [1343, 297] on button "Next slide" at bounding box center [1346, 296] width 30 height 28
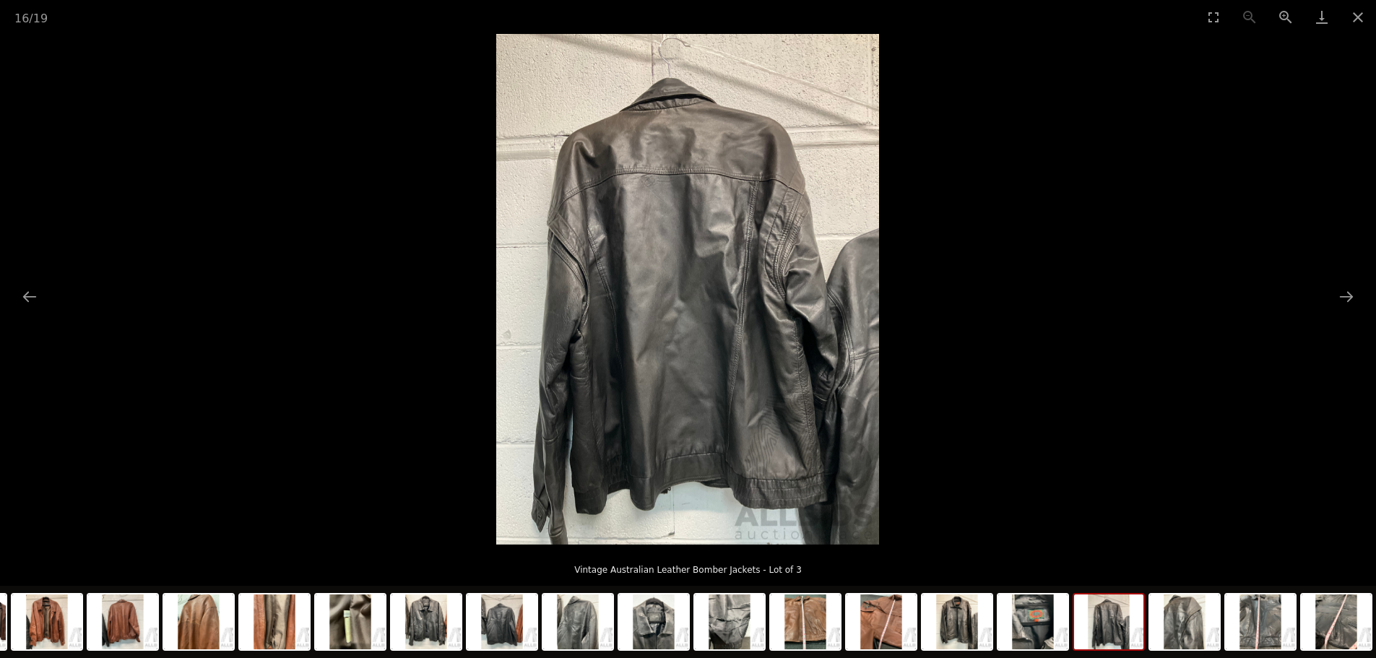
click at [1343, 297] on button "Next slide" at bounding box center [1346, 296] width 30 height 28
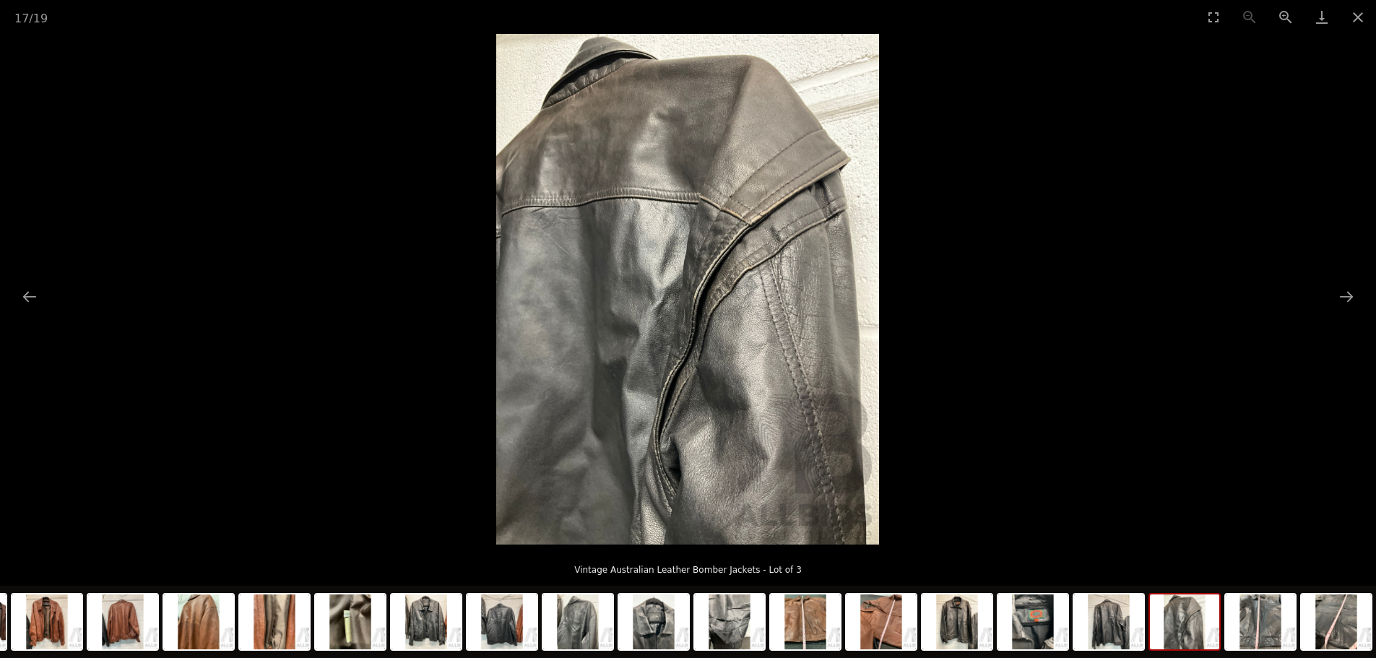
click at [1343, 297] on button "Next slide" at bounding box center [1346, 296] width 30 height 28
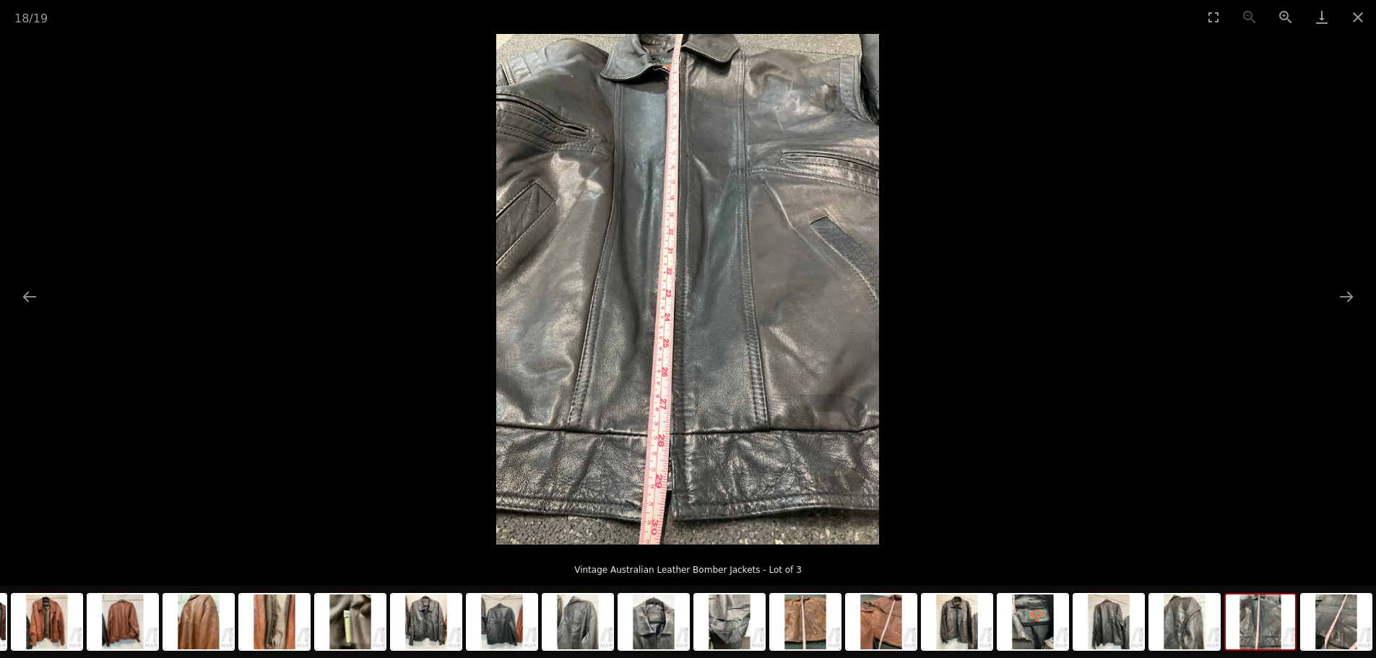
click at [1343, 297] on button "Next slide" at bounding box center [1346, 296] width 30 height 28
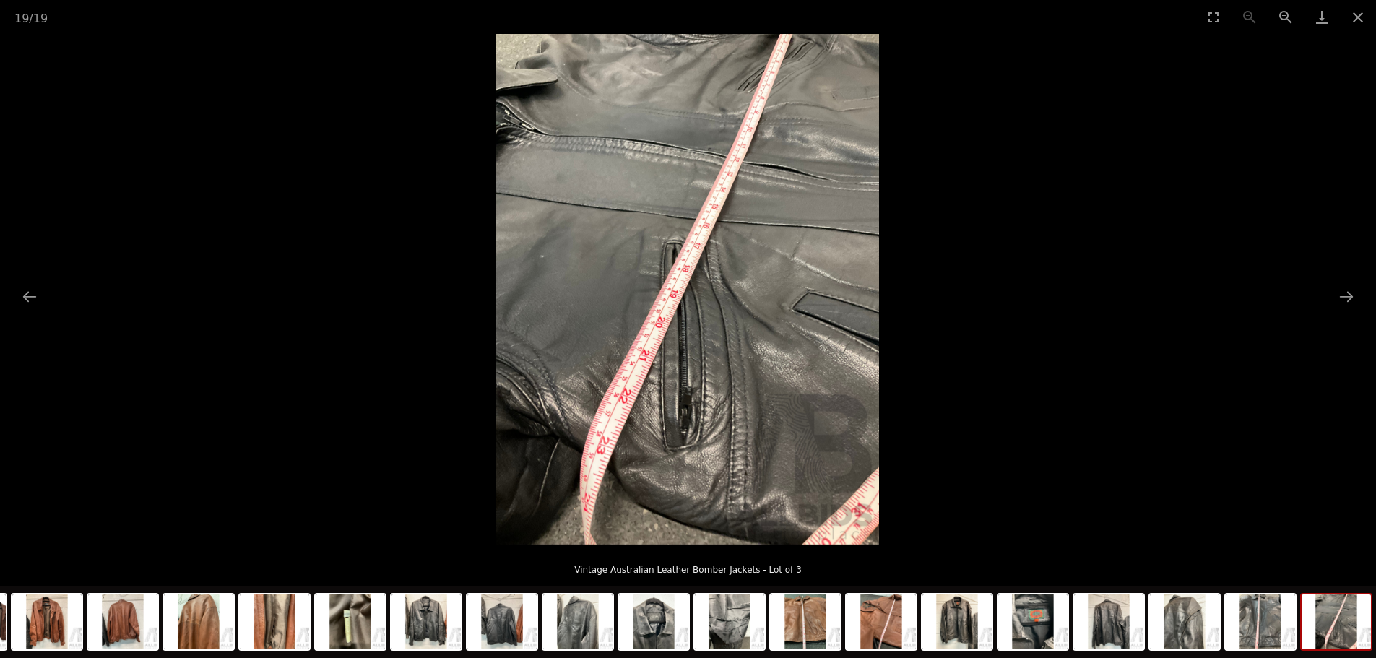
click at [1343, 297] on button "Next slide" at bounding box center [1346, 296] width 30 height 28
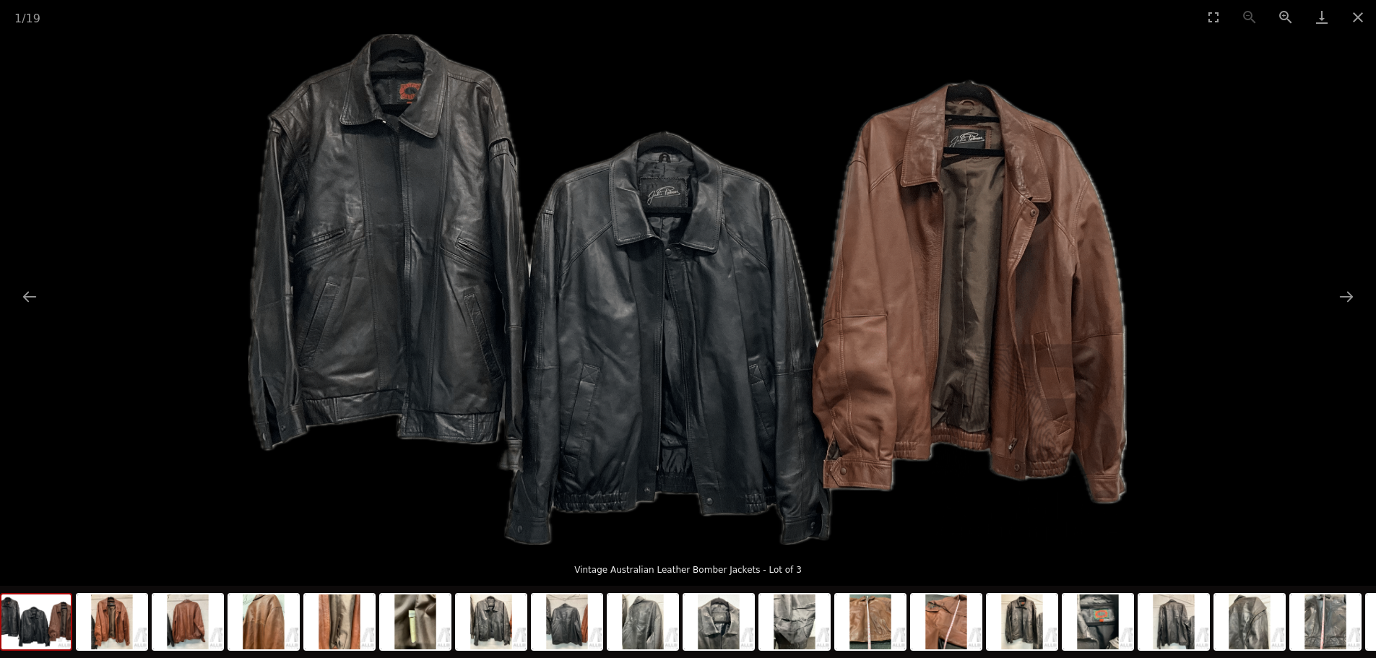
click at [1343, 297] on button "Next slide" at bounding box center [1346, 296] width 30 height 28
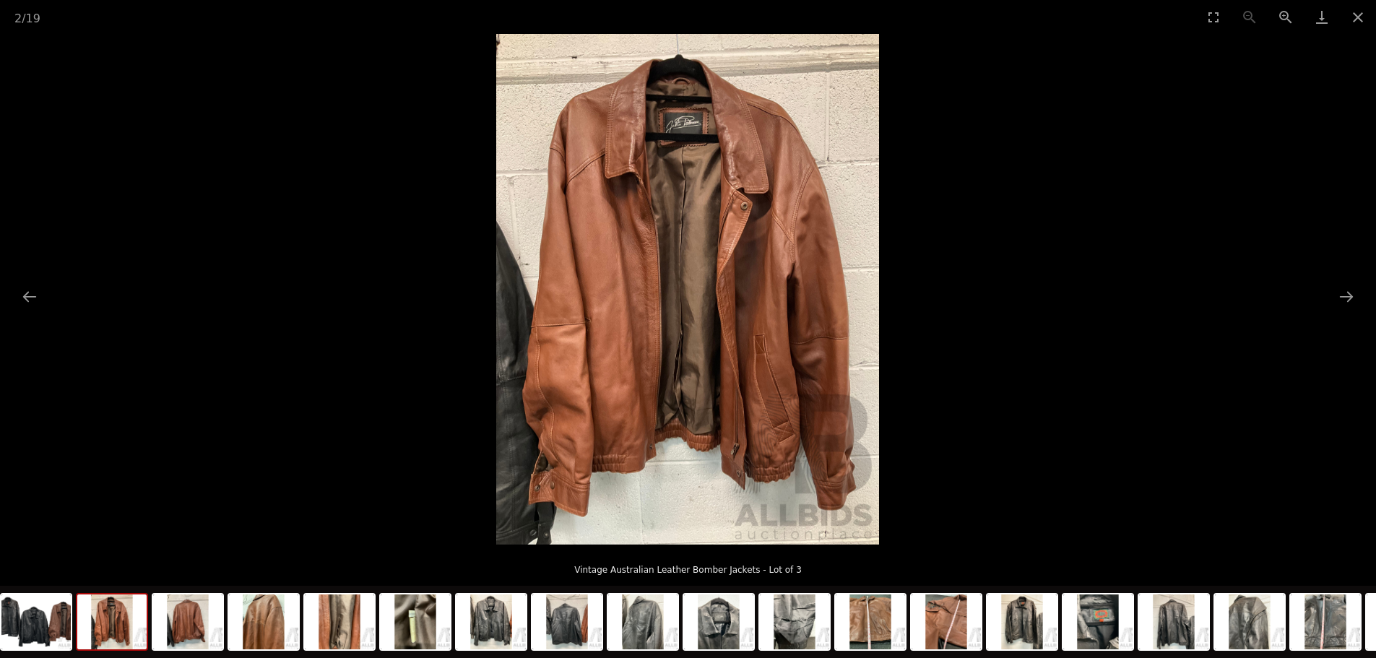
click at [1343, 297] on button "Next slide" at bounding box center [1346, 296] width 30 height 28
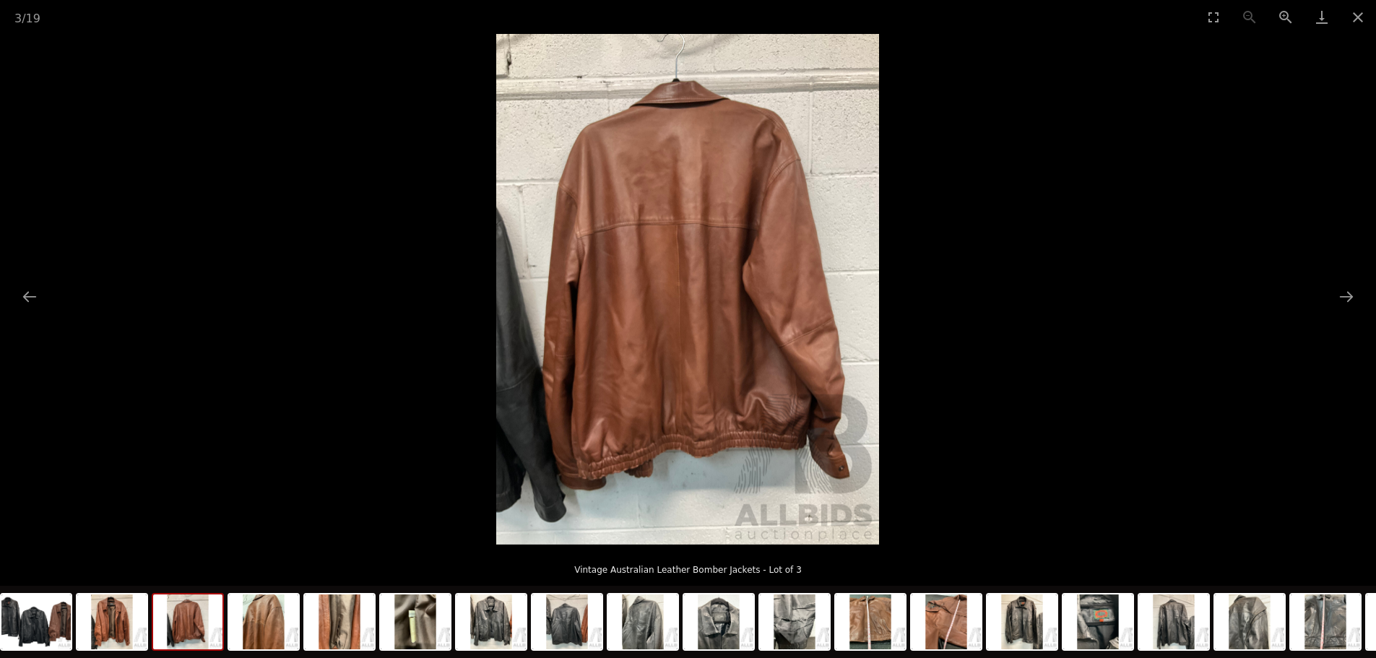
click at [1343, 297] on button "Next slide" at bounding box center [1346, 296] width 30 height 28
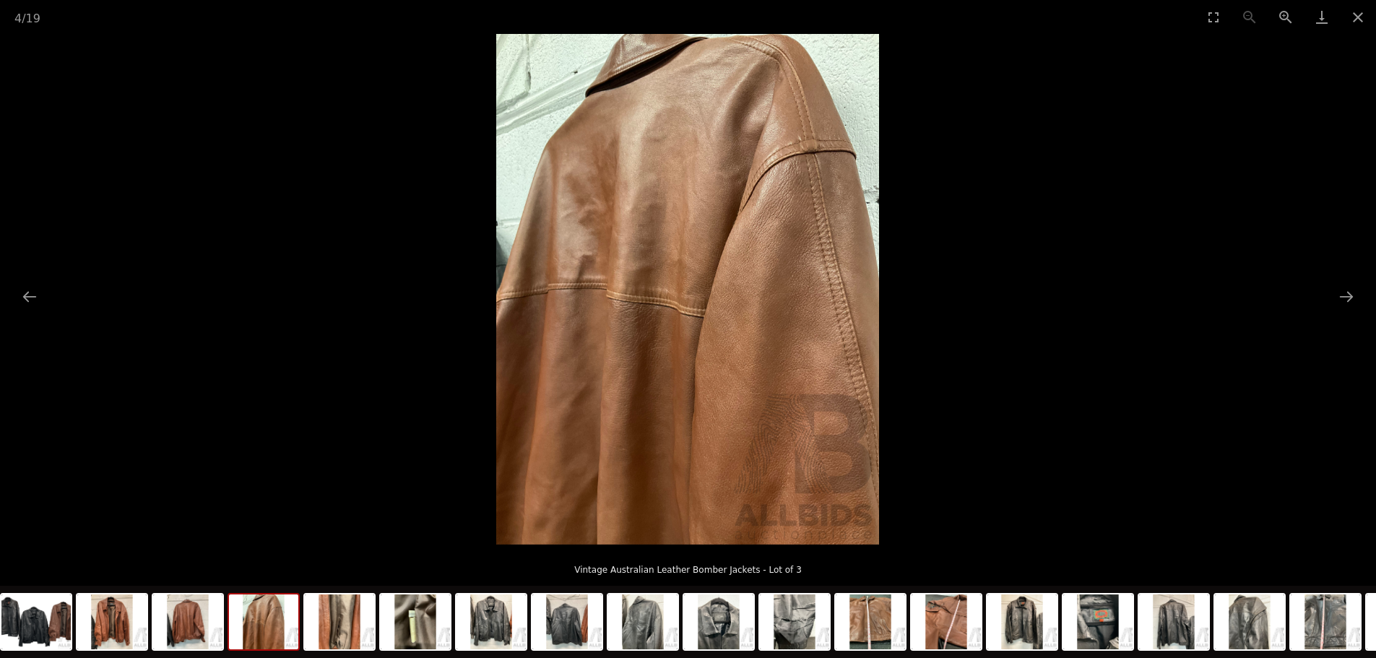
click at [1343, 297] on button "Next slide" at bounding box center [1346, 296] width 30 height 28
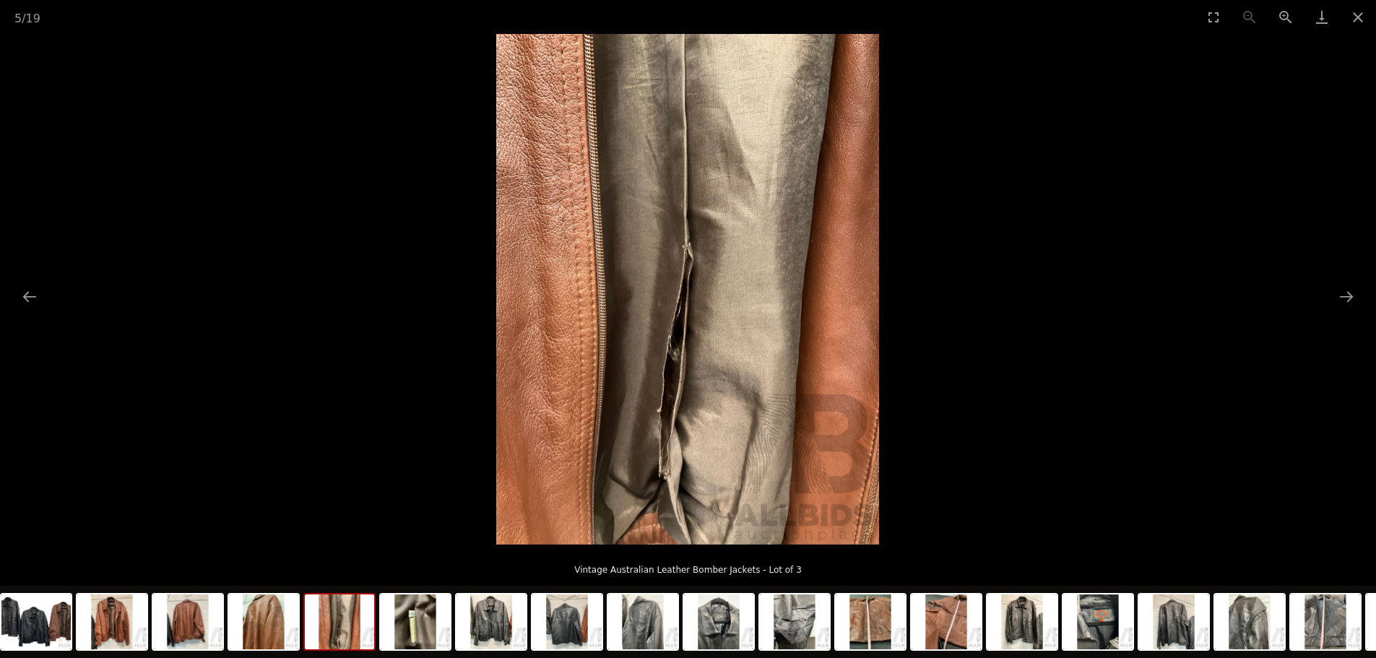
click at [1343, 297] on button "Next slide" at bounding box center [1346, 296] width 30 height 28
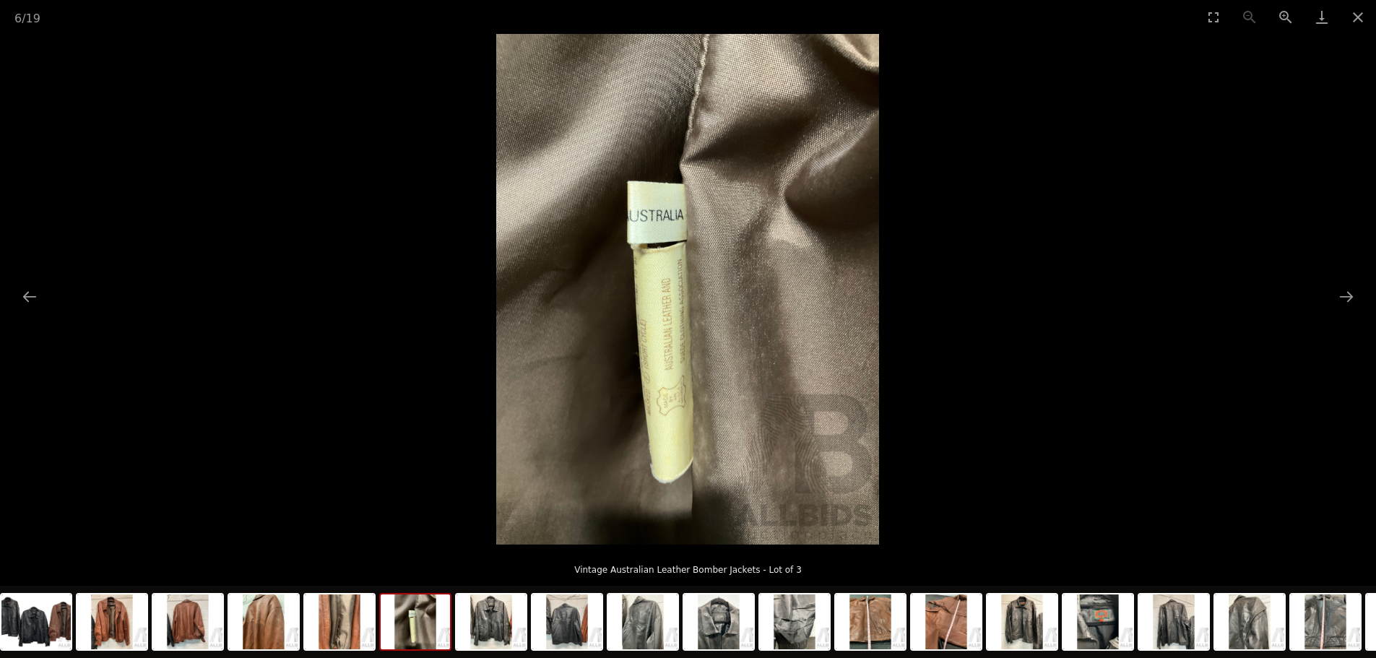
click at [1343, 297] on button "Next slide" at bounding box center [1346, 296] width 30 height 28
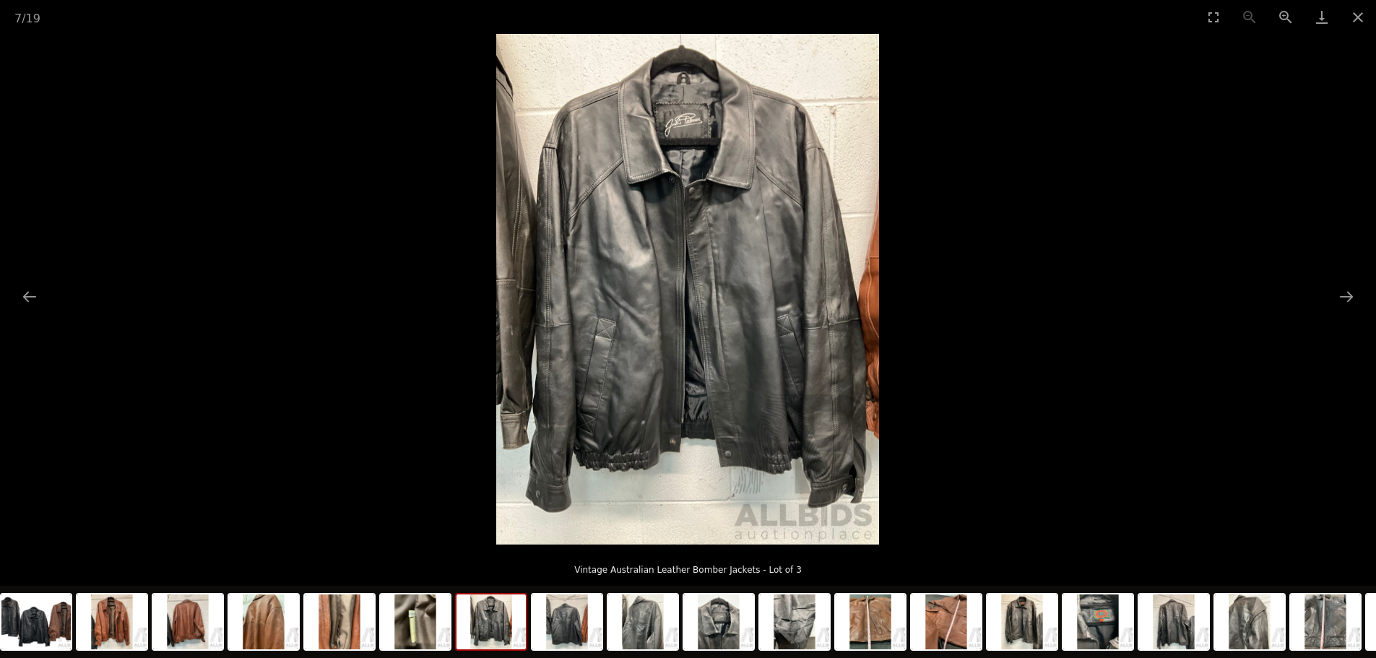
click at [1343, 297] on button "Next slide" at bounding box center [1346, 296] width 30 height 28
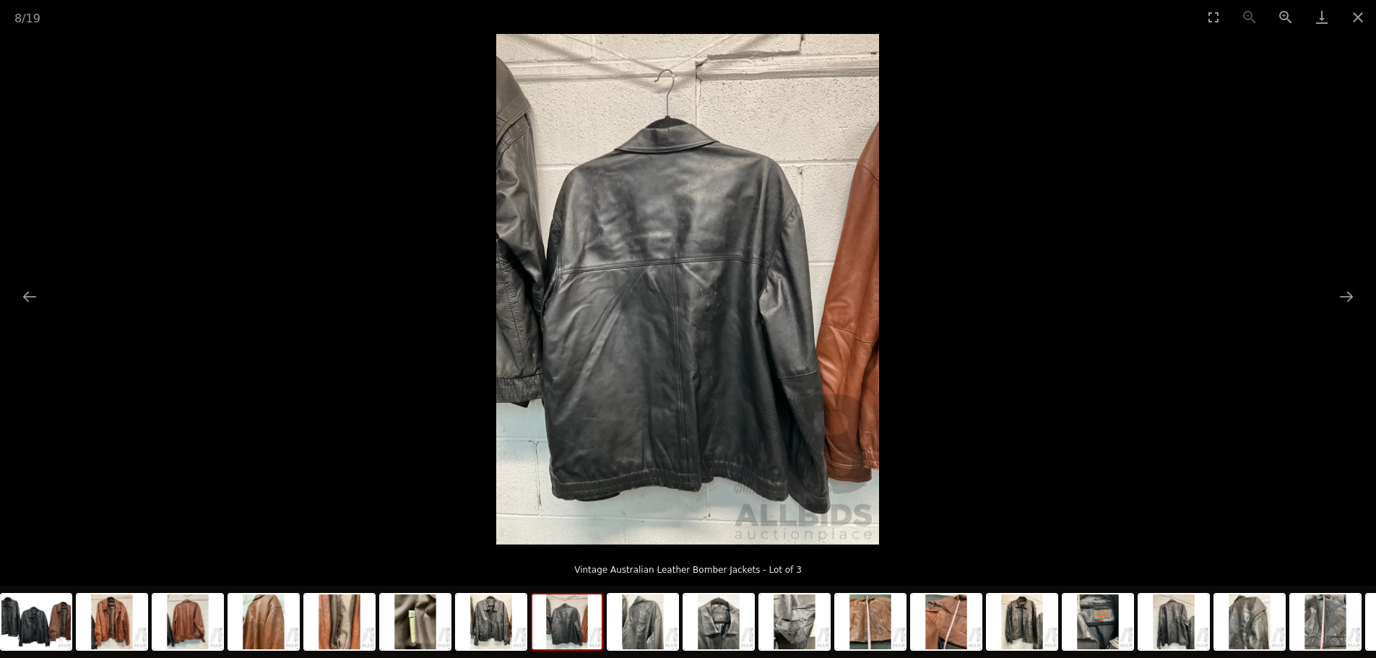
click at [1343, 297] on button "Next slide" at bounding box center [1346, 296] width 30 height 28
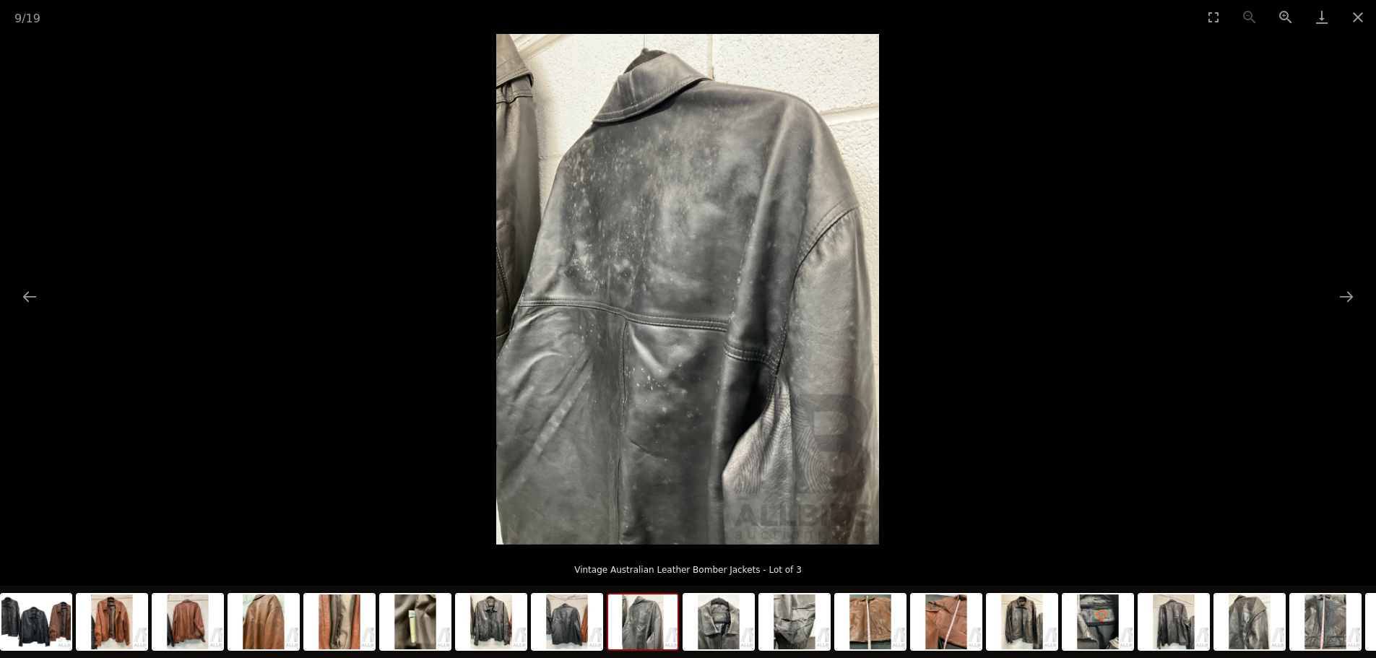
click at [1343, 297] on button "Next slide" at bounding box center [1346, 296] width 30 height 28
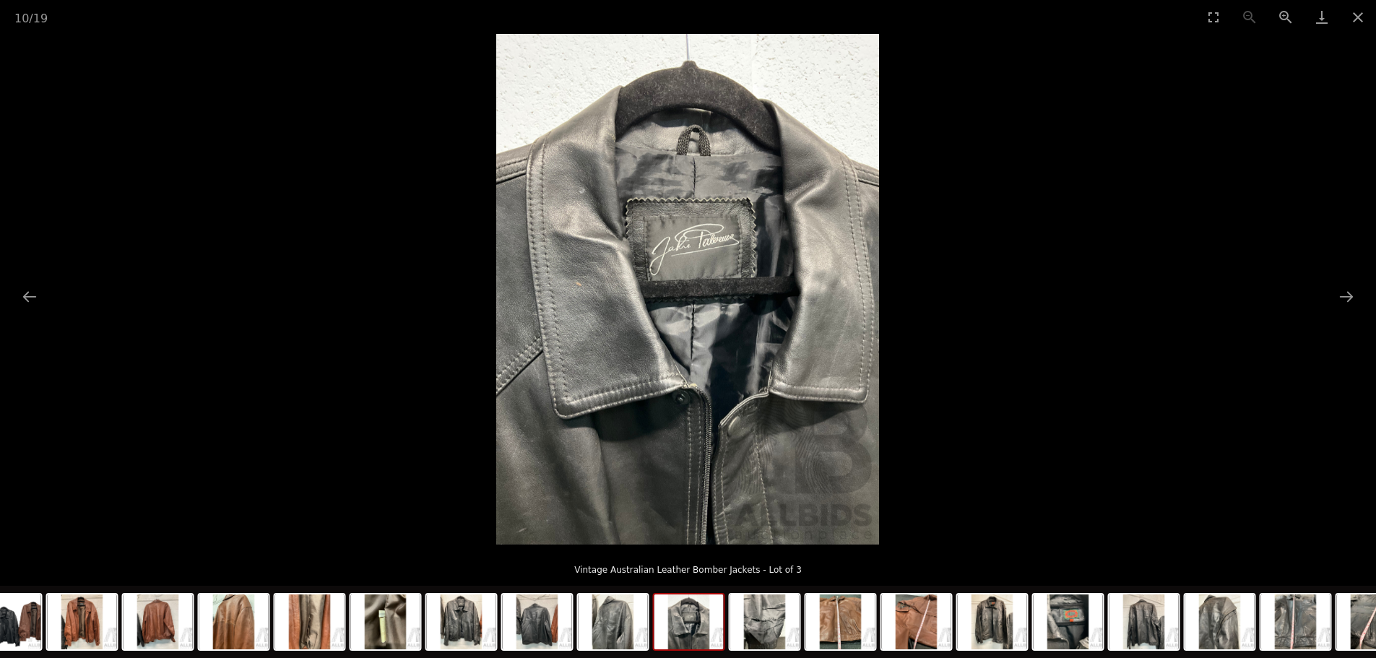
click at [1343, 297] on button "Next slide" at bounding box center [1346, 296] width 30 height 28
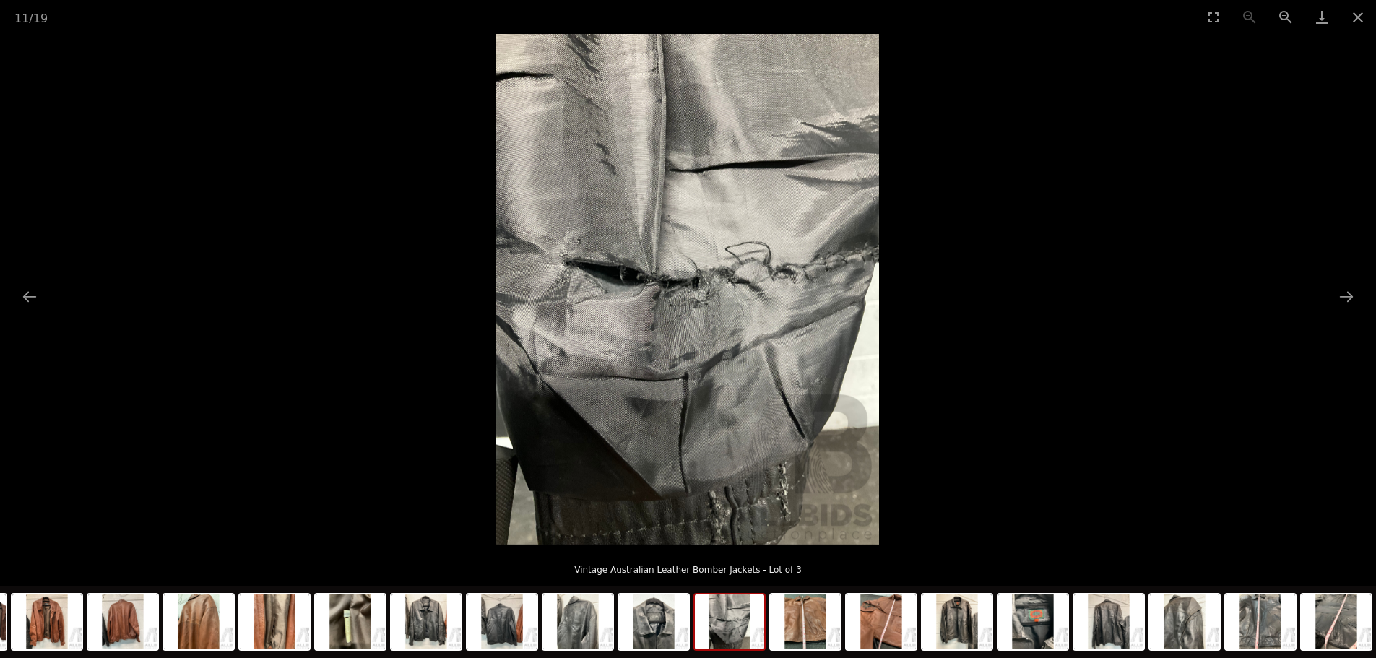
click at [1343, 297] on button "Next slide" at bounding box center [1346, 296] width 30 height 28
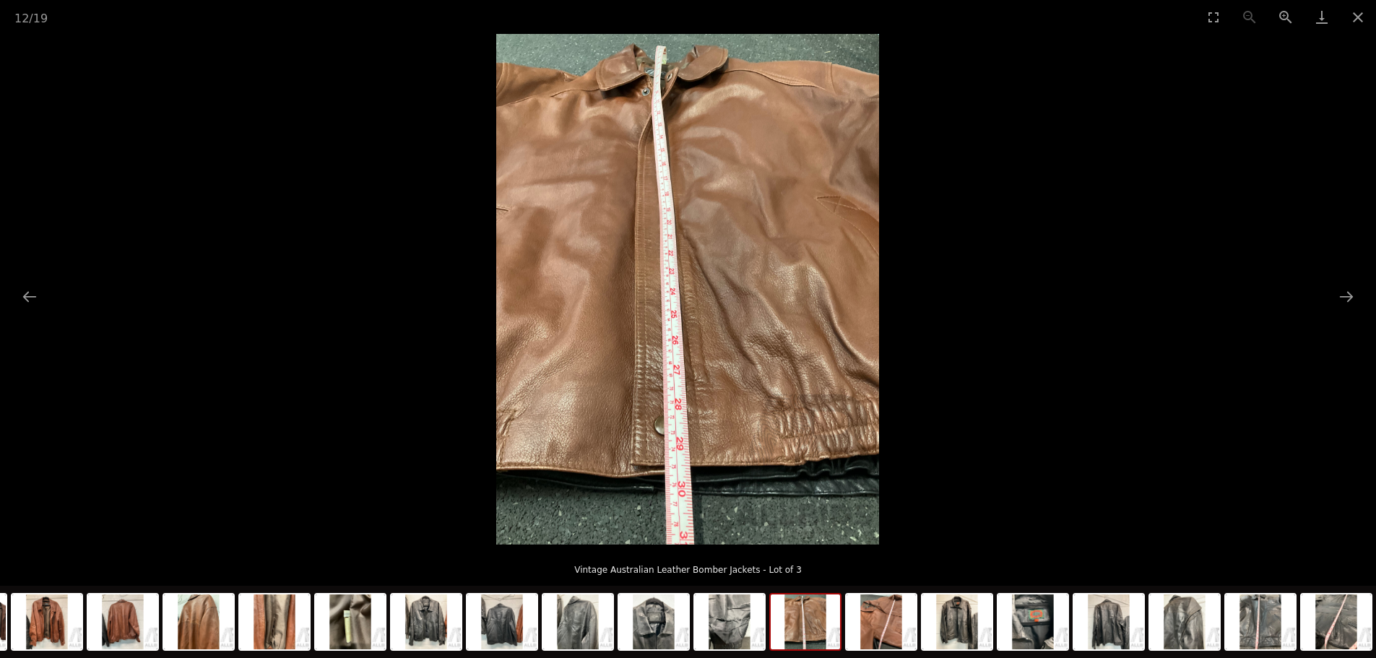
click at [1343, 297] on button "Next slide" at bounding box center [1346, 296] width 30 height 28
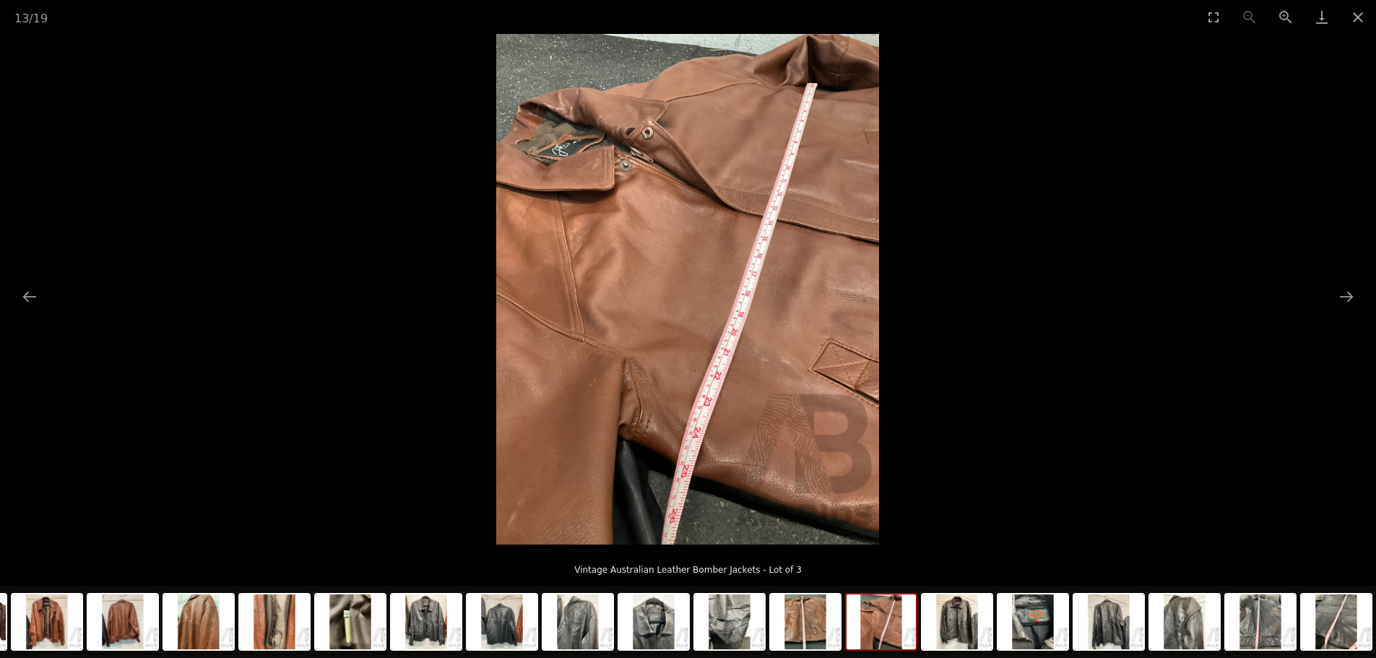
click at [1343, 297] on button "Next slide" at bounding box center [1346, 296] width 30 height 28
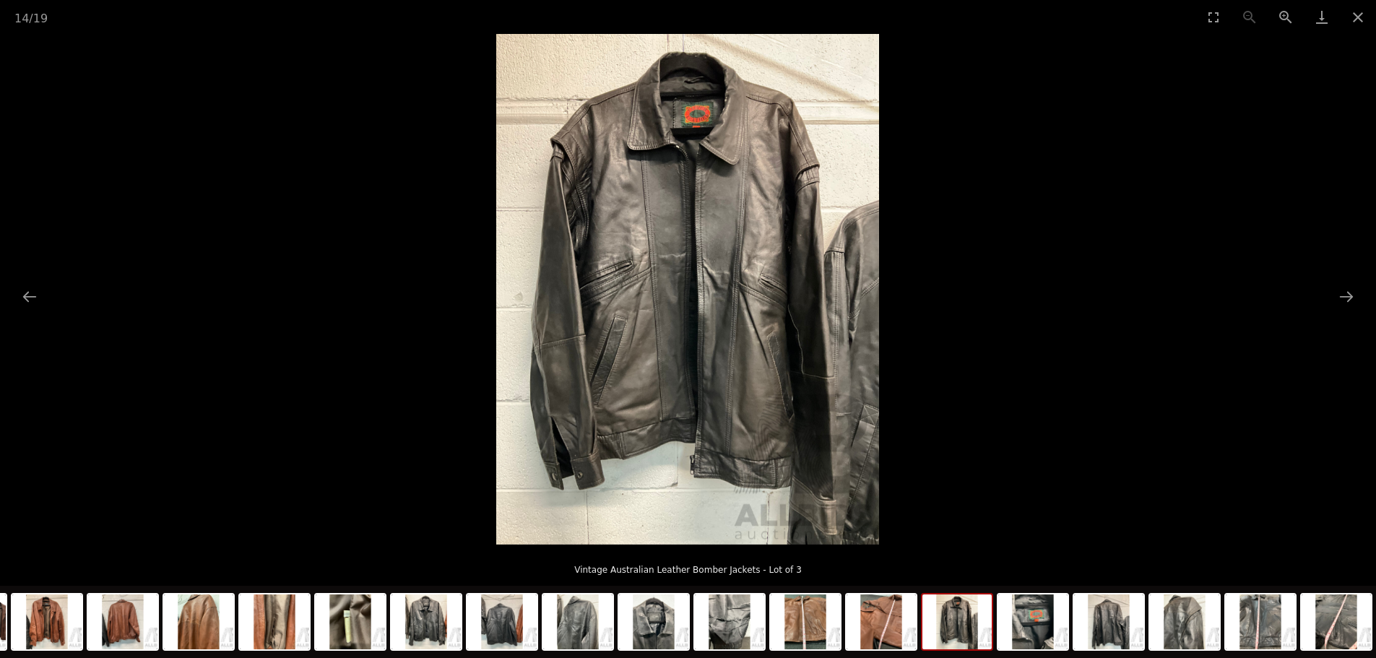
click at [1343, 297] on button "Next slide" at bounding box center [1346, 296] width 30 height 28
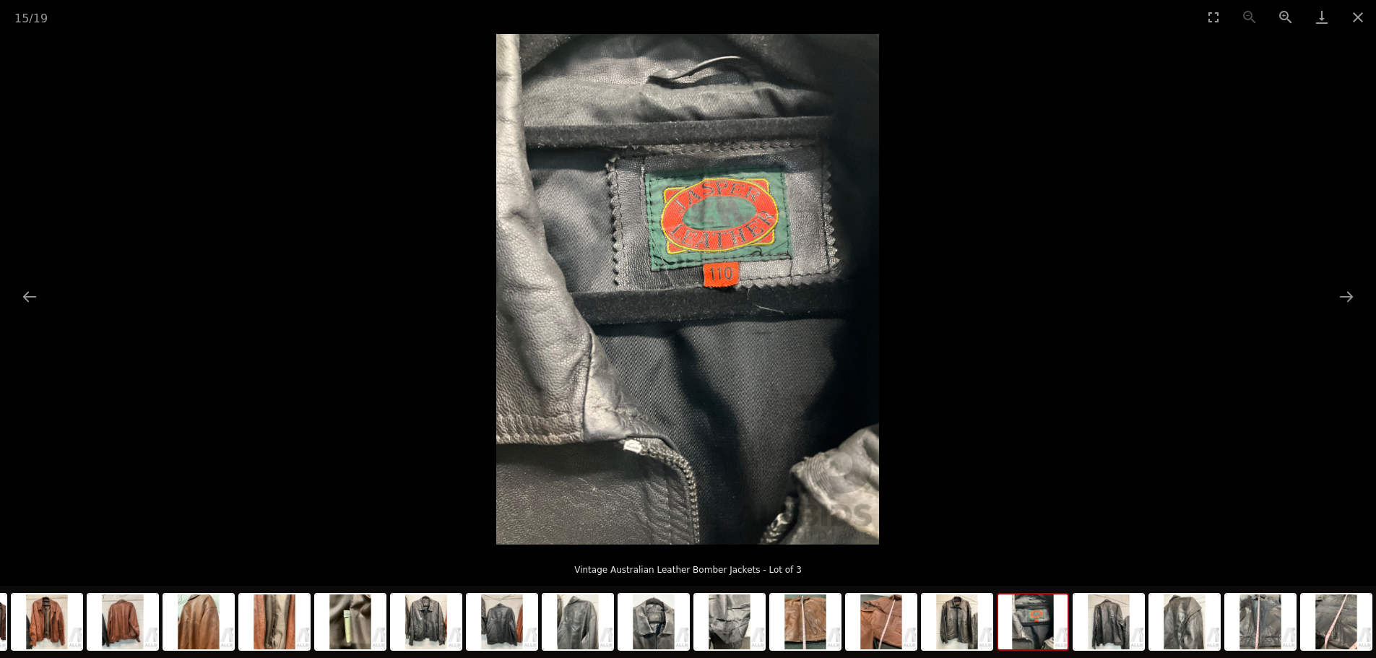
click at [1343, 297] on button "Next slide" at bounding box center [1346, 296] width 30 height 28
